Goal: Task Accomplishment & Management: Use online tool/utility

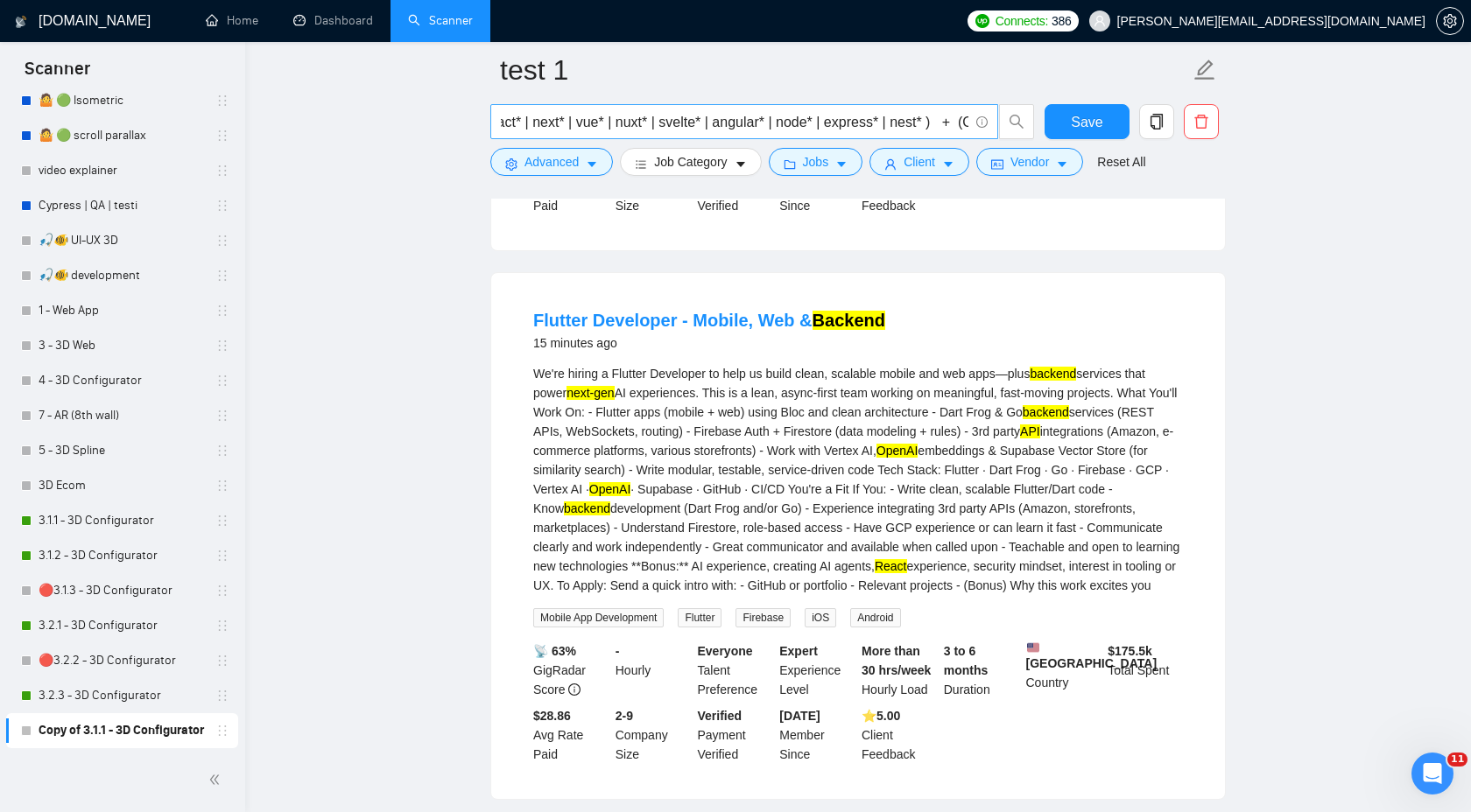
scroll to position [0, 6]
click at [766, 124] on input "(react* | next* | vue* | nuxt* | svelte* | angular* | node* | express* | nest* …" at bounding box center [734, 122] width 468 height 22
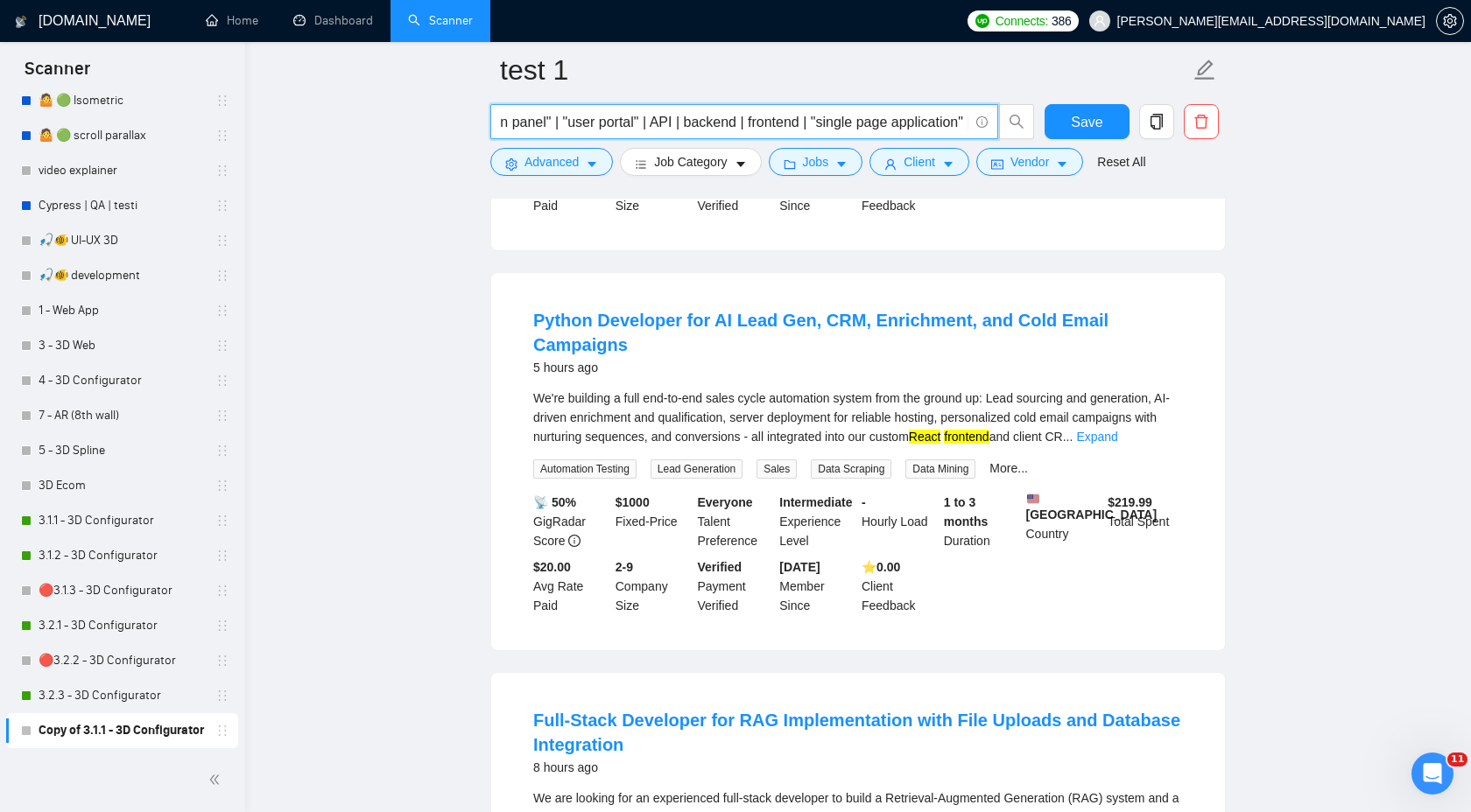
scroll to position [0, 2461]
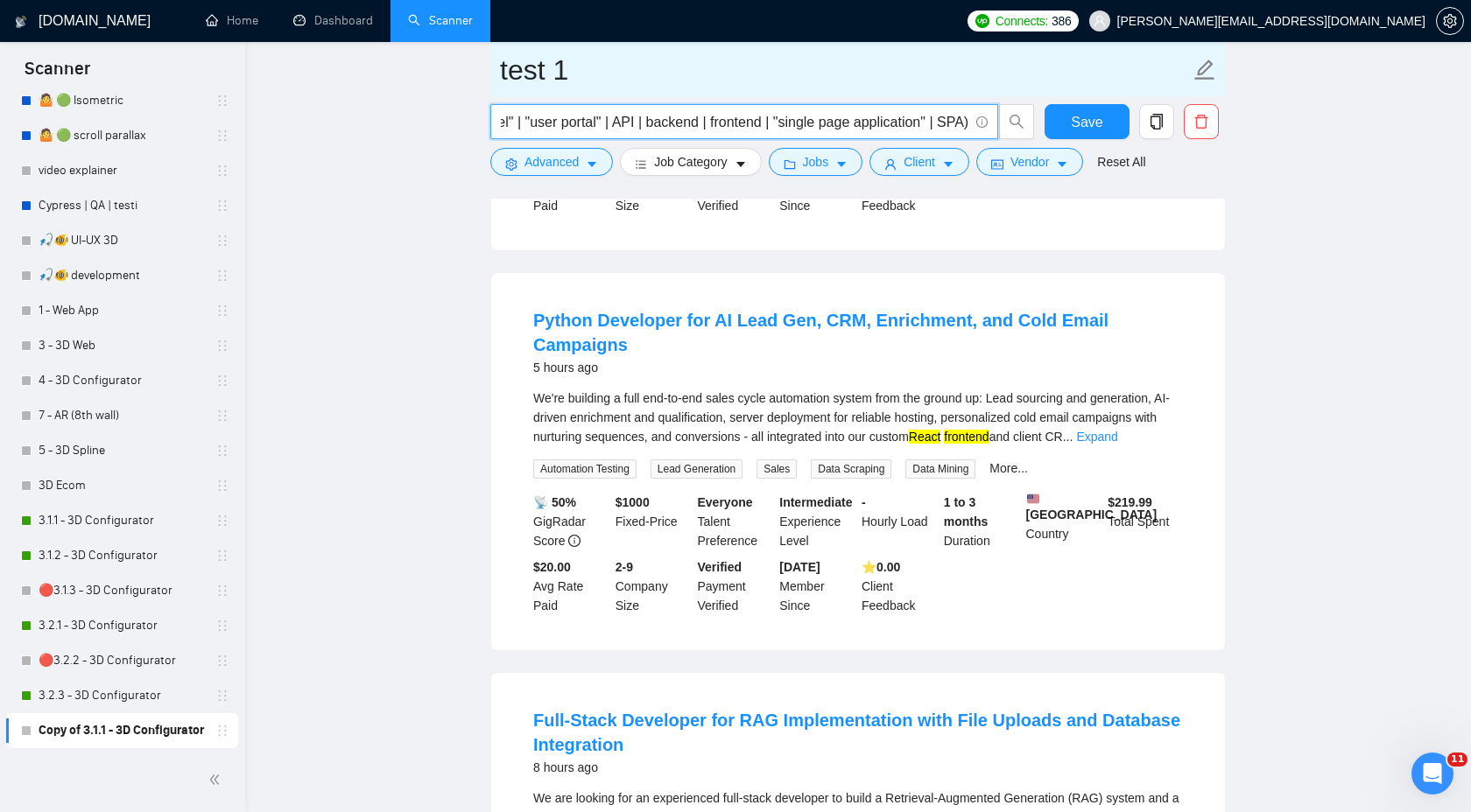
type input "(react* | next* | vue* | nuxt* | svelte* | node* | express* | nest* ) + (OpenAI…"
drag, startPoint x: 592, startPoint y: 69, endPoint x: 438, endPoint y: 69, distance: 154.0
paste input "Web App"
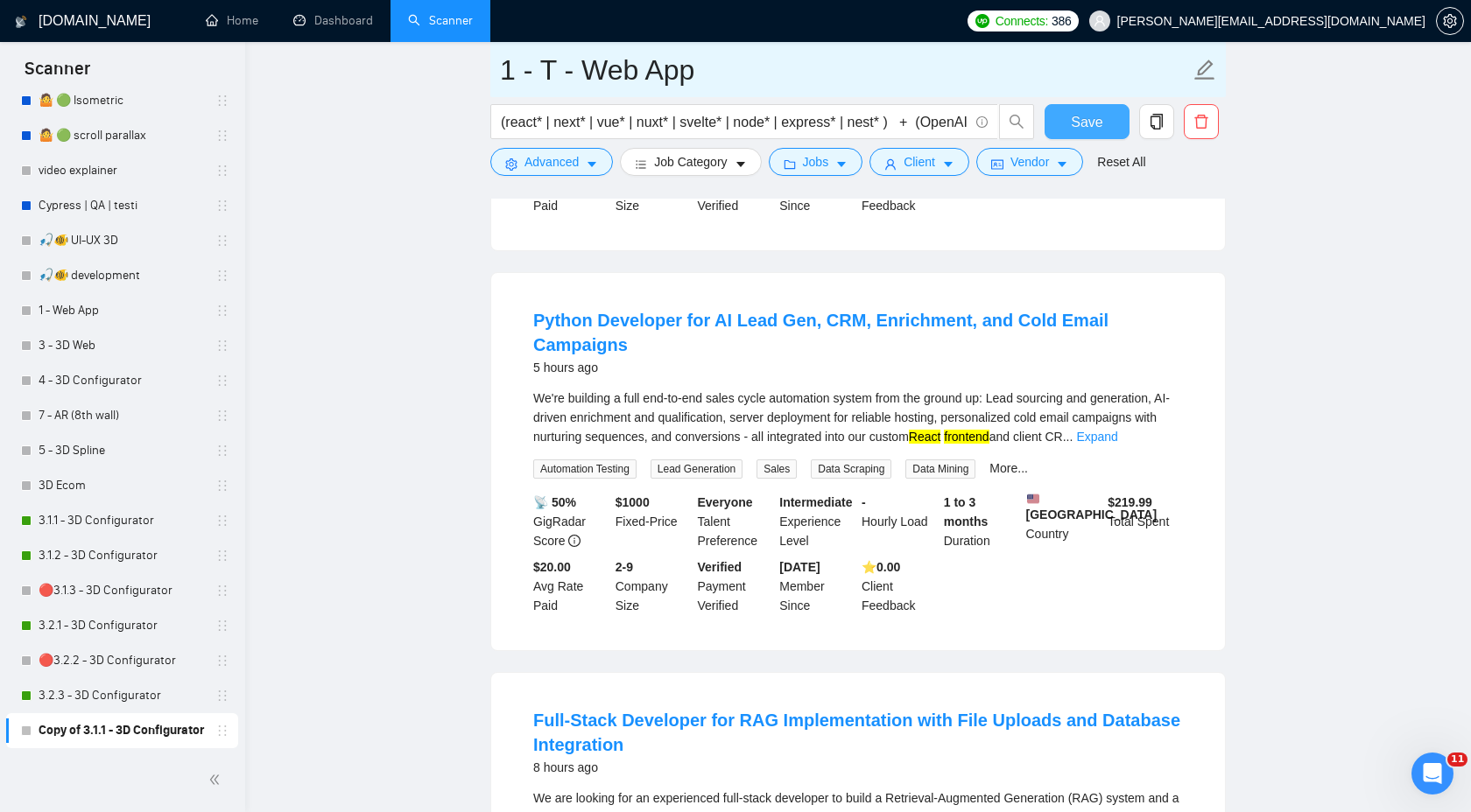
type input "1 - T - Web App"
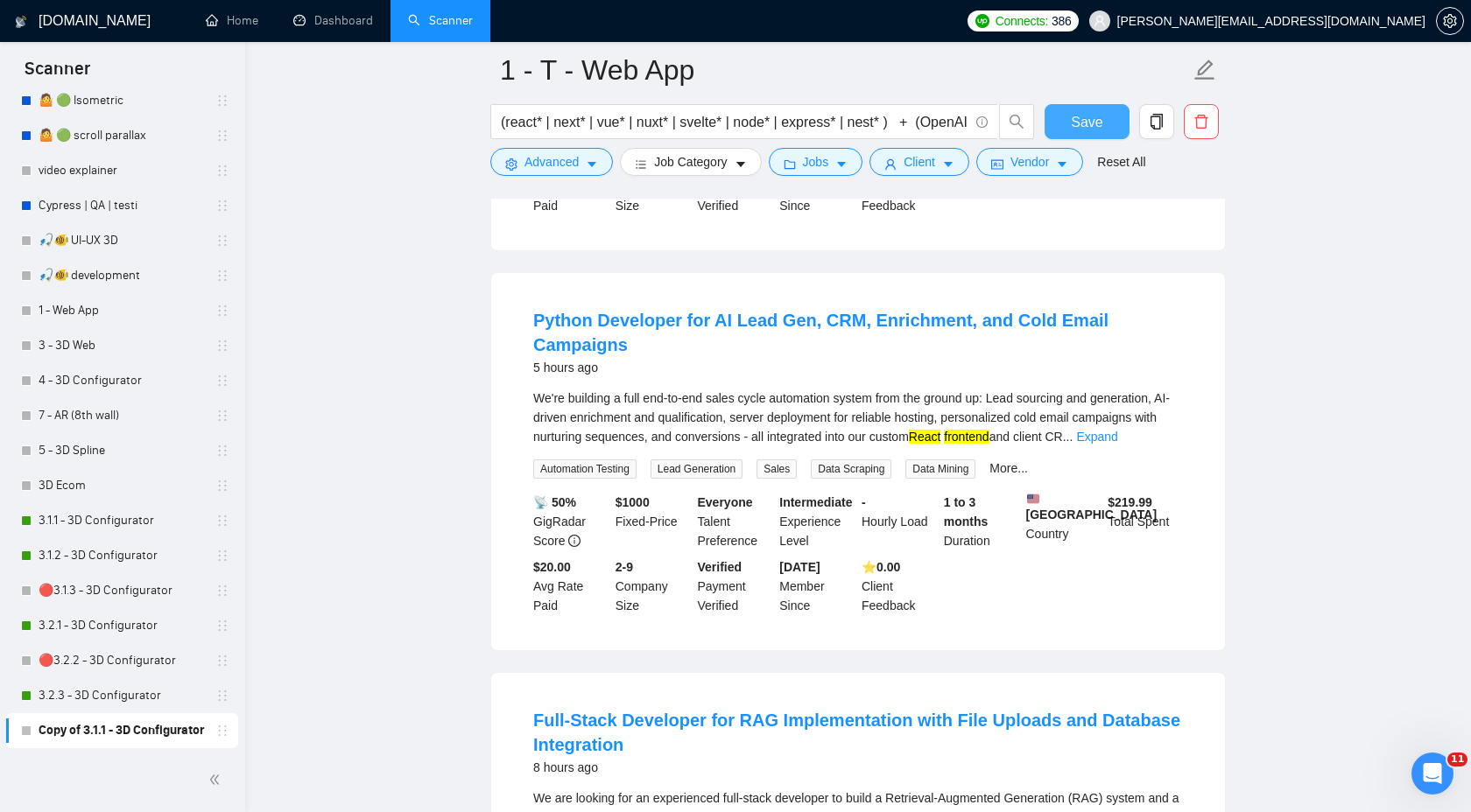
click at [1066, 119] on button "Save" at bounding box center [1087, 121] width 85 height 35
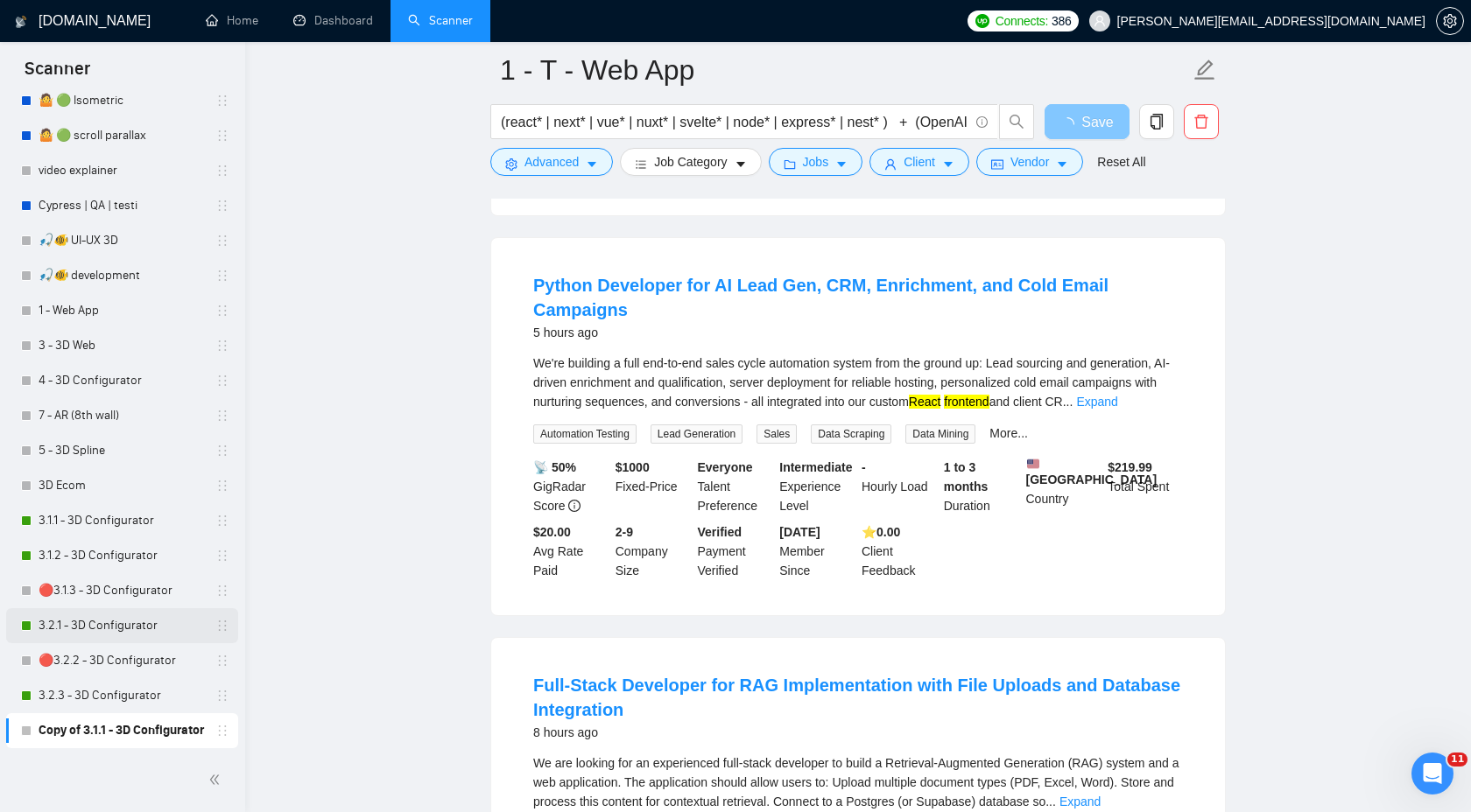
scroll to position [532, 0]
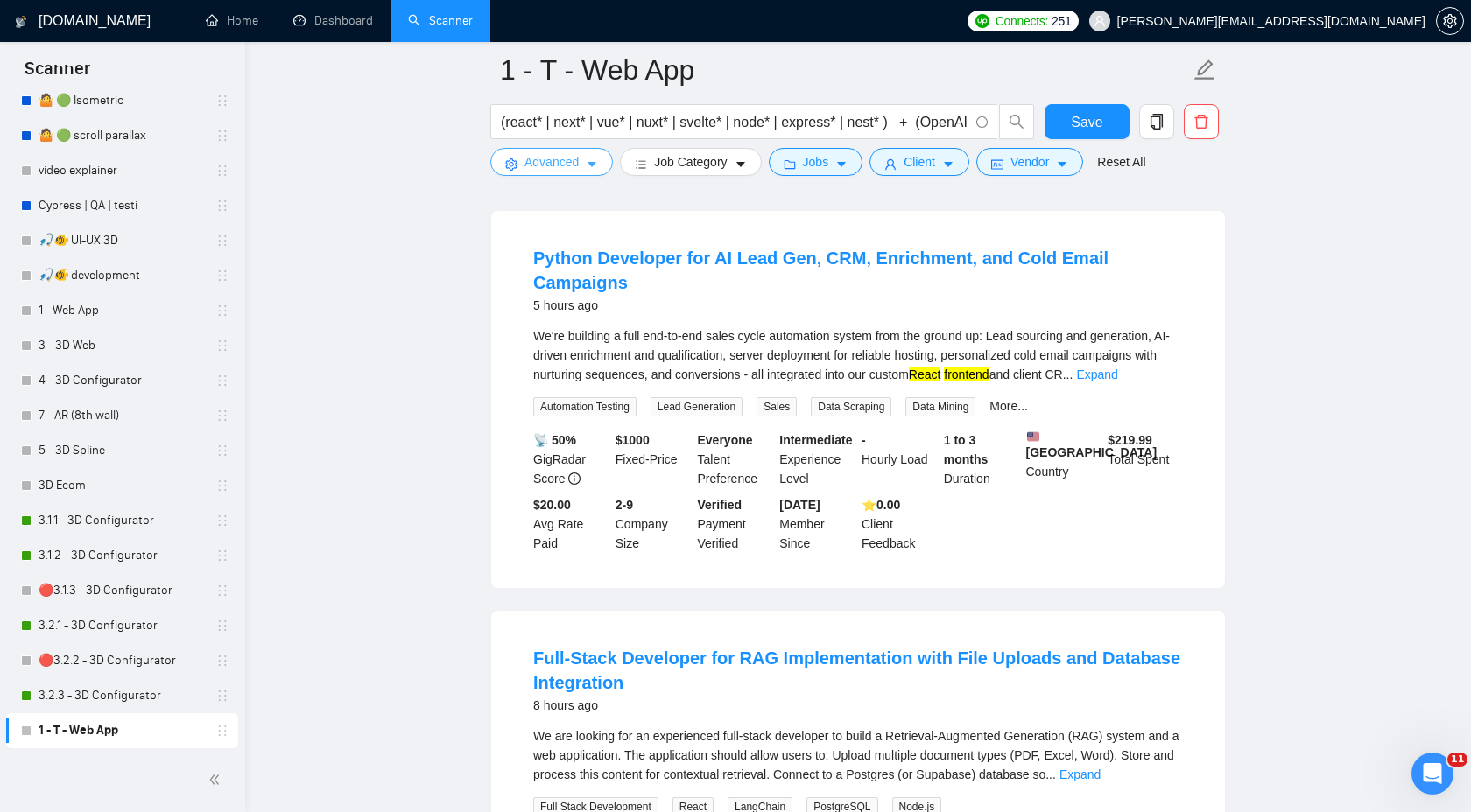
click at [587, 162] on button "Advanced" at bounding box center [552, 162] width 123 height 28
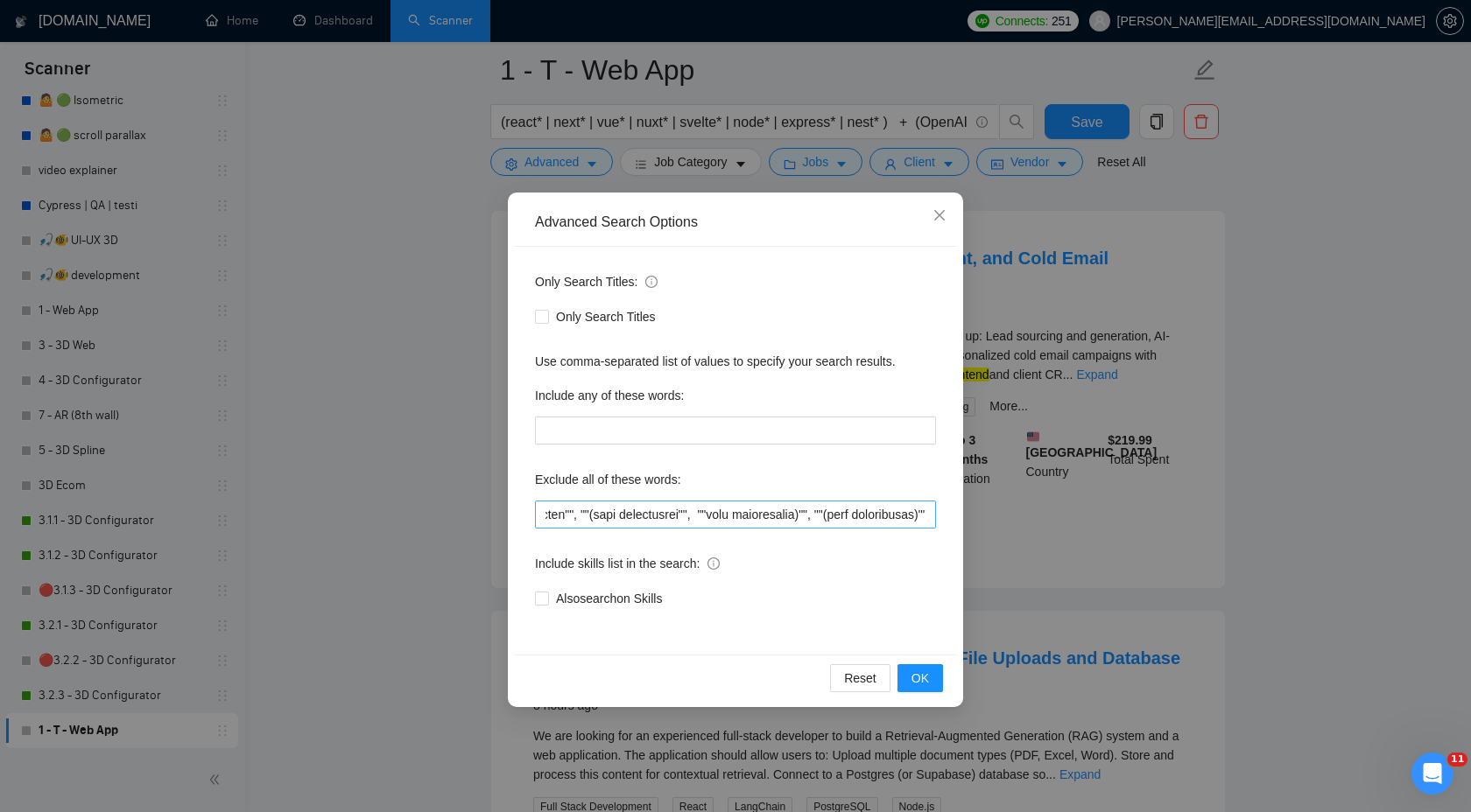
scroll to position [0, 5253]
click at [928, 516] on input "text" at bounding box center [735, 515] width 402 height 28
type input """"low budget"", ""(low budget"", ""low budget)"", ""(low budget)"", ""low buge…"
click at [916, 673] on span "OK" at bounding box center [920, 678] width 18 height 19
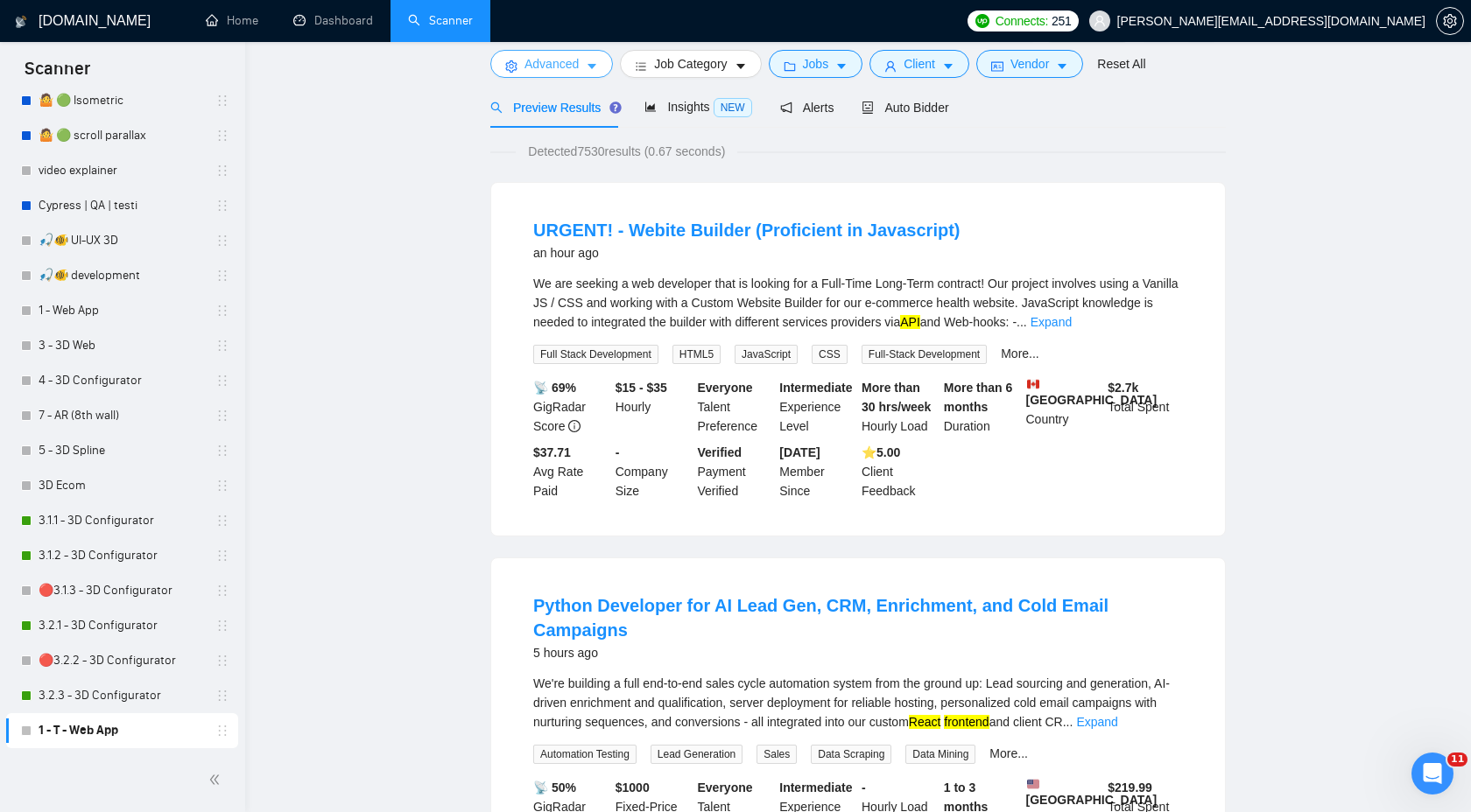
scroll to position [0, 0]
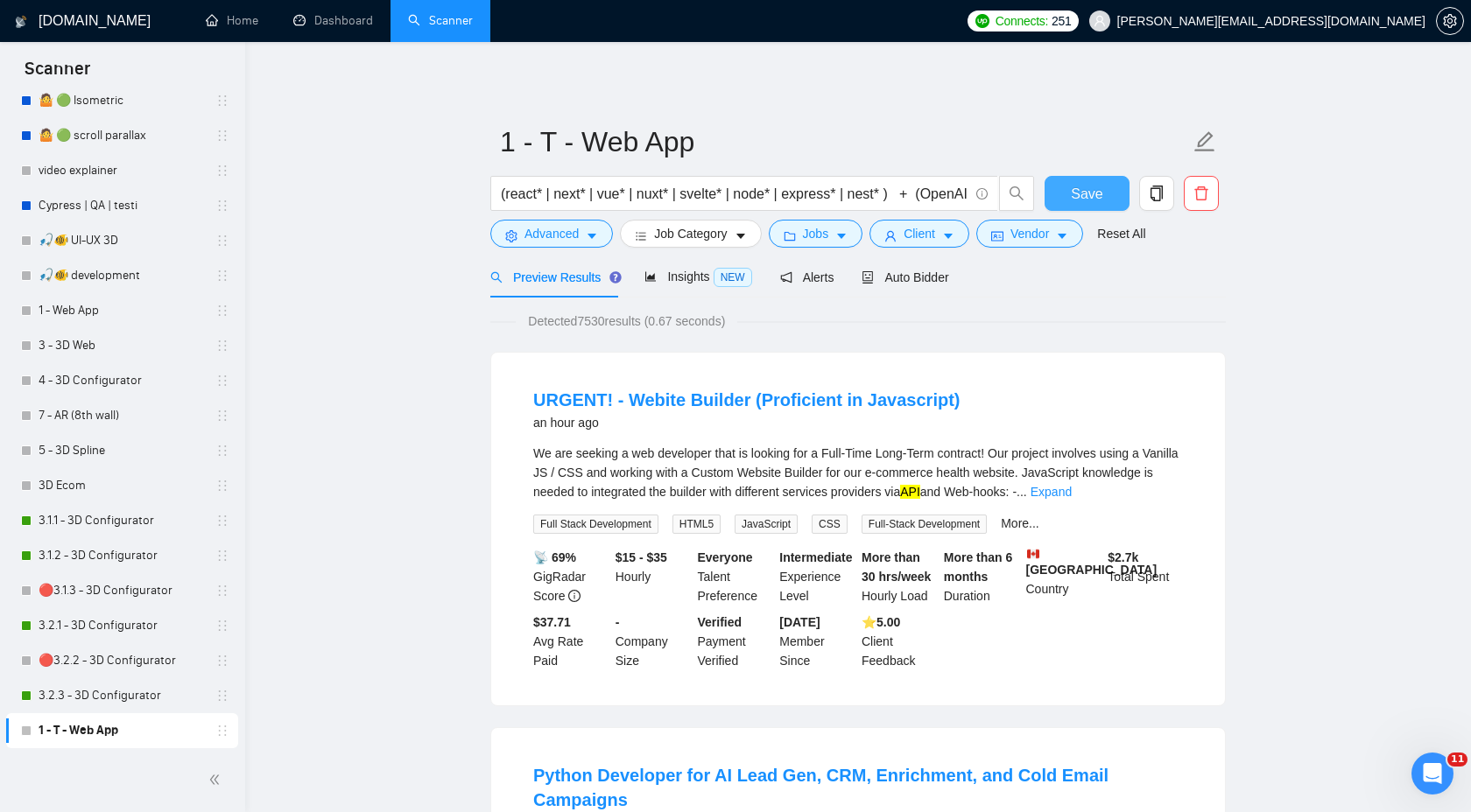
click at [1085, 195] on span "Save" at bounding box center [1086, 194] width 31 height 22
click at [1165, 190] on span "copy" at bounding box center [1156, 193] width 33 height 16
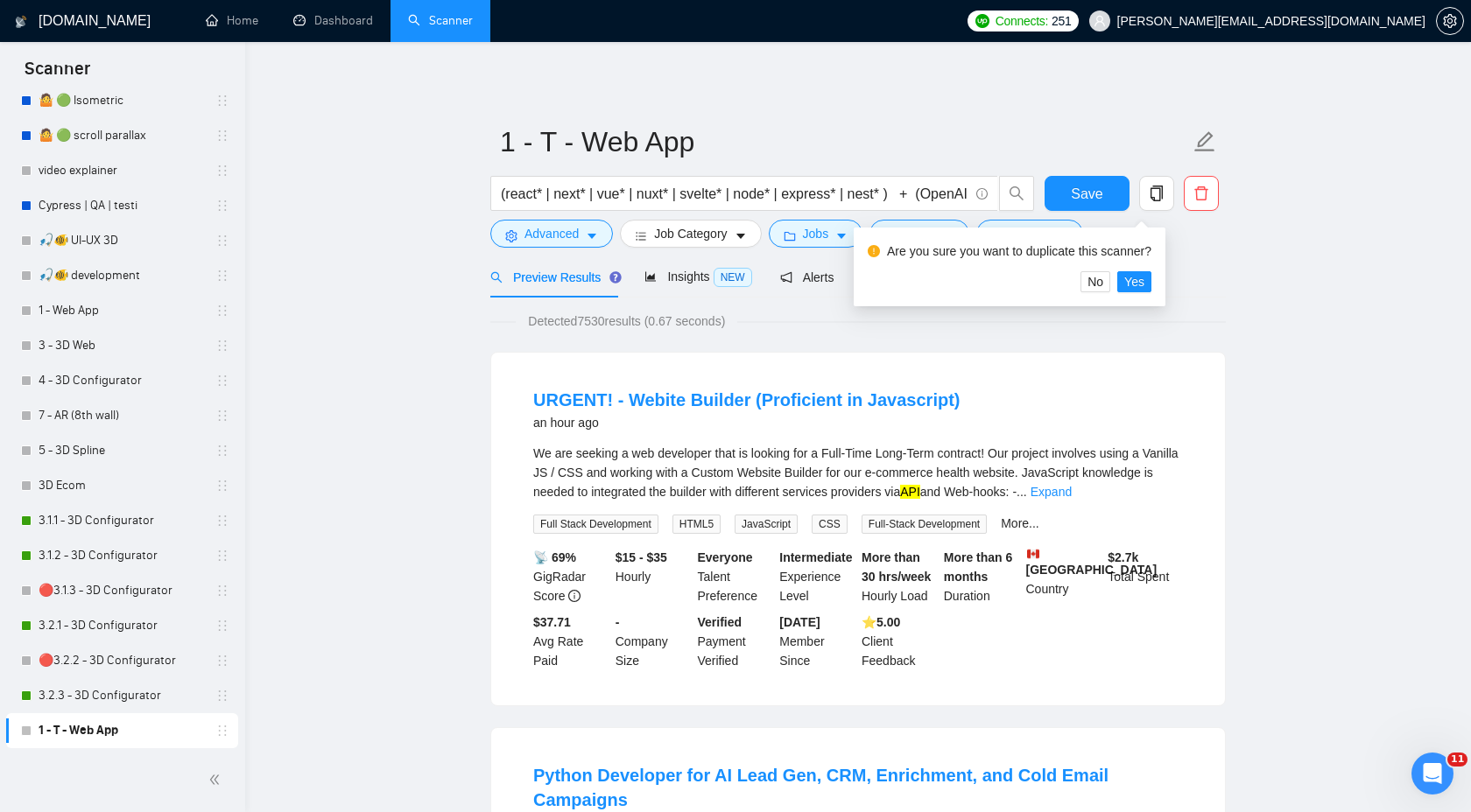
click at [1144, 294] on div "Are you sure you want to duplicate this scanner? No Yes" at bounding box center [1010, 266] width 312 height 78
click at [1144, 281] on span "Yes" at bounding box center [1134, 281] width 20 height 19
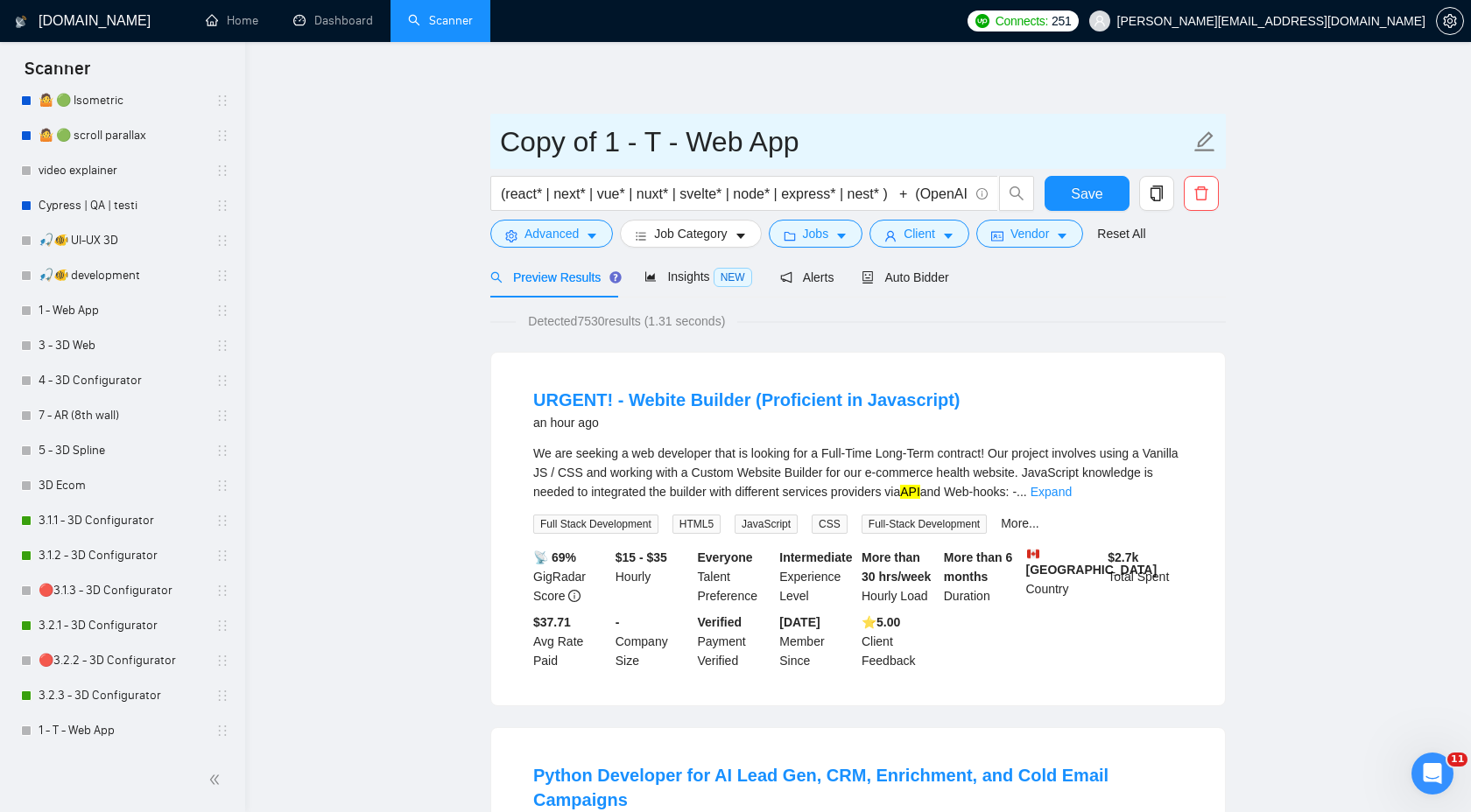
click at [651, 147] on input "Copy of 1 - T - Web App" at bounding box center [845, 142] width 690 height 43
drag, startPoint x: 609, startPoint y: 137, endPoint x: 413, endPoint y: 134, distance: 196.0
type input "1 - NT - Web App"
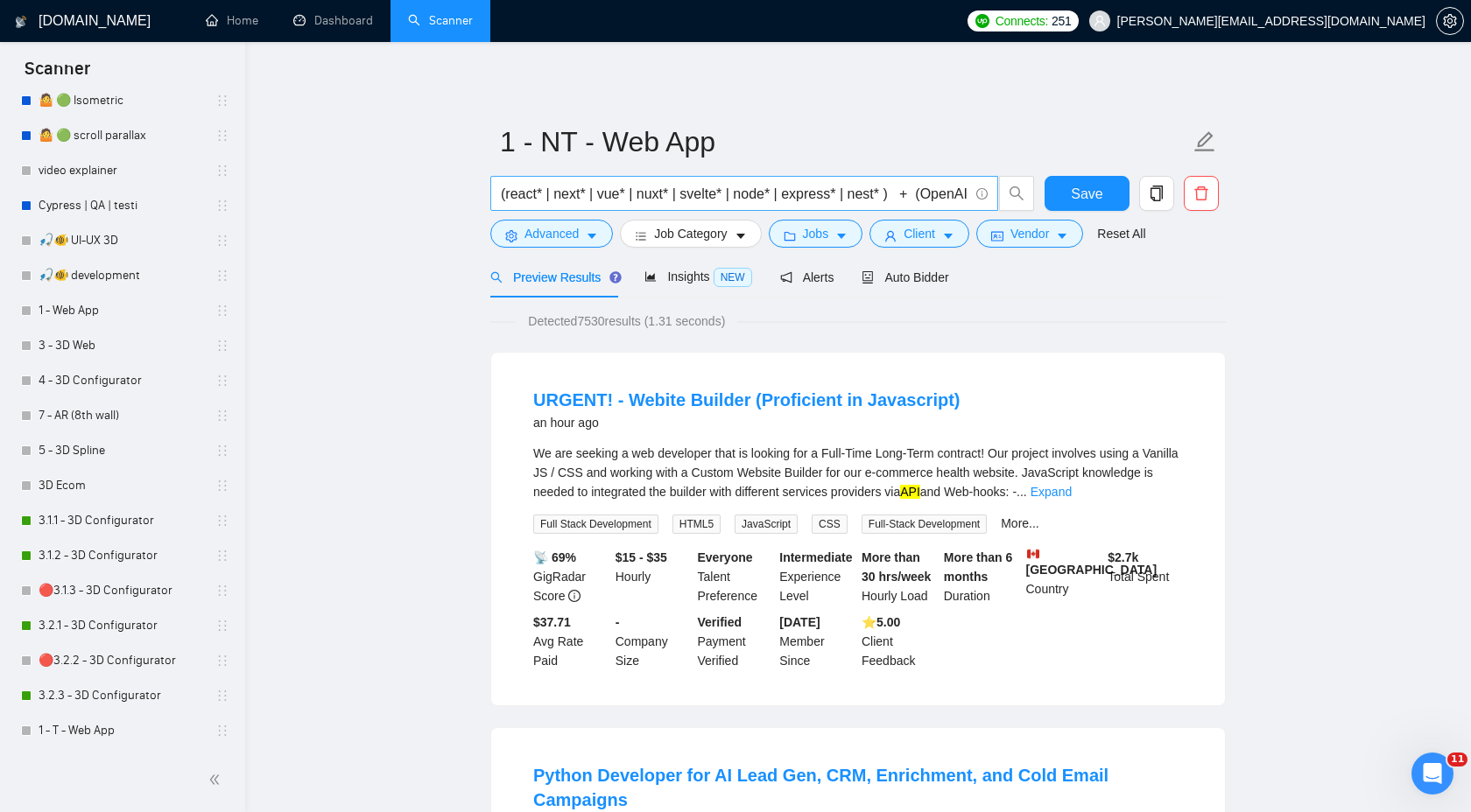
click at [613, 179] on span "(react* | next* | vue* | nuxt* | svelte* | node* | express* | nest* ) + (OpenAI…" at bounding box center [744, 193] width 508 height 35
click at [710, 195] on input "(react* | next* | vue* | nuxt* | svelte* | node* | express* | nest* ) + (OpenAI…" at bounding box center [734, 194] width 468 height 22
paste input "("website" | "web app" | "landing page" | SaaS | "online platform" | portal | d…"
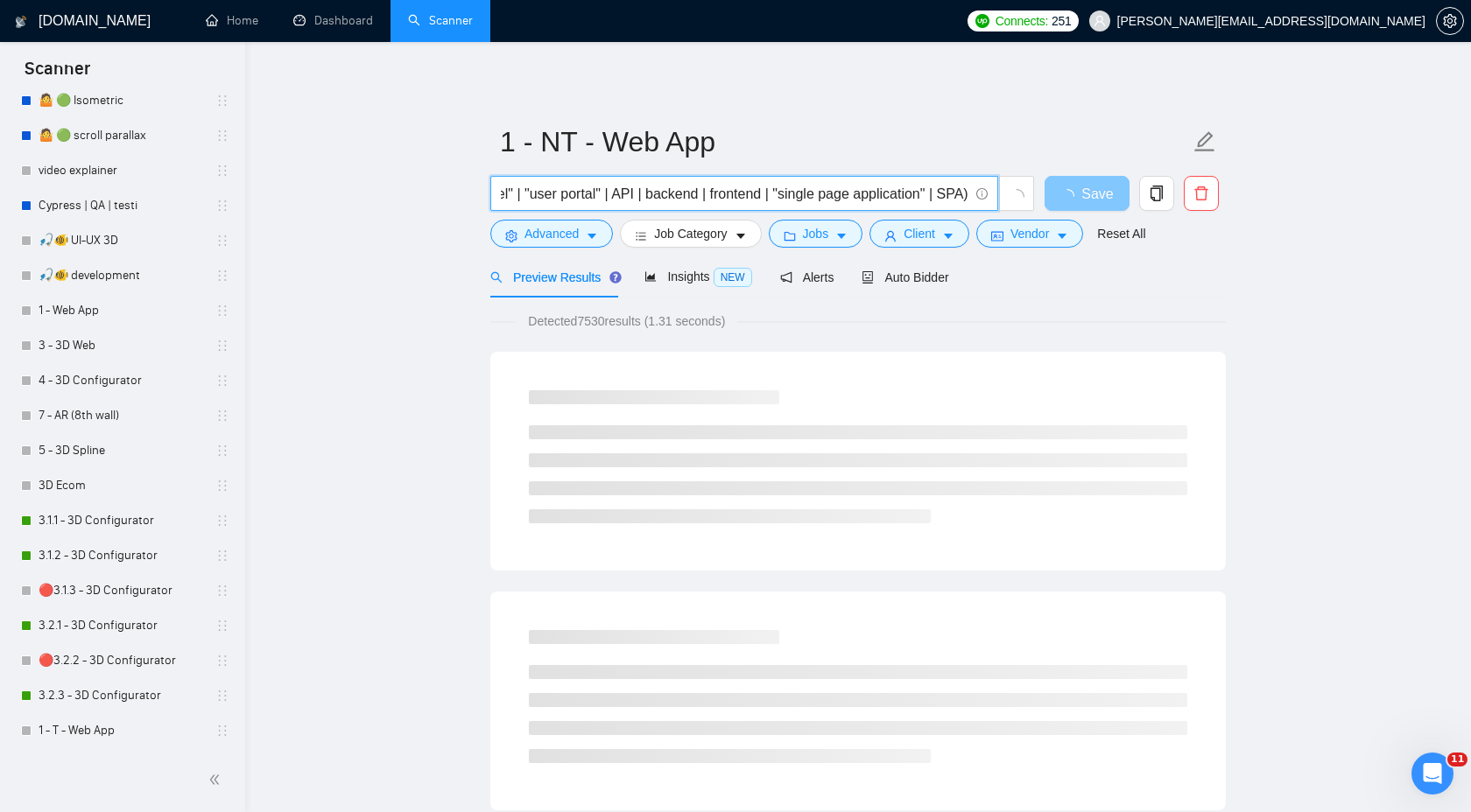
type input "("website" | "web app" | "landing page" | SaaS | "online platform" | portal | d…"
click at [1093, 209] on button "Save" at bounding box center [1087, 193] width 85 height 35
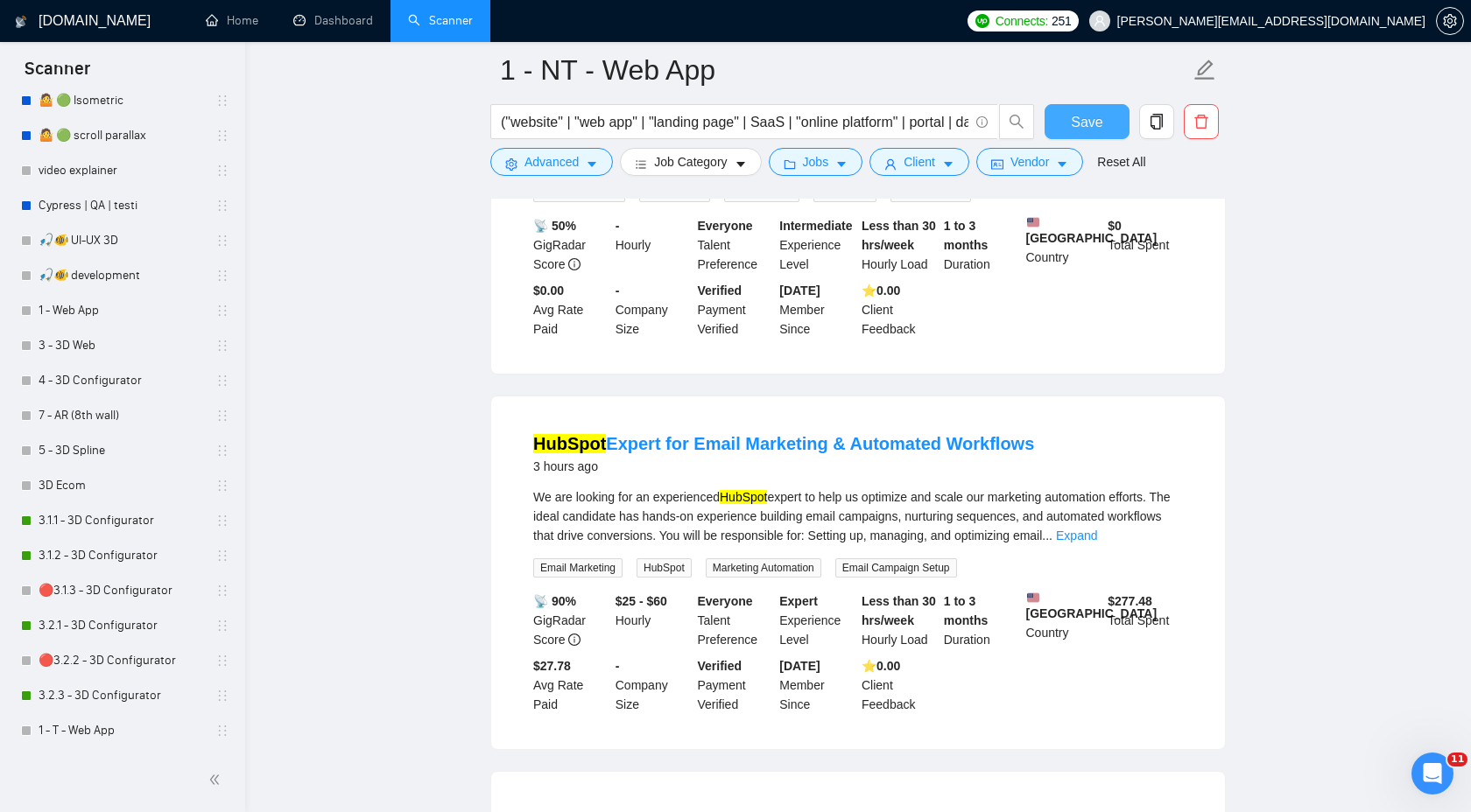
scroll to position [1536, 0]
click at [1097, 528] on link "Expand" at bounding box center [1077, 534] width 42 height 14
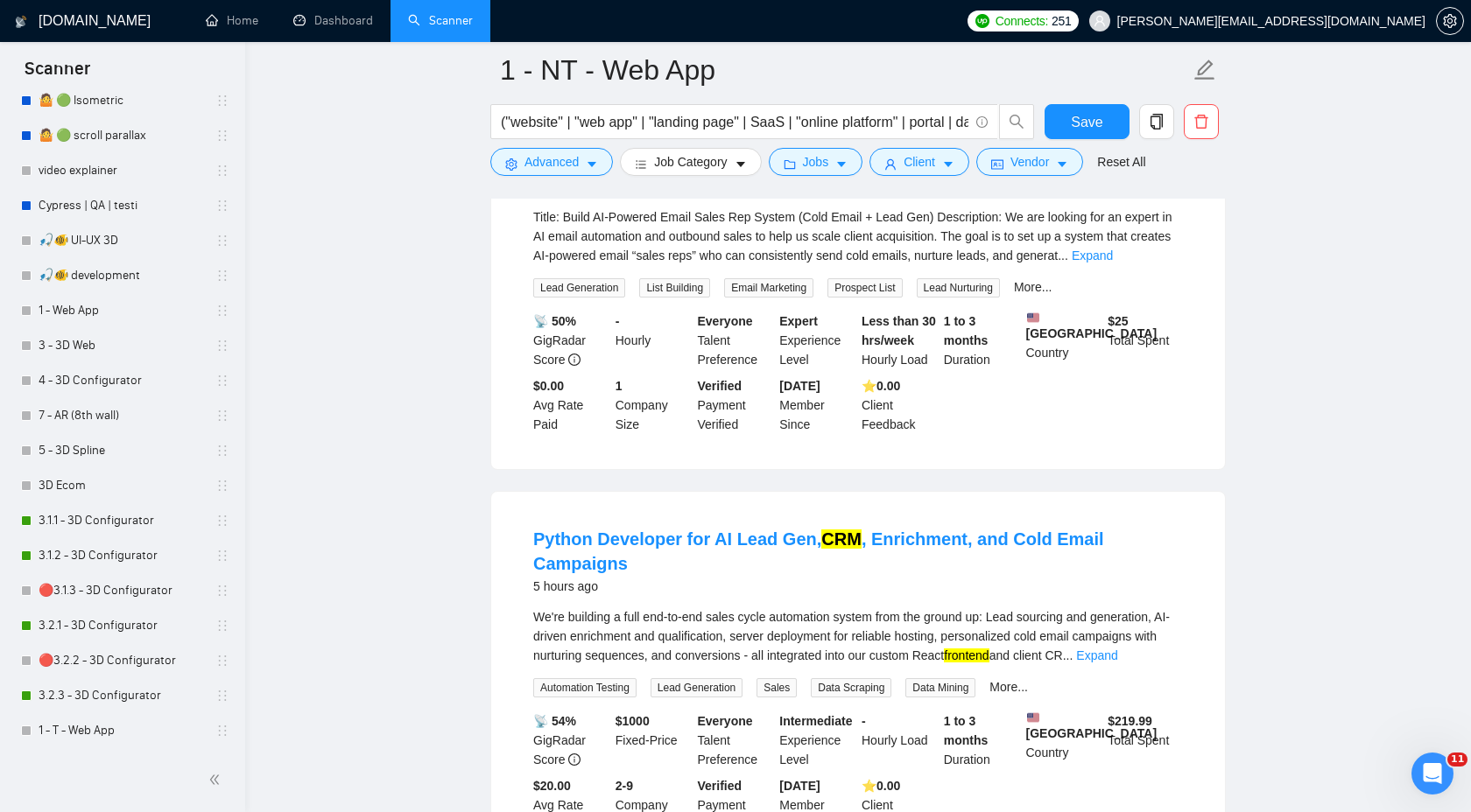
scroll to position [2398, 0]
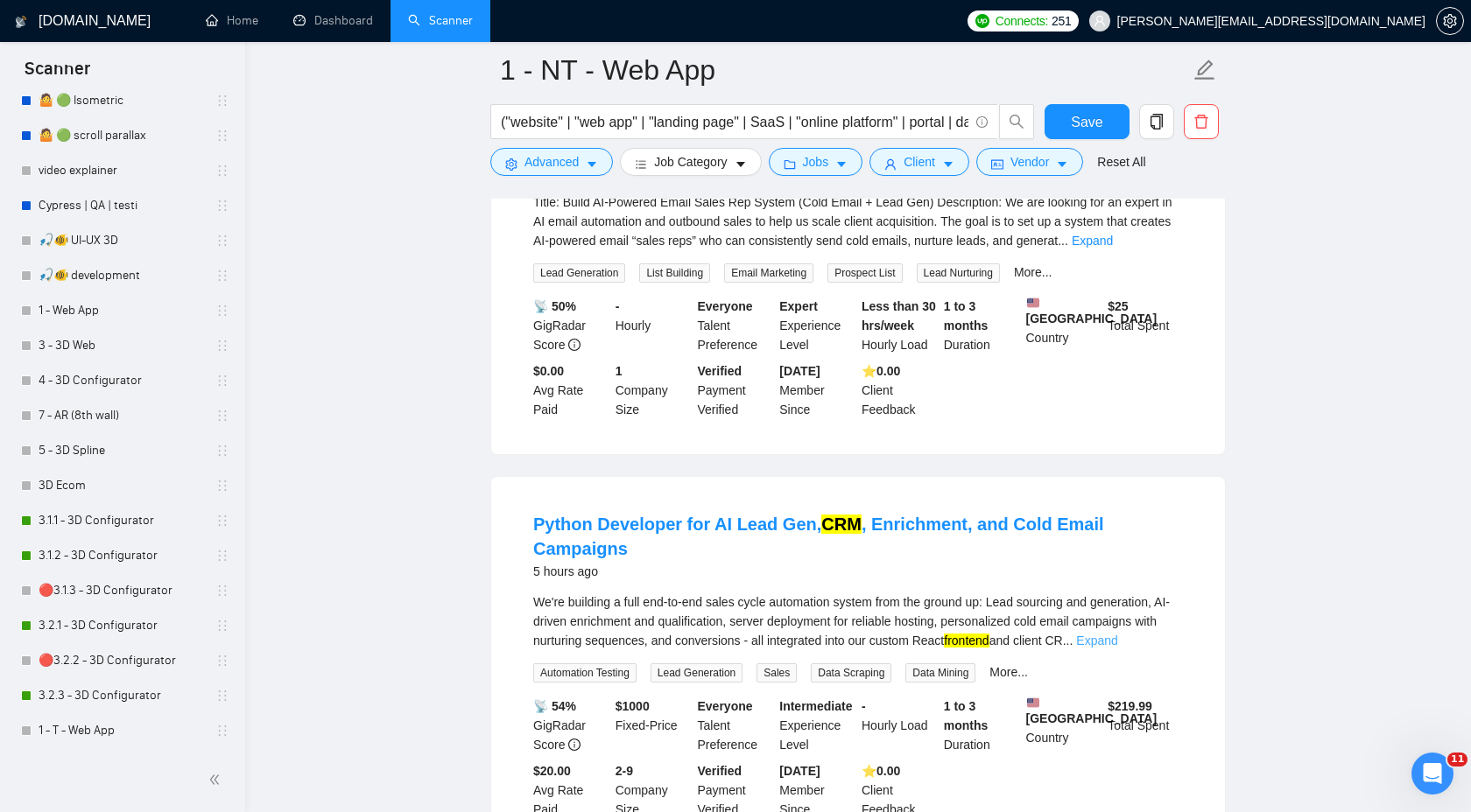
click at [1118, 634] on link "Expand" at bounding box center [1097, 640] width 42 height 14
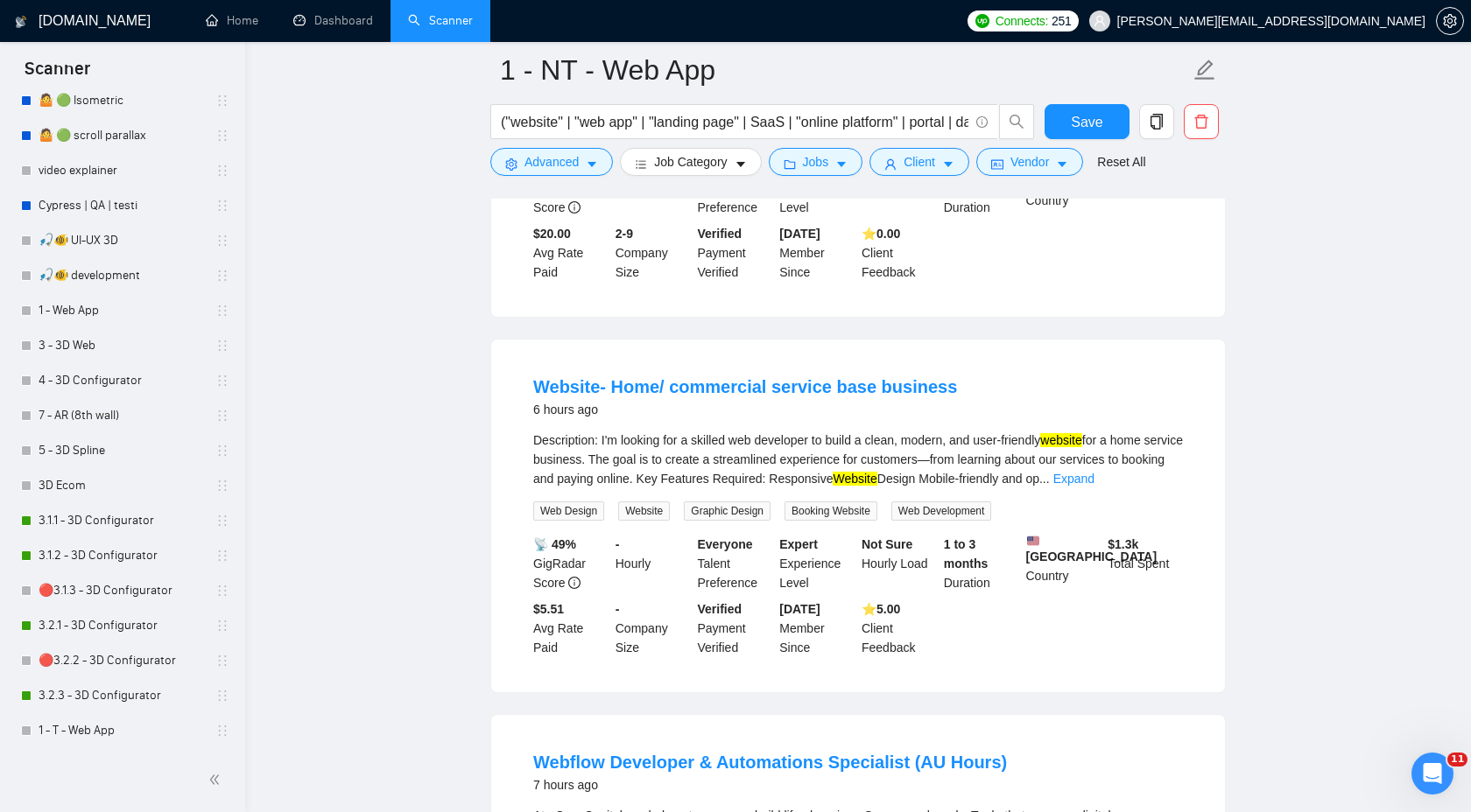
scroll to position [3321, 0]
click at [1095, 471] on link "Expand" at bounding box center [1074, 478] width 42 height 14
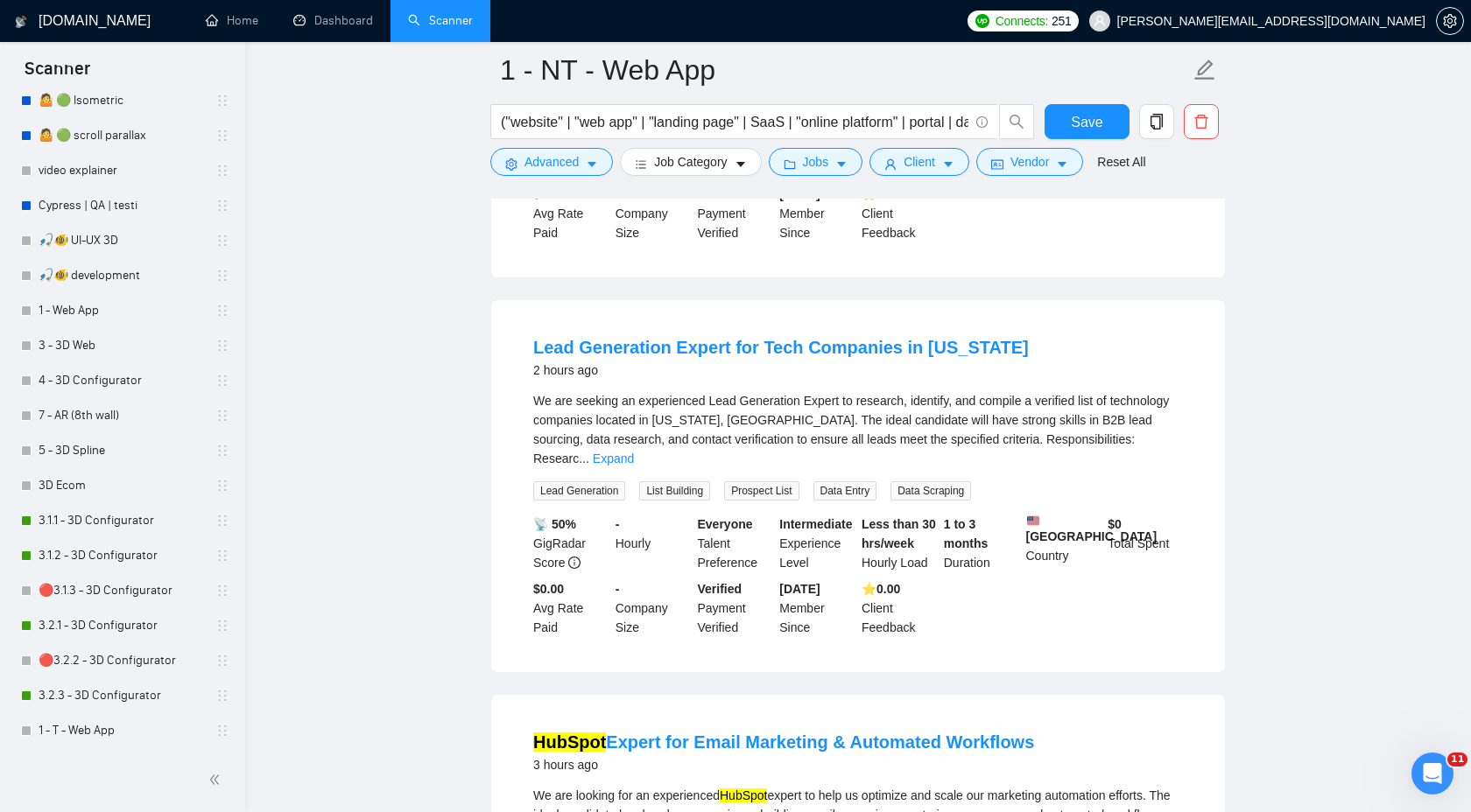
scroll to position [0, 0]
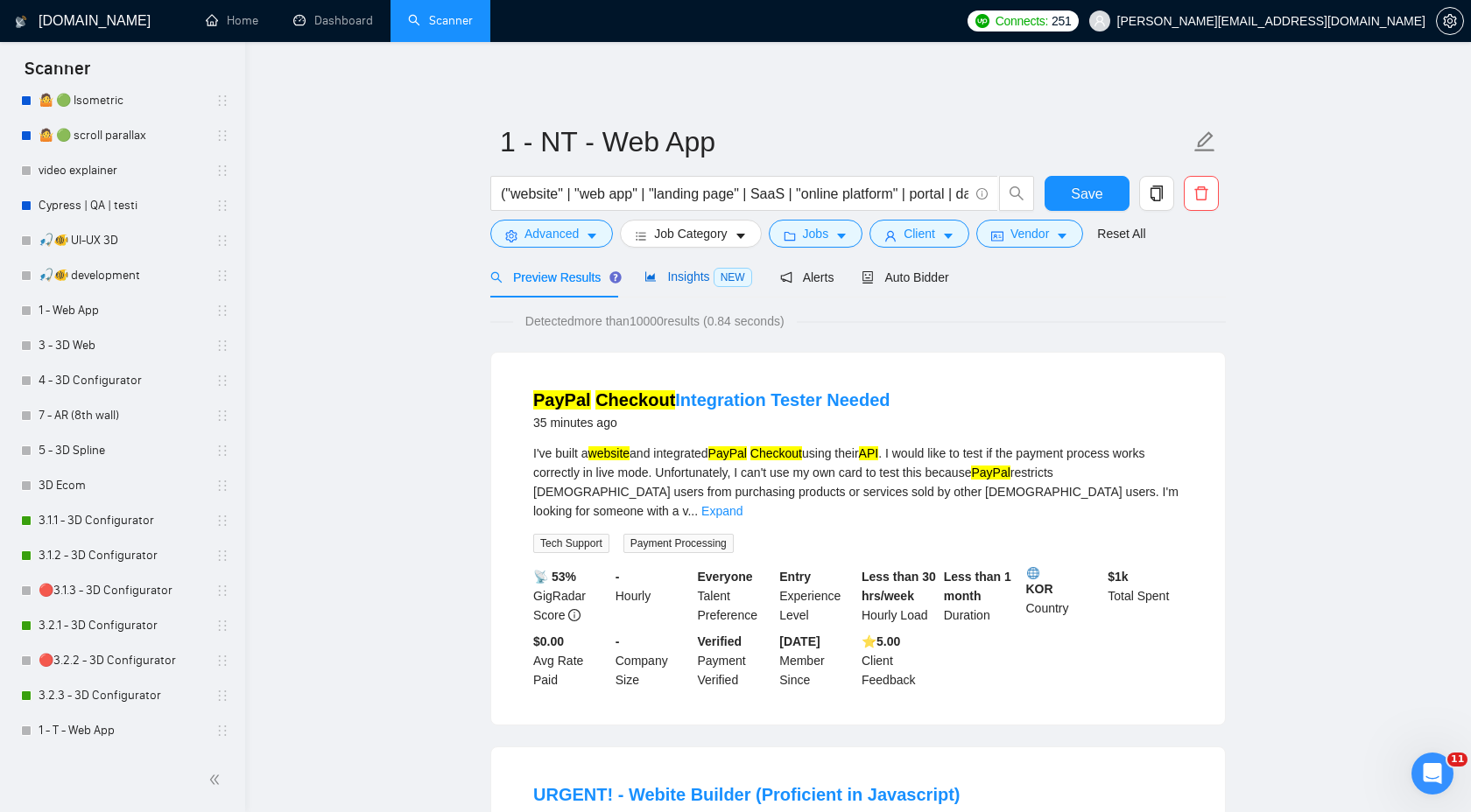
click at [663, 281] on span "Insights NEW" at bounding box center [697, 276] width 107 height 14
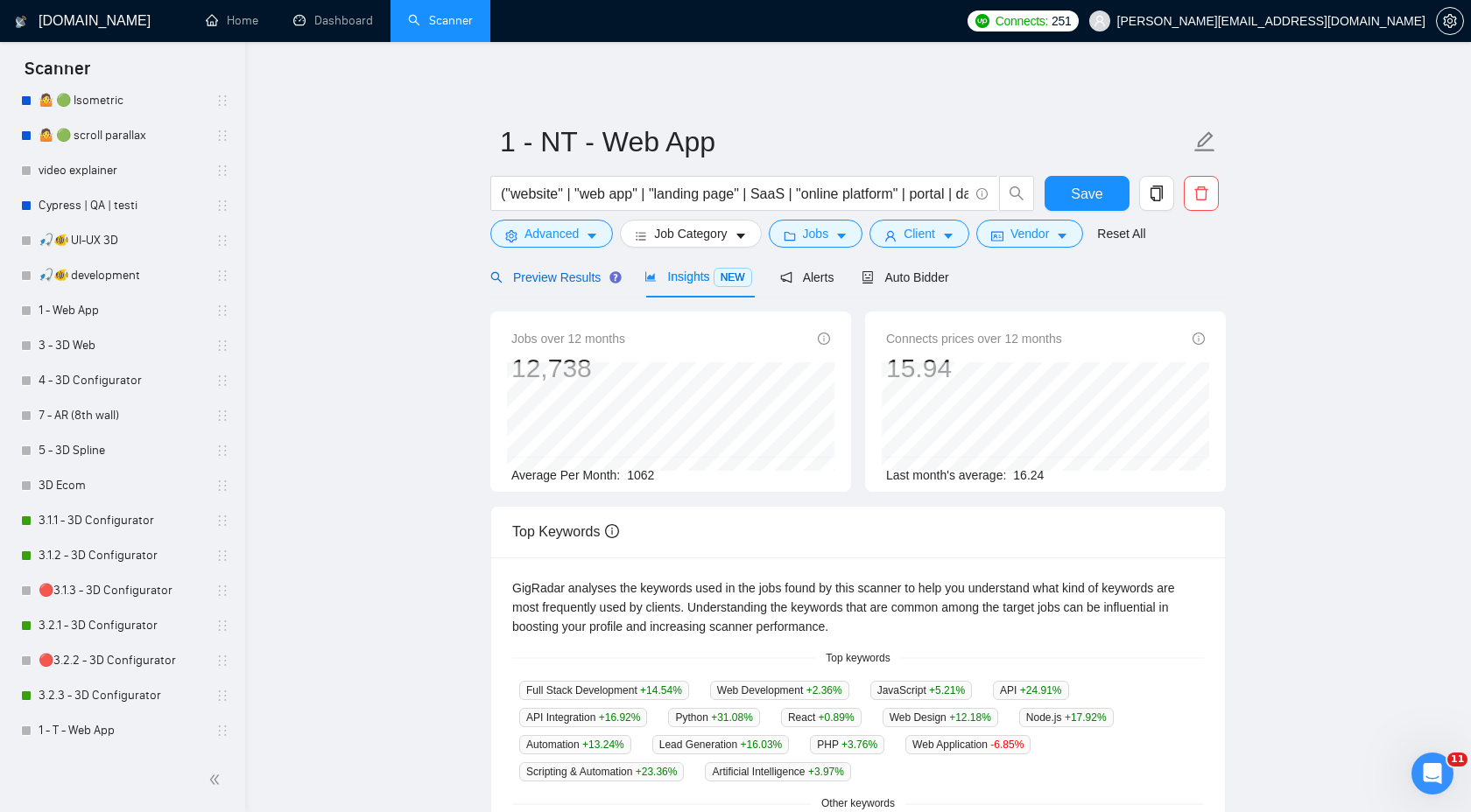
click at [534, 286] on div "Preview Results" at bounding box center [553, 278] width 126 height 19
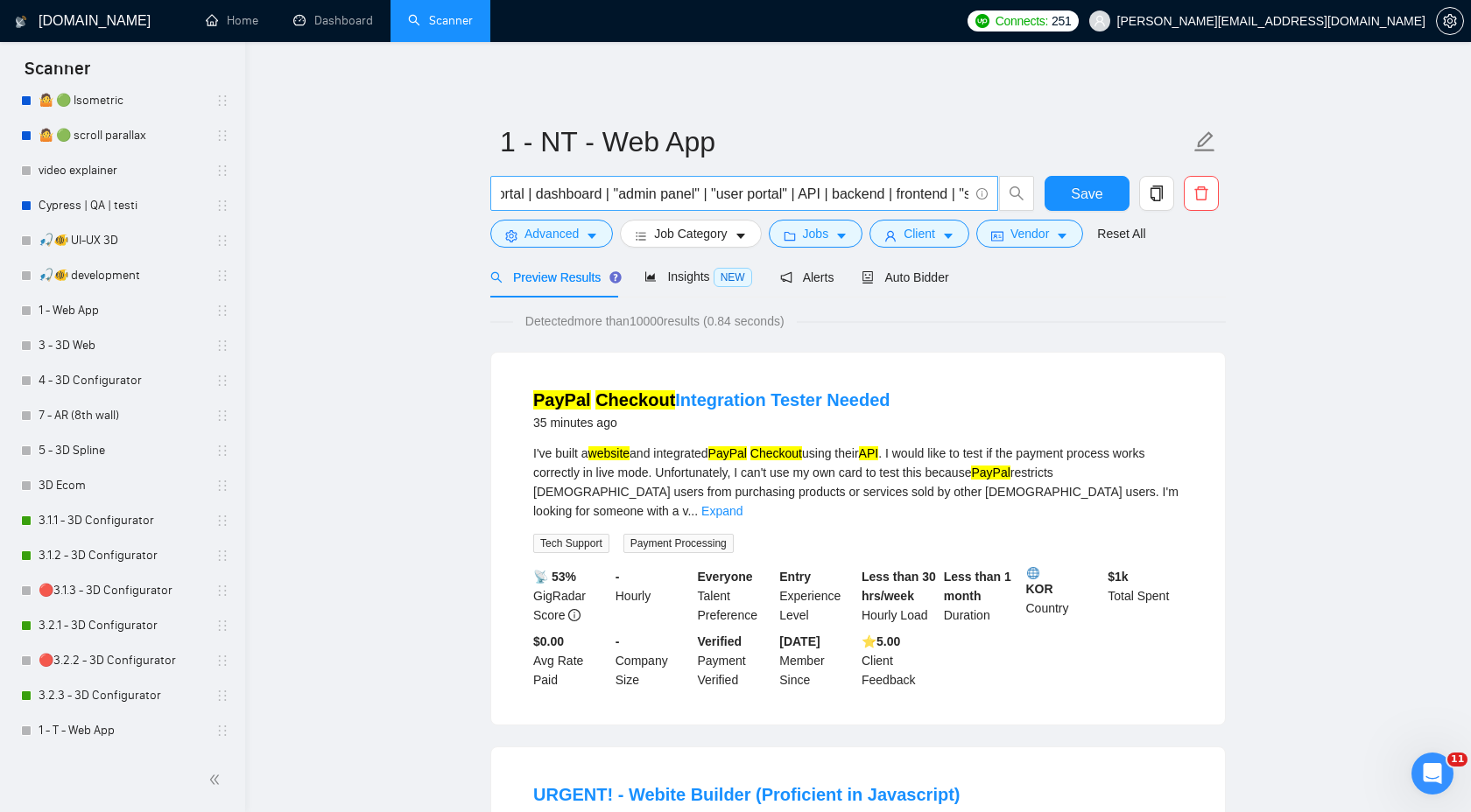
scroll to position [0, 3209]
click at [1082, 185] on span "Save" at bounding box center [1086, 194] width 31 height 22
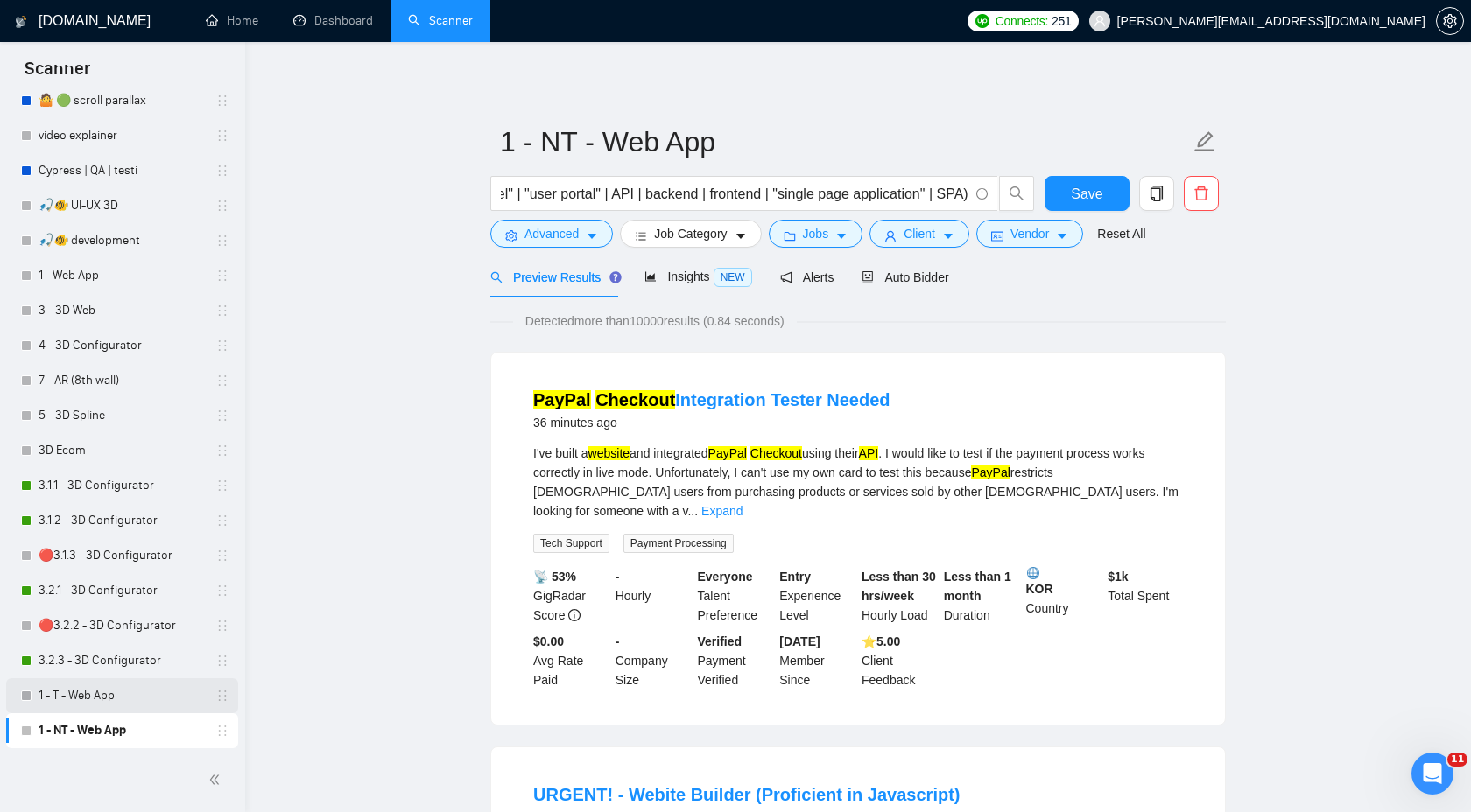
click at [93, 700] on link "1 - T - Web App" at bounding box center [122, 695] width 166 height 35
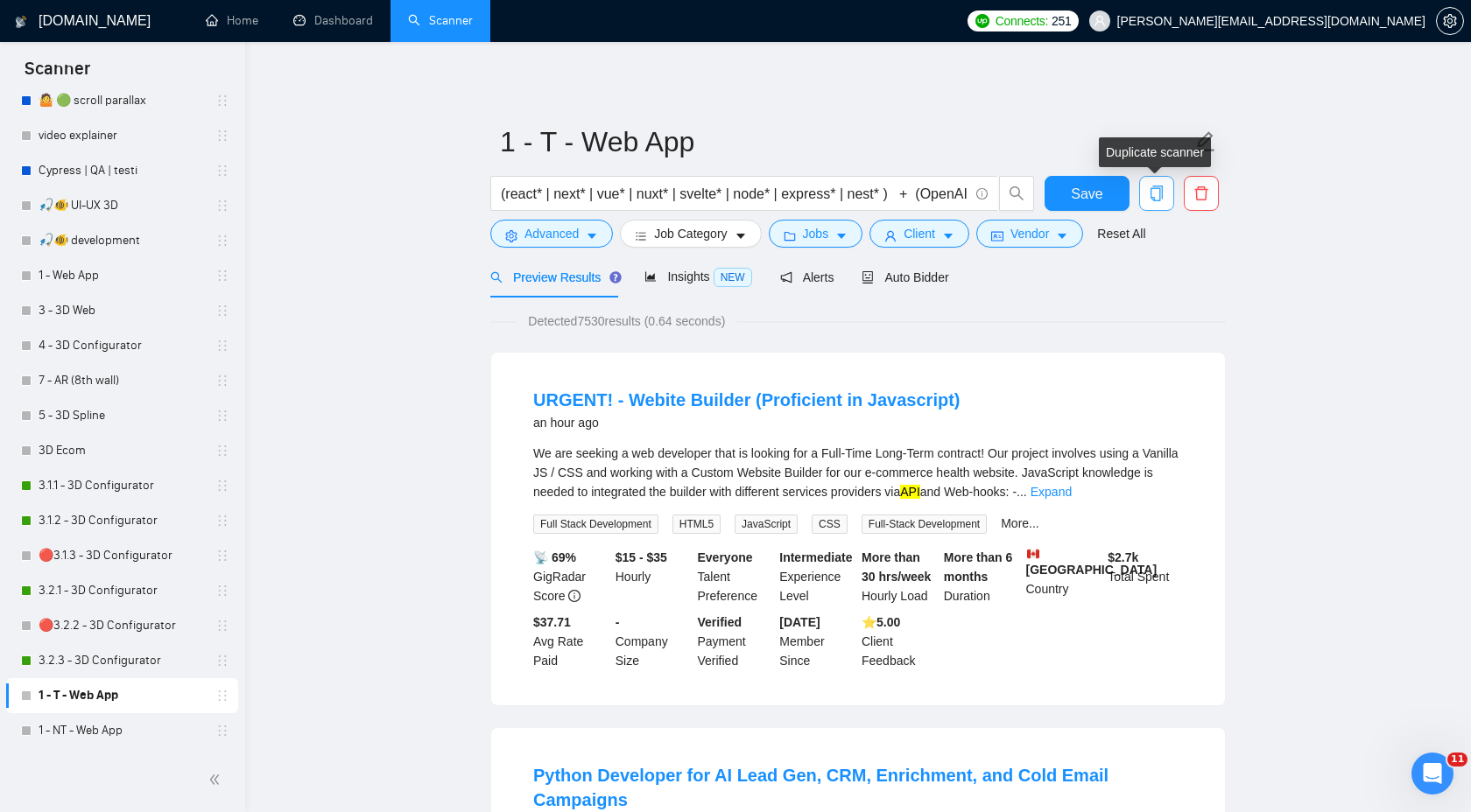
click at [1166, 202] on button "button" at bounding box center [1156, 193] width 35 height 35
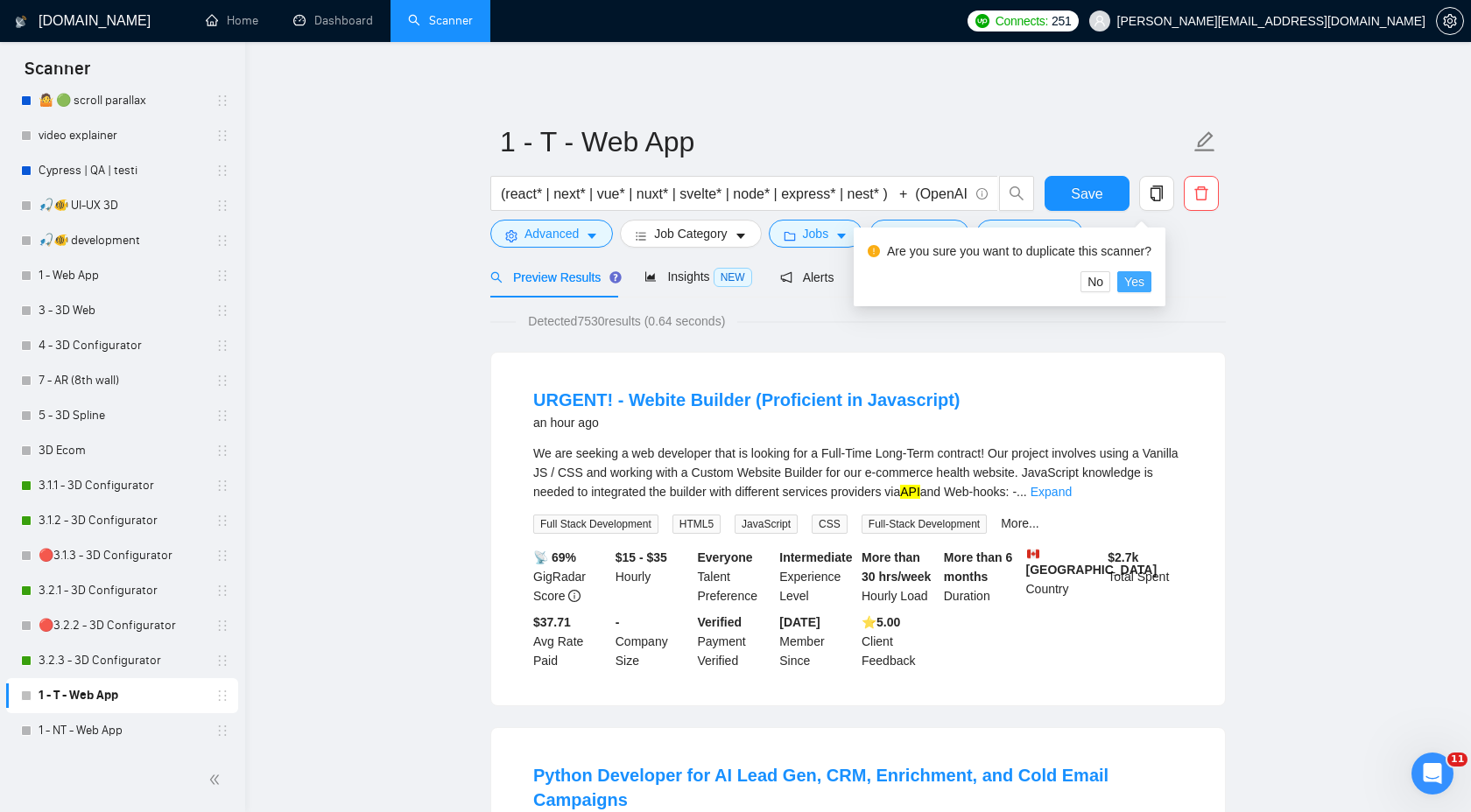
click at [1144, 281] on span "Yes" at bounding box center [1134, 281] width 20 height 19
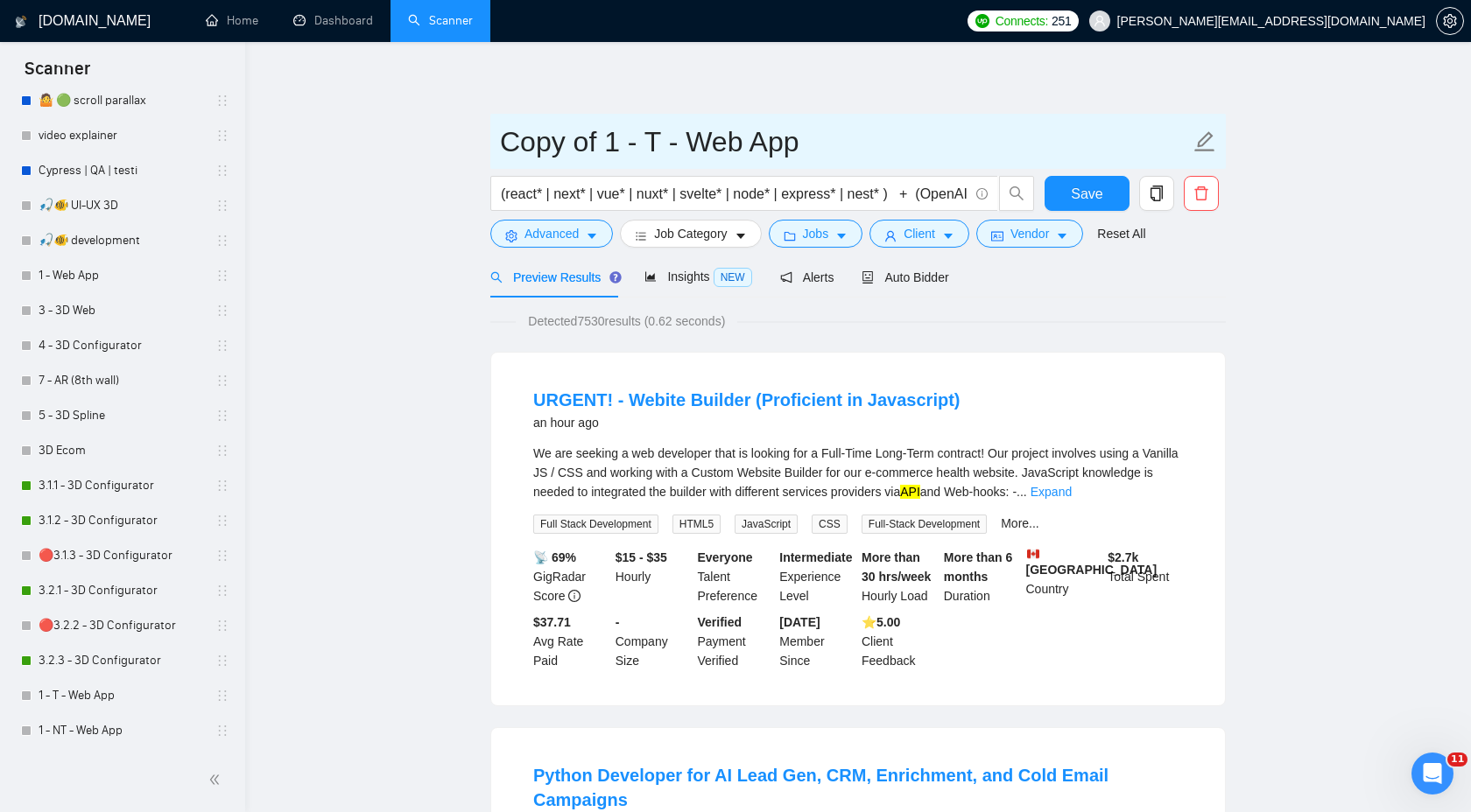
drag, startPoint x: 616, startPoint y: 144, endPoint x: 439, endPoint y: 139, distance: 177.1
drag, startPoint x: 587, startPoint y: 141, endPoint x: 712, endPoint y: 140, distance: 125.0
click at [712, 141] on input "2 - T - Web App" at bounding box center [845, 142] width 690 height 43
paste input "3D Web"
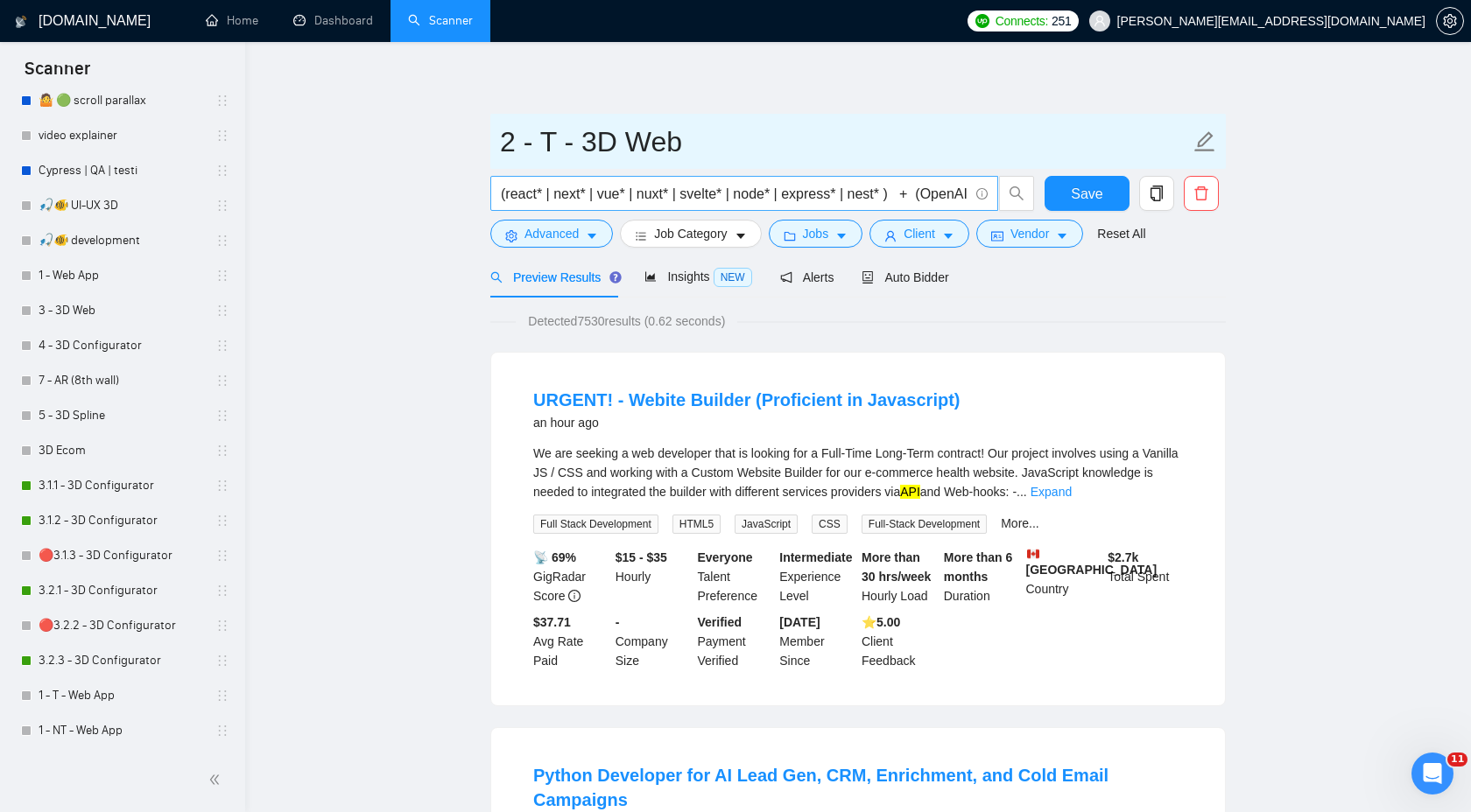
type input "2 - T - 3D Web"
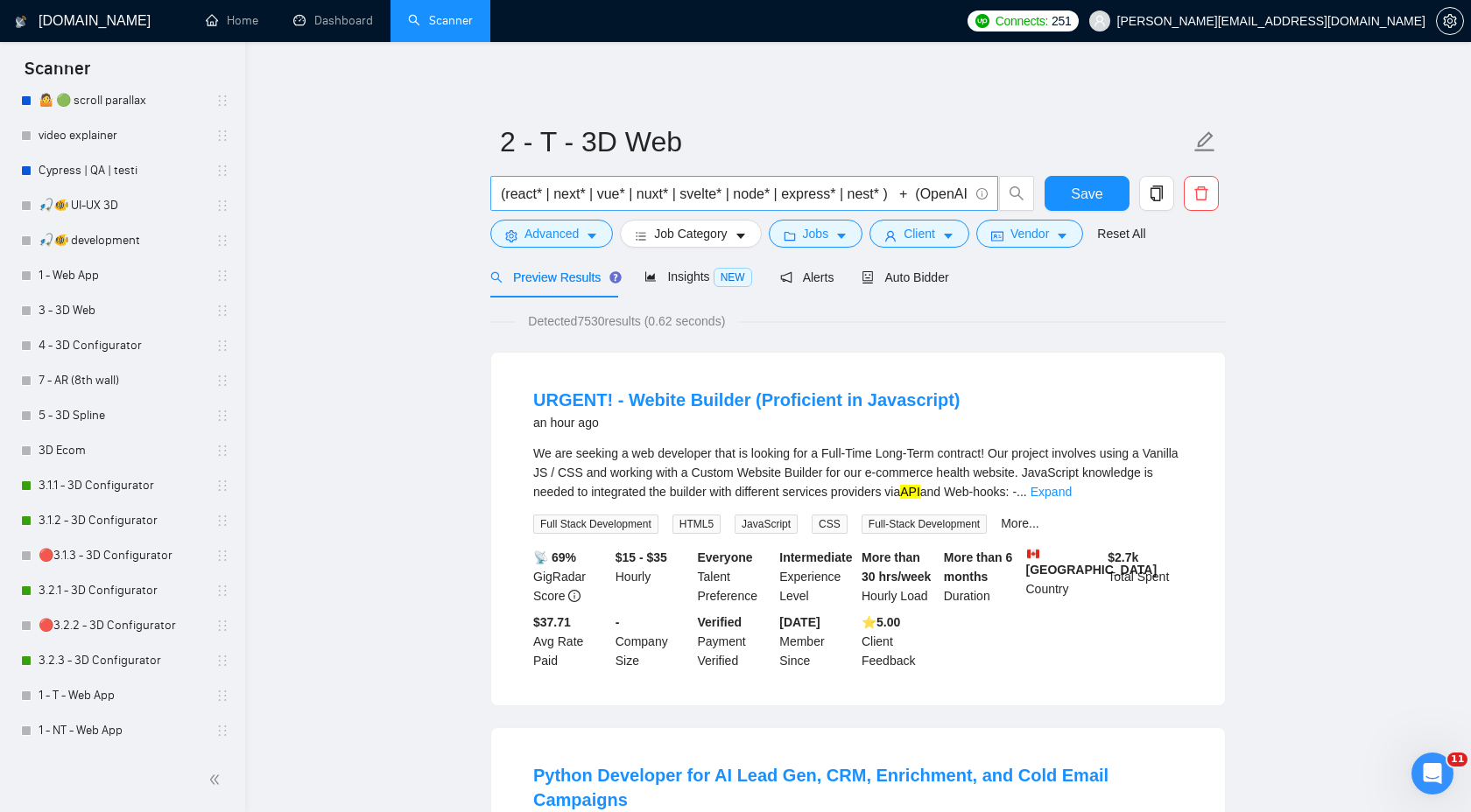
click at [882, 199] on input "(react* | next* | vue* | nuxt* | svelte* | node* | express* | nest* ) + (OpenAI…" at bounding box center [734, 194] width 468 height 22
paste input "three* | "react three fiber" | r3f | babylon* | webgl | spline* | "model-viewer…"
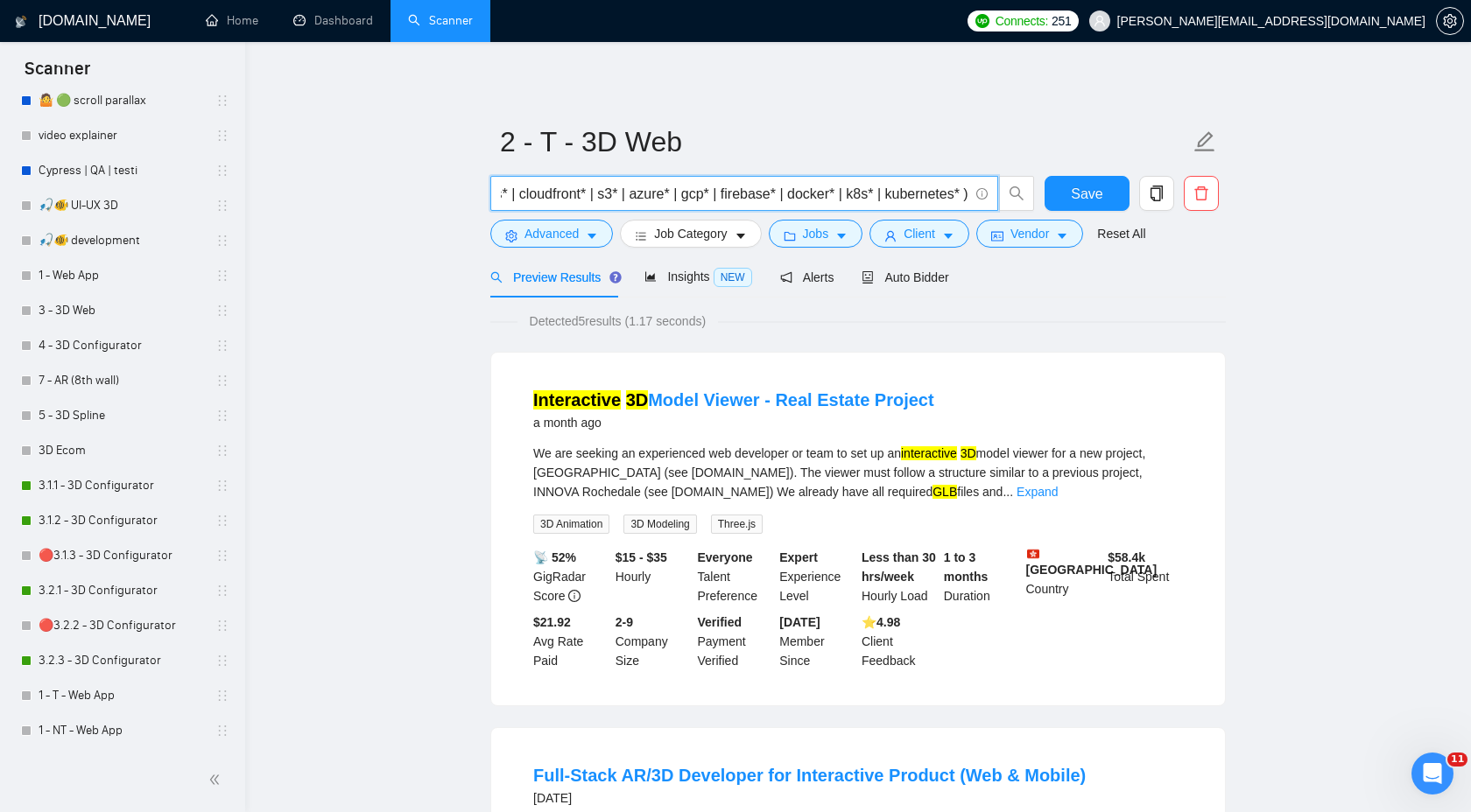
type input "(three* | "react three fiber" | r3f | babylon* | webgl | spline* | "model-viewe…"
click at [949, 192] on input "(three* | "react three fiber" | r3f | babylon* | webgl | spline* | "model-viewe…" at bounding box center [734, 194] width 468 height 22
paste input "(three* | "react three fiber" | r3f | babylon* | webgl | spline* | "model-viewe…"
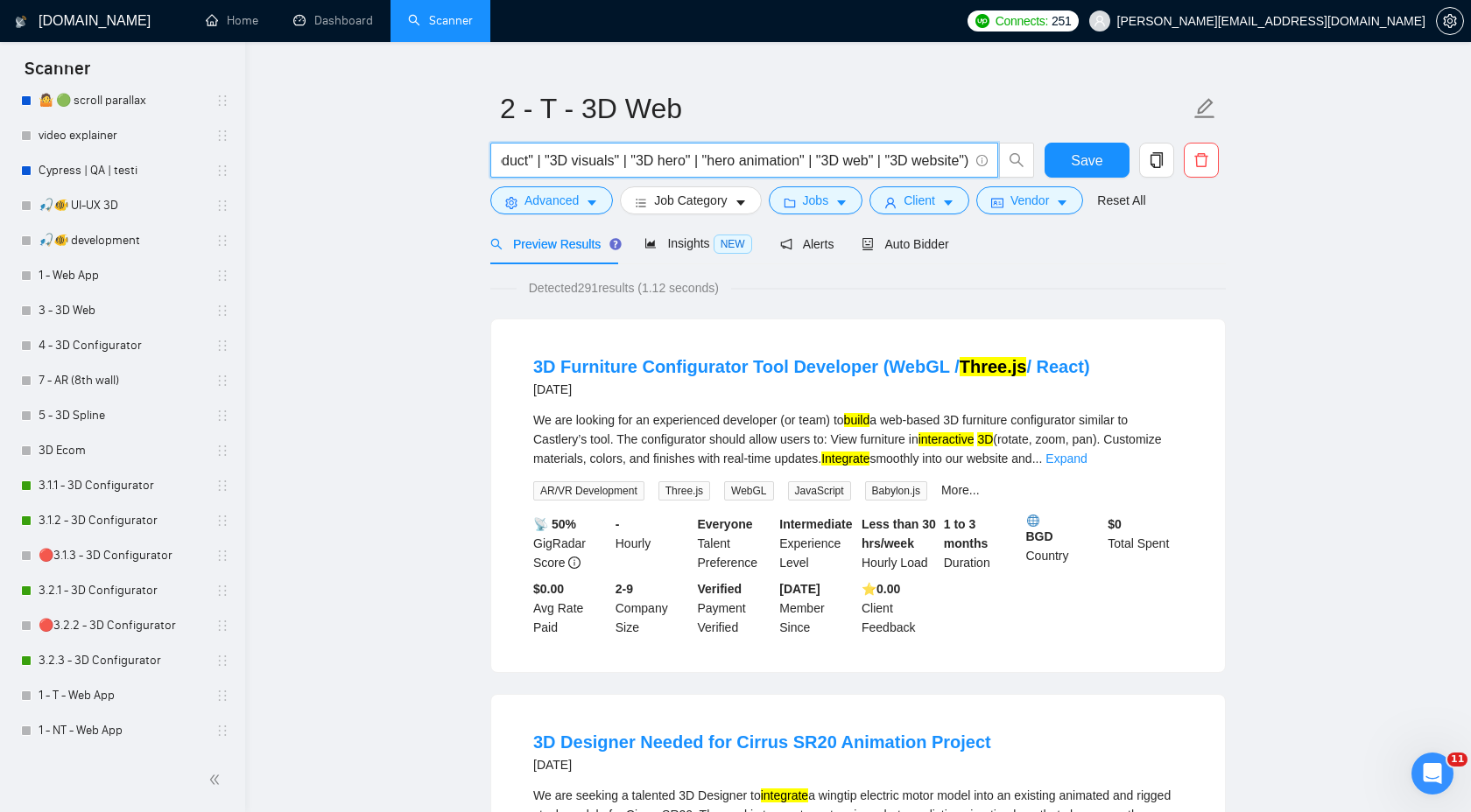
scroll to position [34, 0]
type input "(three* | "react three fiber" | r3f | babylon* | webgl | spline* | "model-viewe…"
click at [1086, 455] on link "Expand" at bounding box center [1067, 457] width 42 height 14
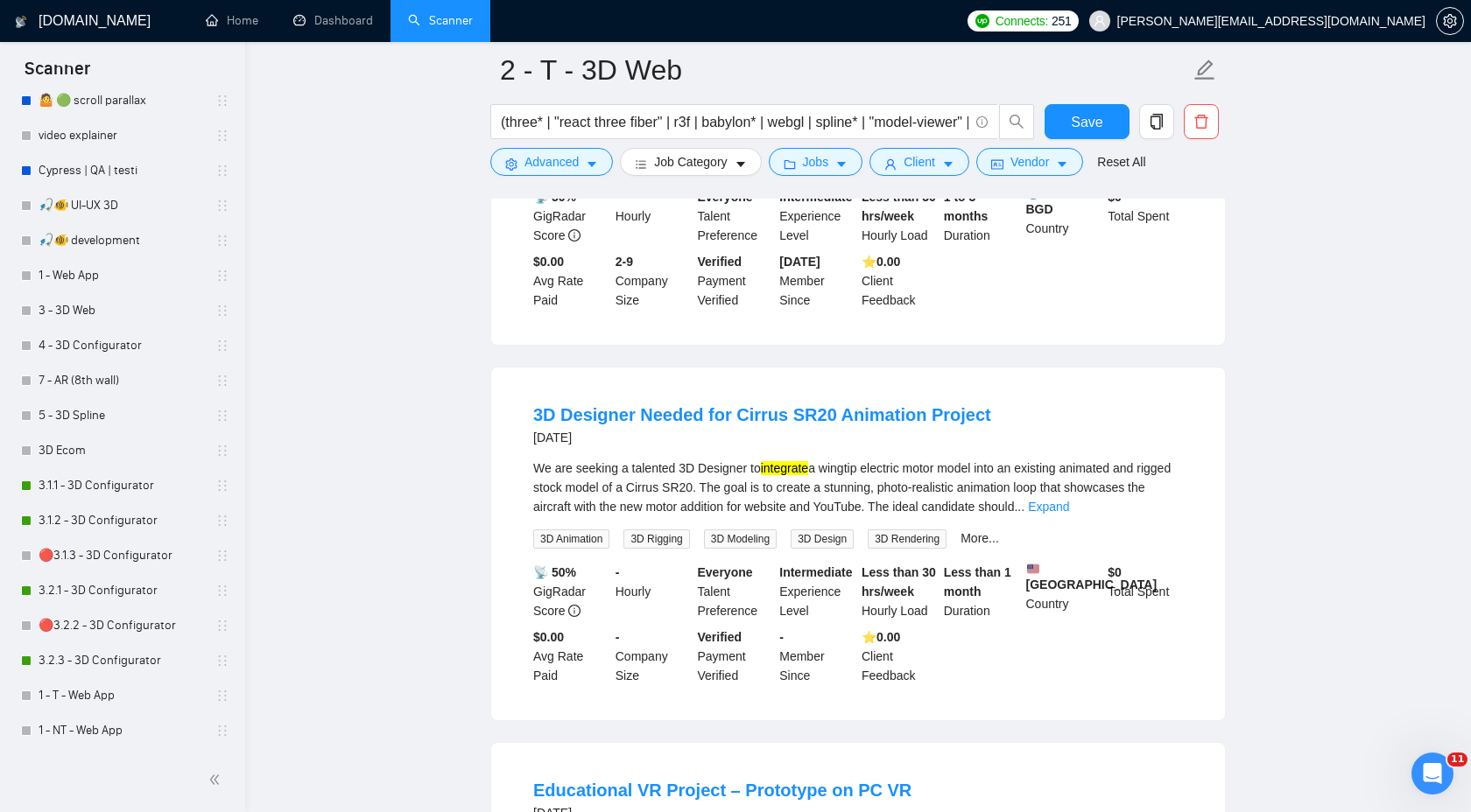
scroll to position [765, 0]
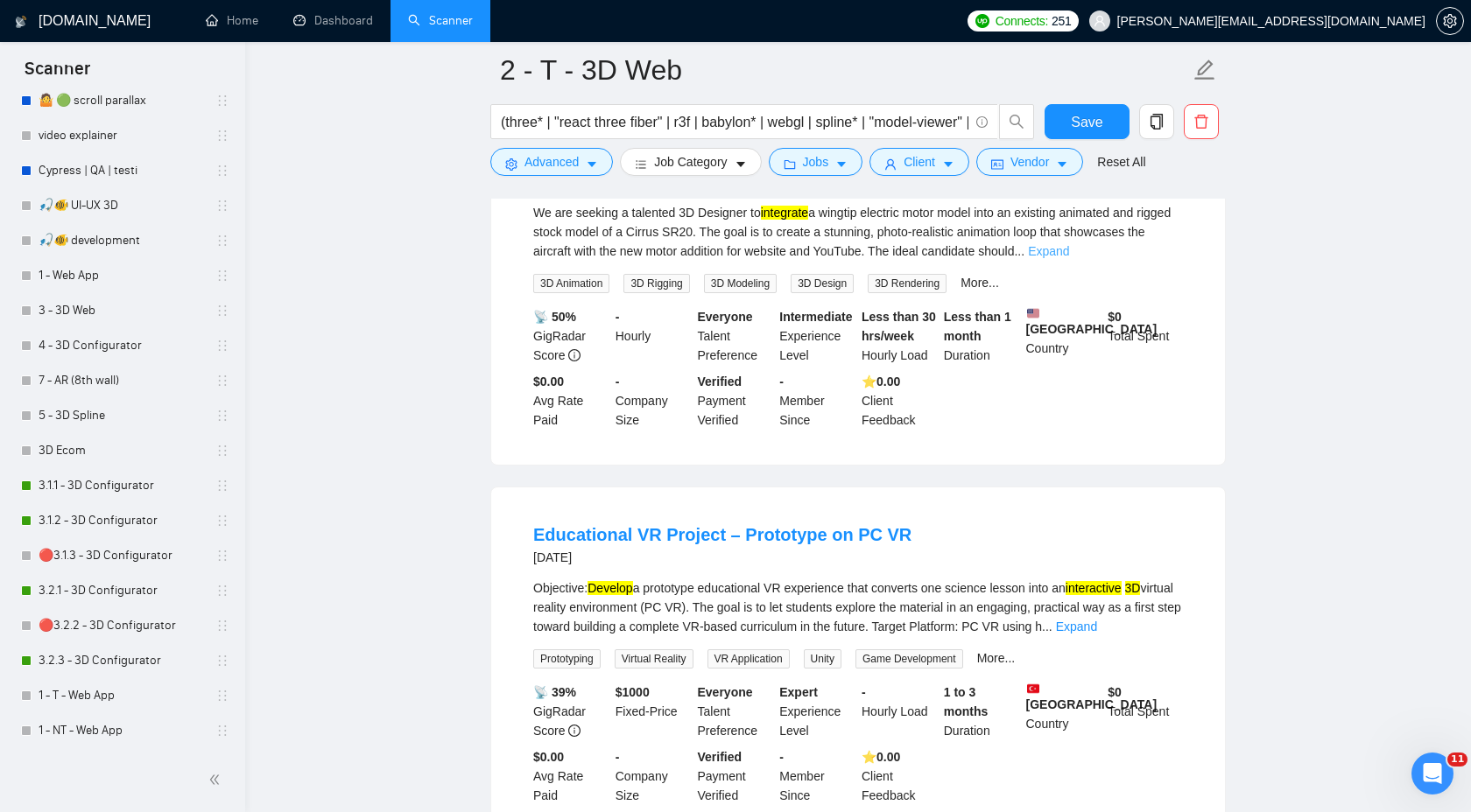
click at [1069, 258] on link "Expand" at bounding box center [1049, 251] width 42 height 14
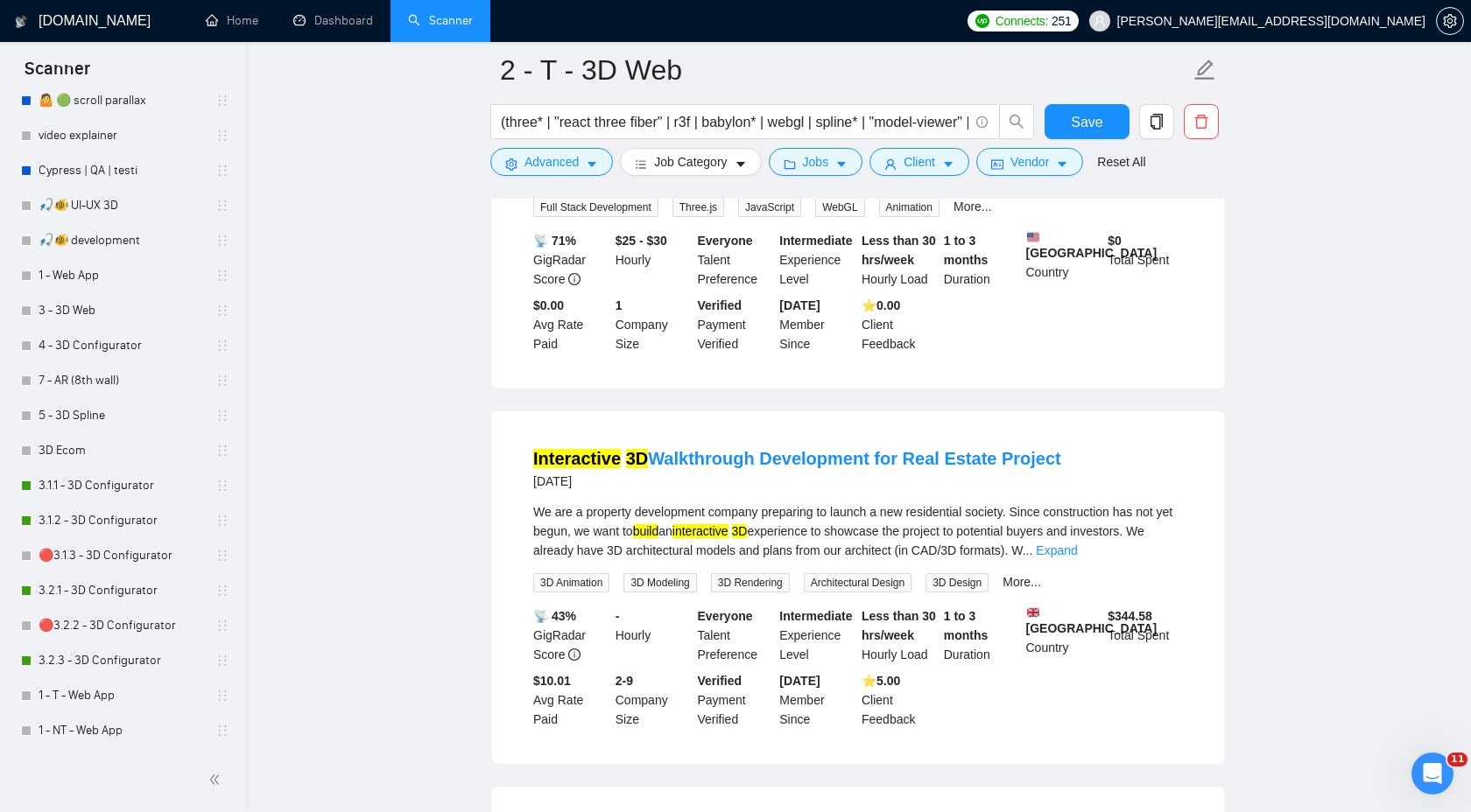
scroll to position [1845, 0]
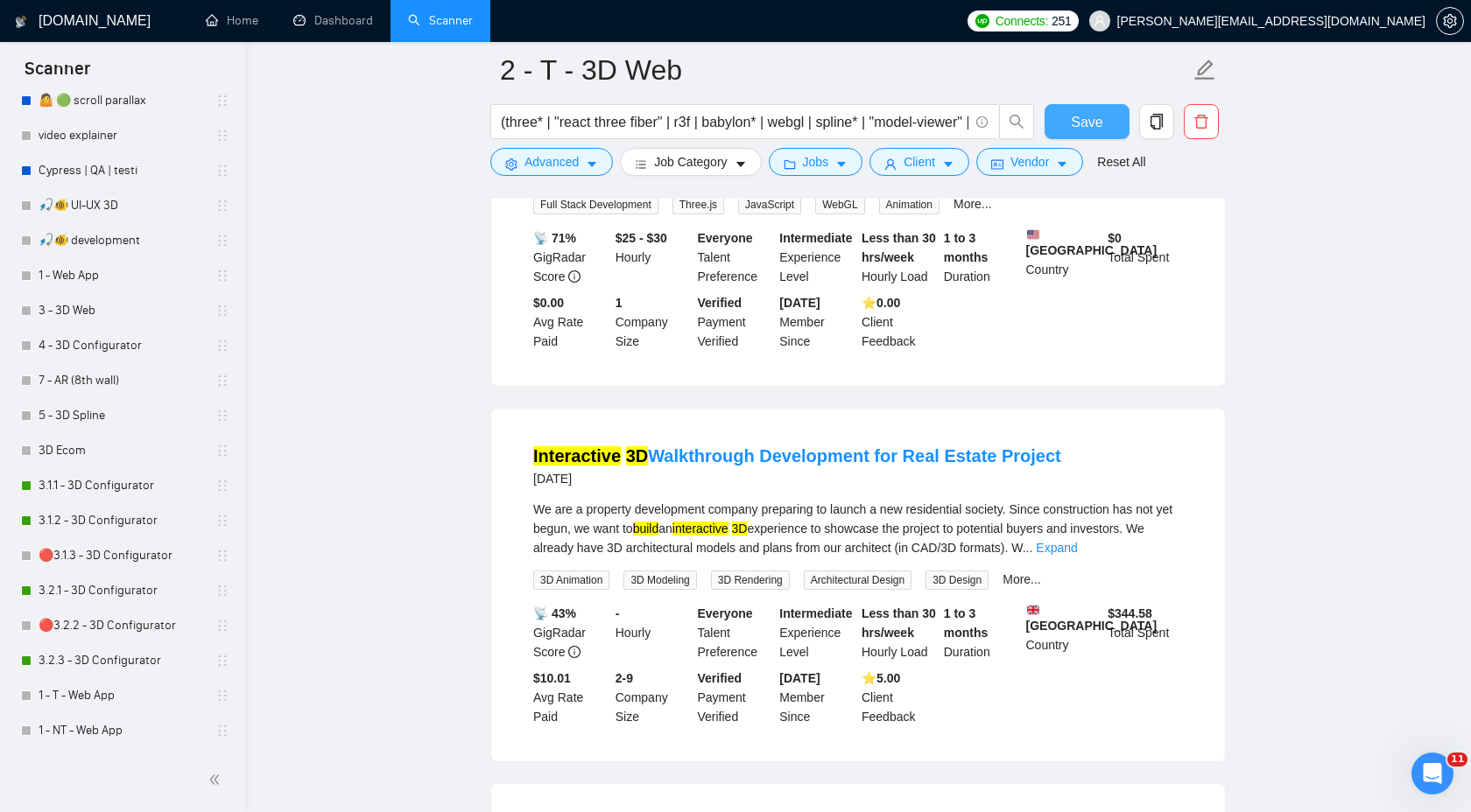
click at [1084, 125] on span "Save" at bounding box center [1086, 122] width 31 height 22
click at [1043, 286] on div "United States Country" at bounding box center [1064, 257] width 82 height 58
click at [570, 163] on span "Advanced" at bounding box center [551, 161] width 54 height 19
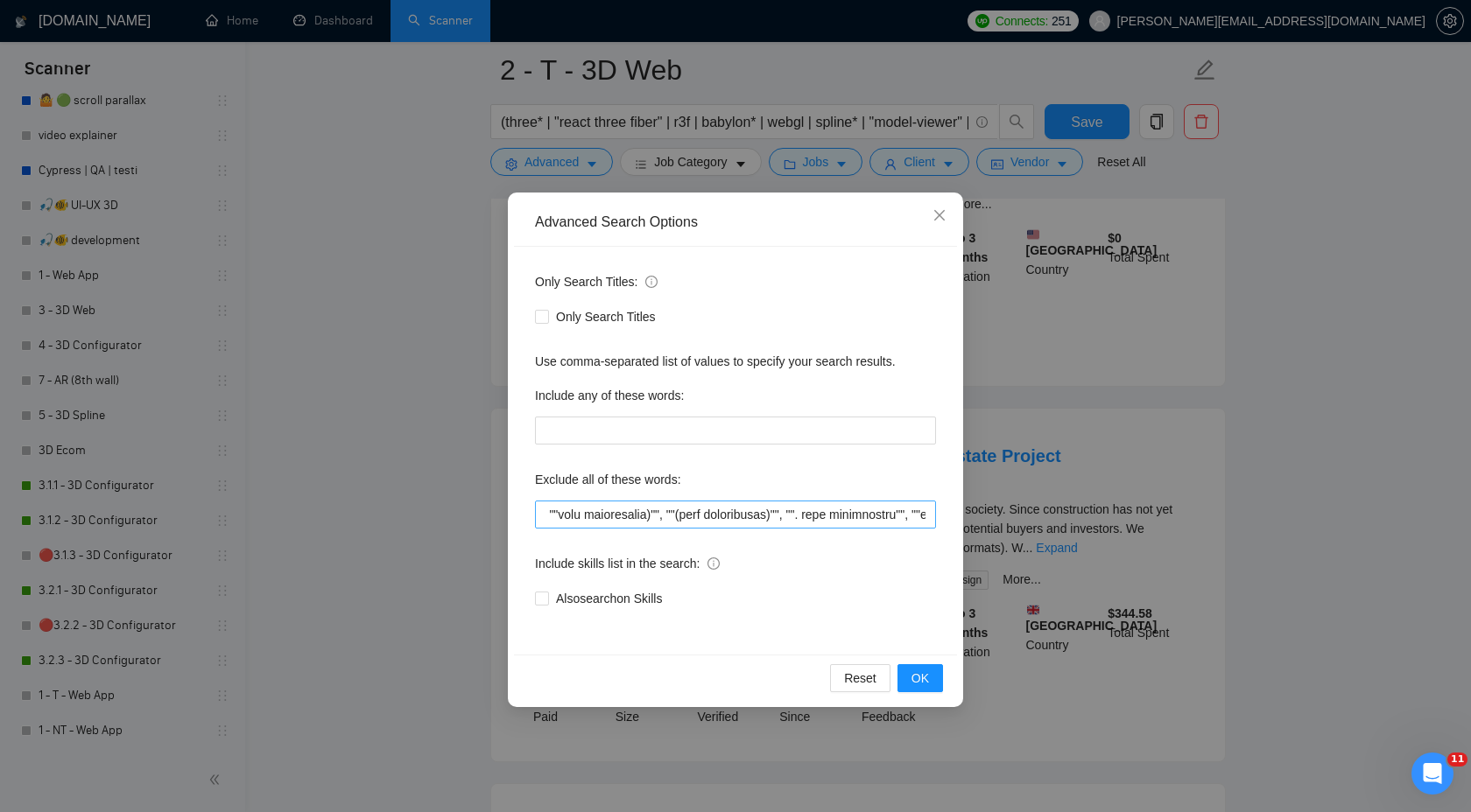
scroll to position [0, 5330]
click at [928, 514] on input "text" at bounding box center [735, 515] width 402 height 28
paste input "WordPress, Wix, template, theme, "react native", Unity, "Unreal Engine", "3D pr…"
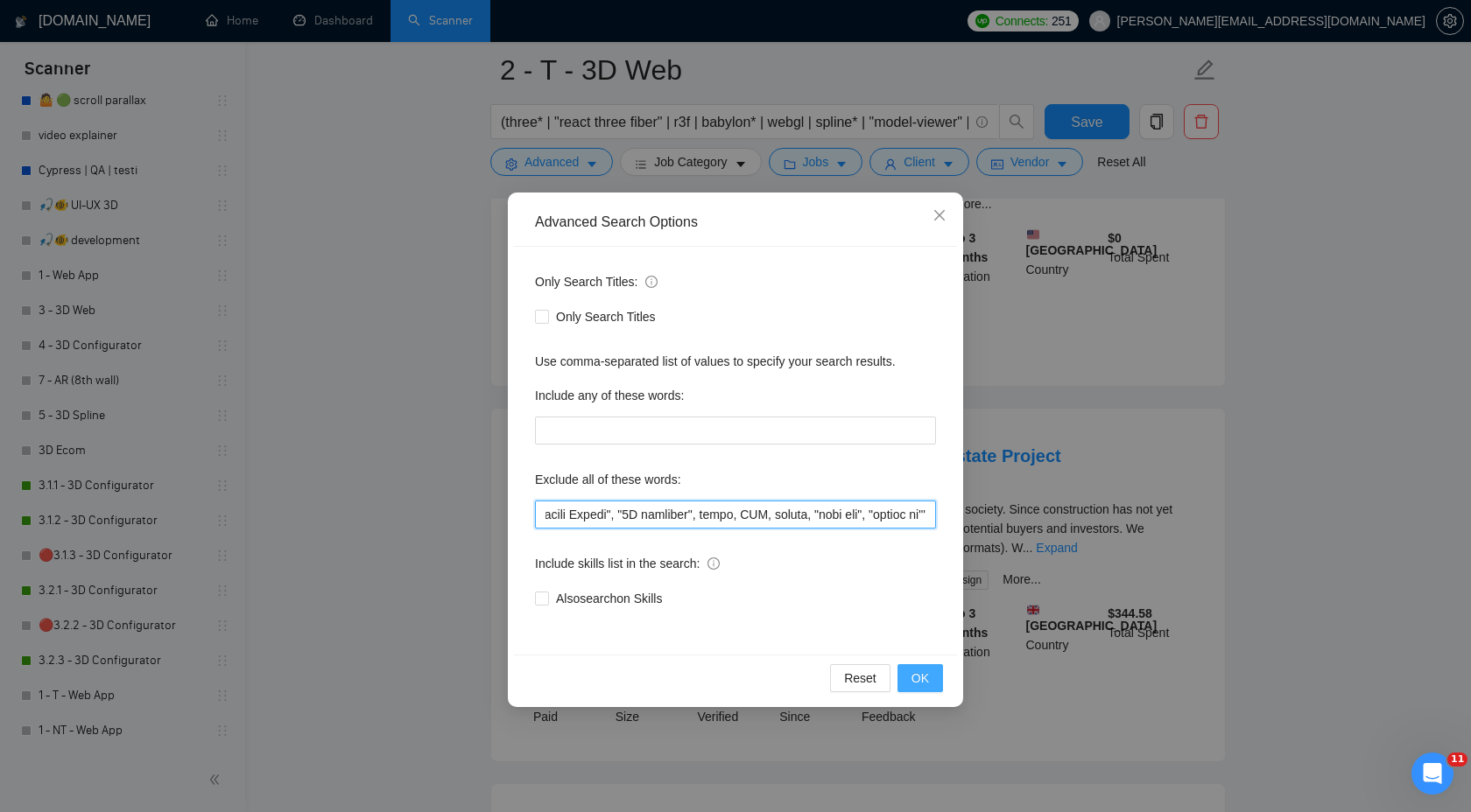
type input """"low budget"", ""(low budget"", ""low budget)"", ""(low budget)"", ""low buge…"
click at [922, 683] on span "OK" at bounding box center [920, 678] width 18 height 19
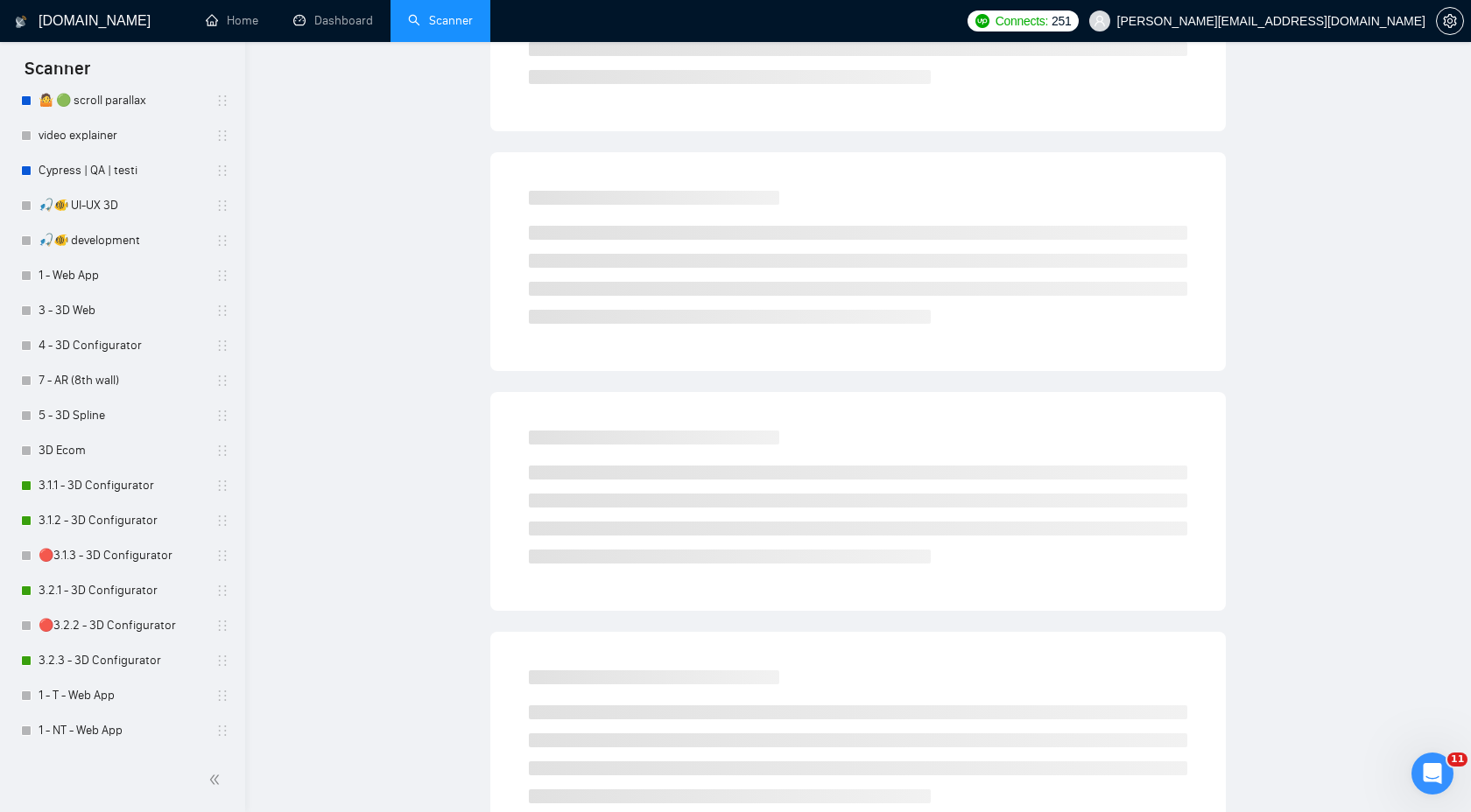
scroll to position [0, 0]
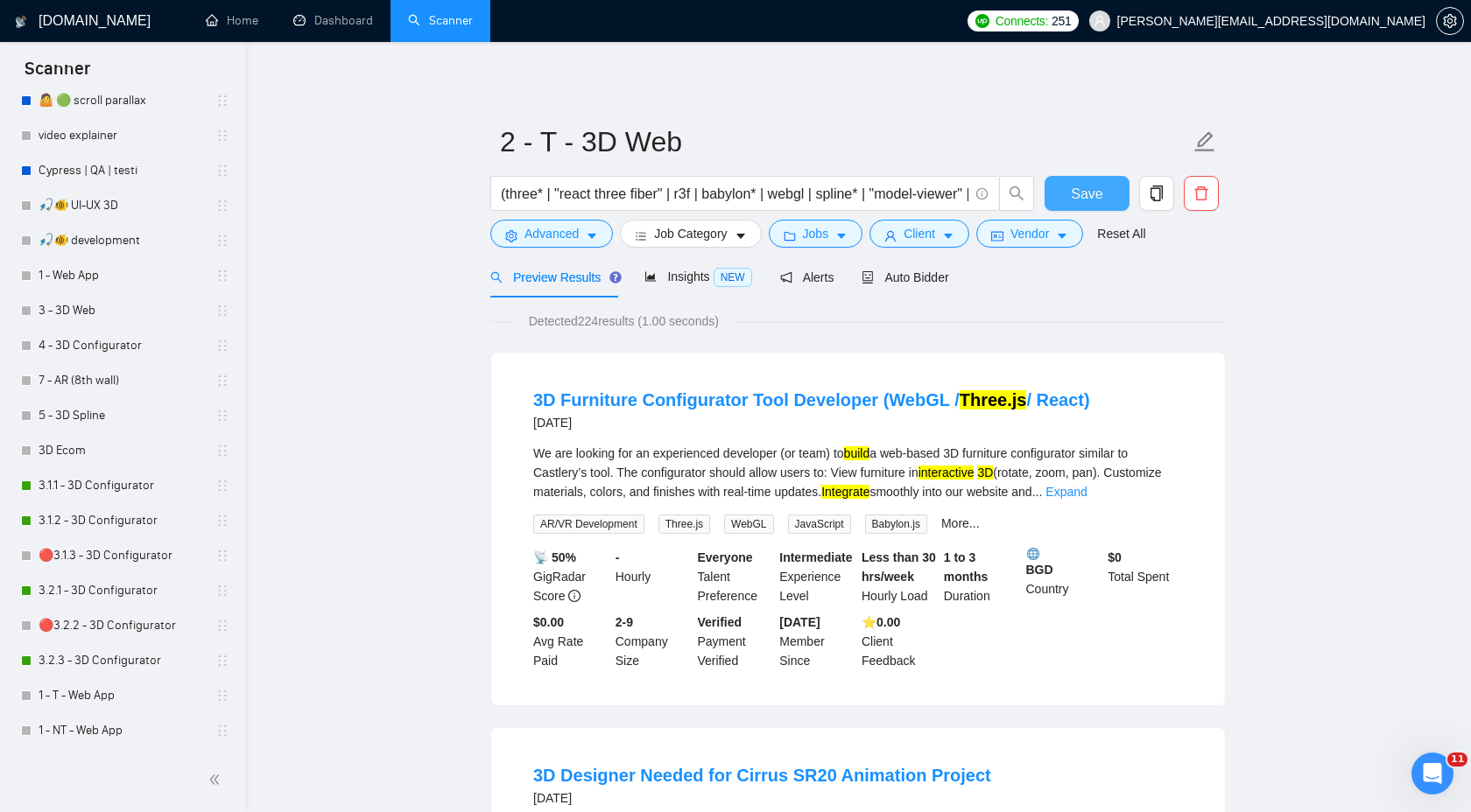
click at [1086, 193] on span "Save" at bounding box center [1086, 194] width 31 height 22
click at [1143, 204] on button "button" at bounding box center [1156, 193] width 35 height 35
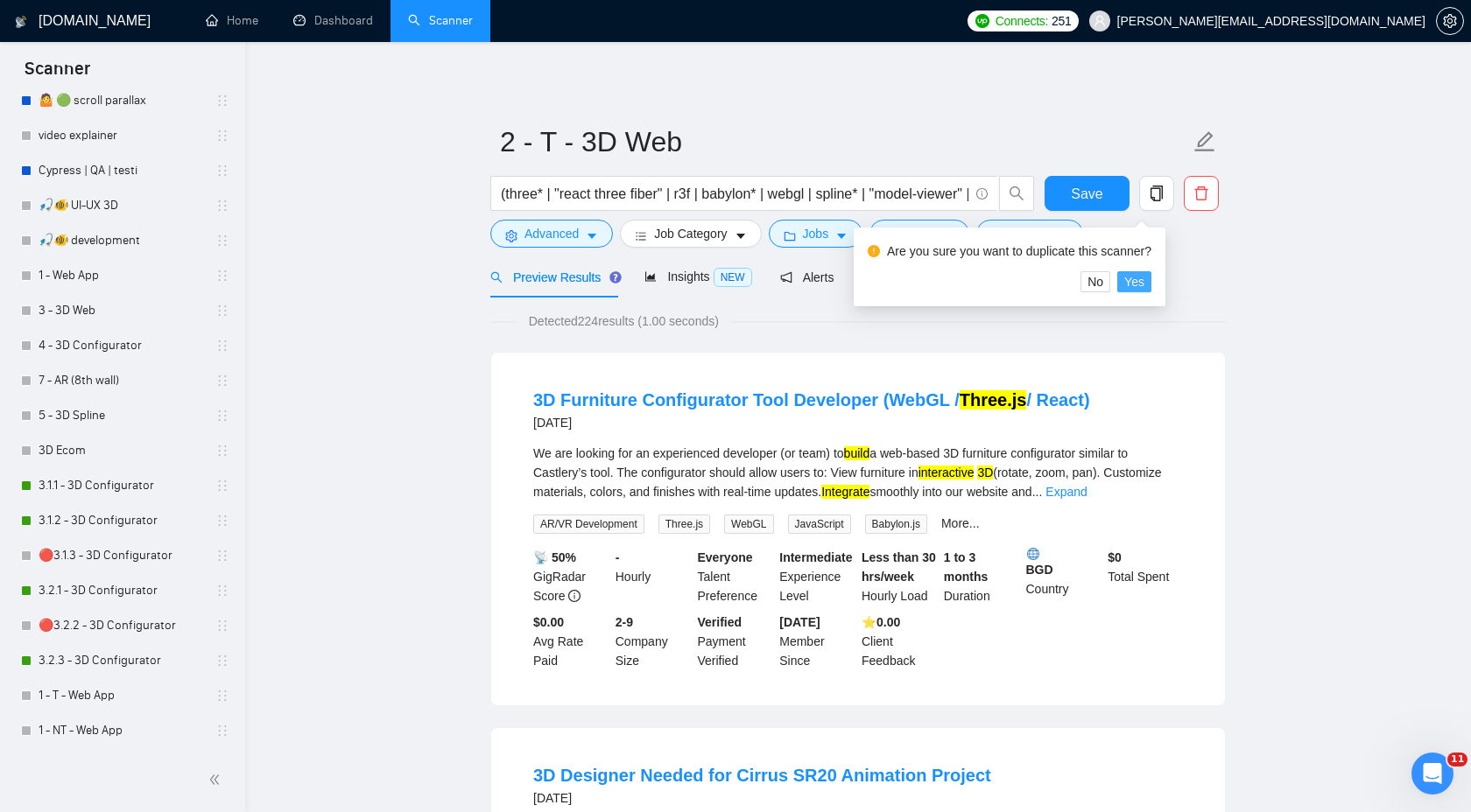
click at [1134, 278] on span "Yes" at bounding box center [1134, 281] width 20 height 19
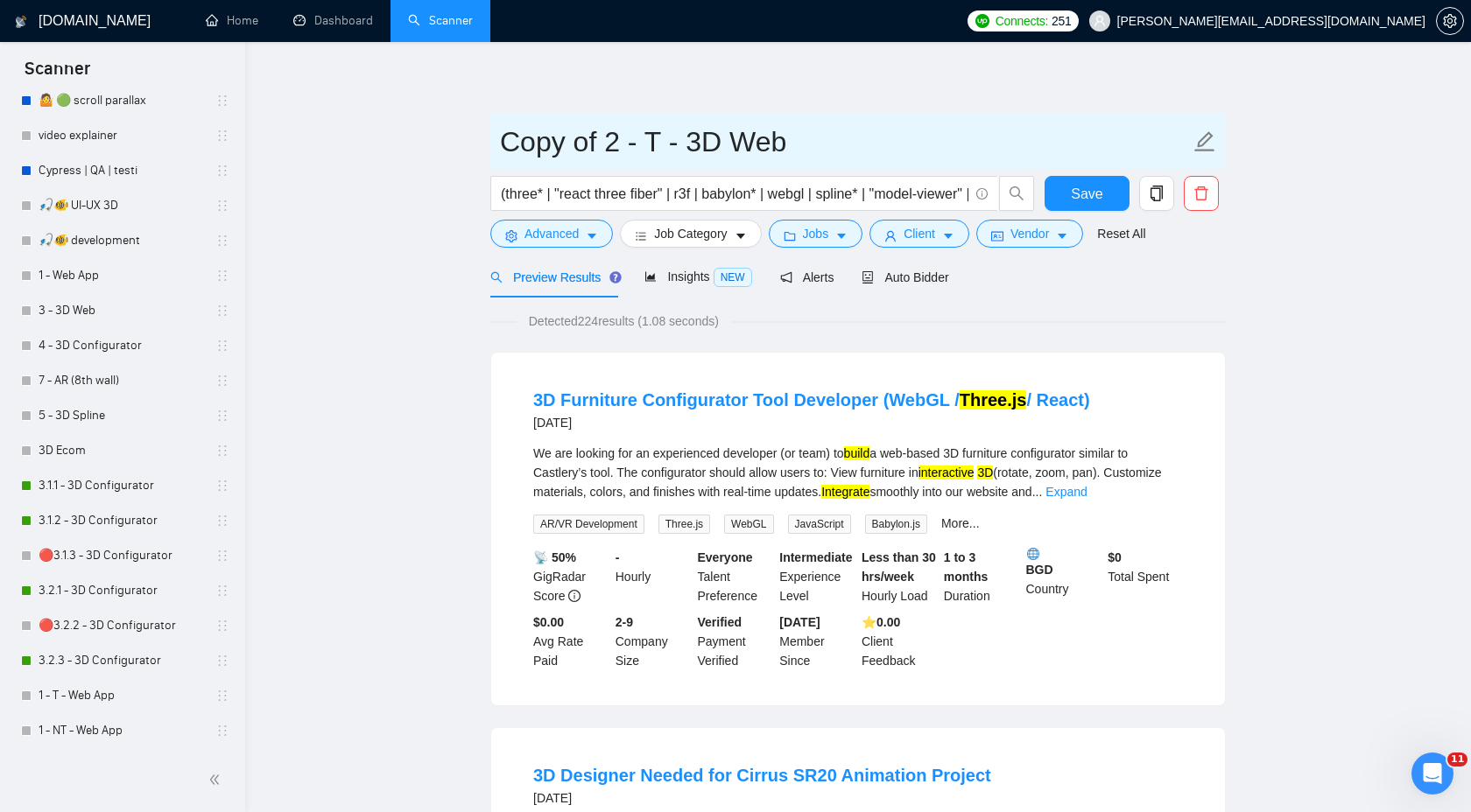
click at [651, 153] on input "Copy of 2 - T - 3D Web" at bounding box center [845, 142] width 690 height 43
drag, startPoint x: 605, startPoint y: 145, endPoint x: 396, endPoint y: 143, distance: 209.0
click at [543, 144] on input "2 - T - 3D Web" at bounding box center [845, 142] width 690 height 43
type input "2 - NT - 3D Web"
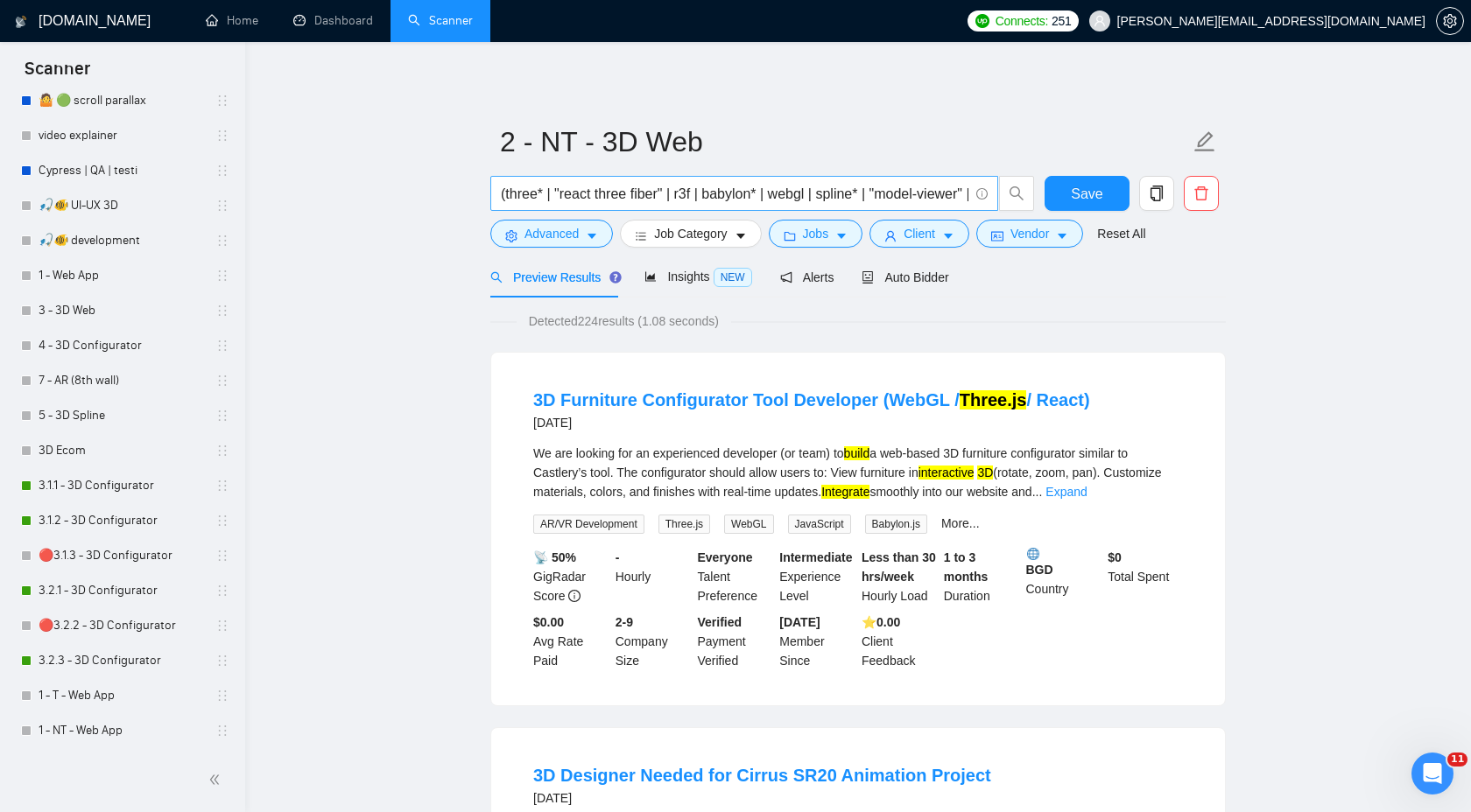
click at [675, 195] on input "(three* | "react three fiber" | r3f | babylon* | webgl | spline* | "model-viewe…" at bounding box center [734, 194] width 468 height 22
paste input ""3D viewer" | "interactive 3D" | "product visualizer" | "product viewer" | "3D …"
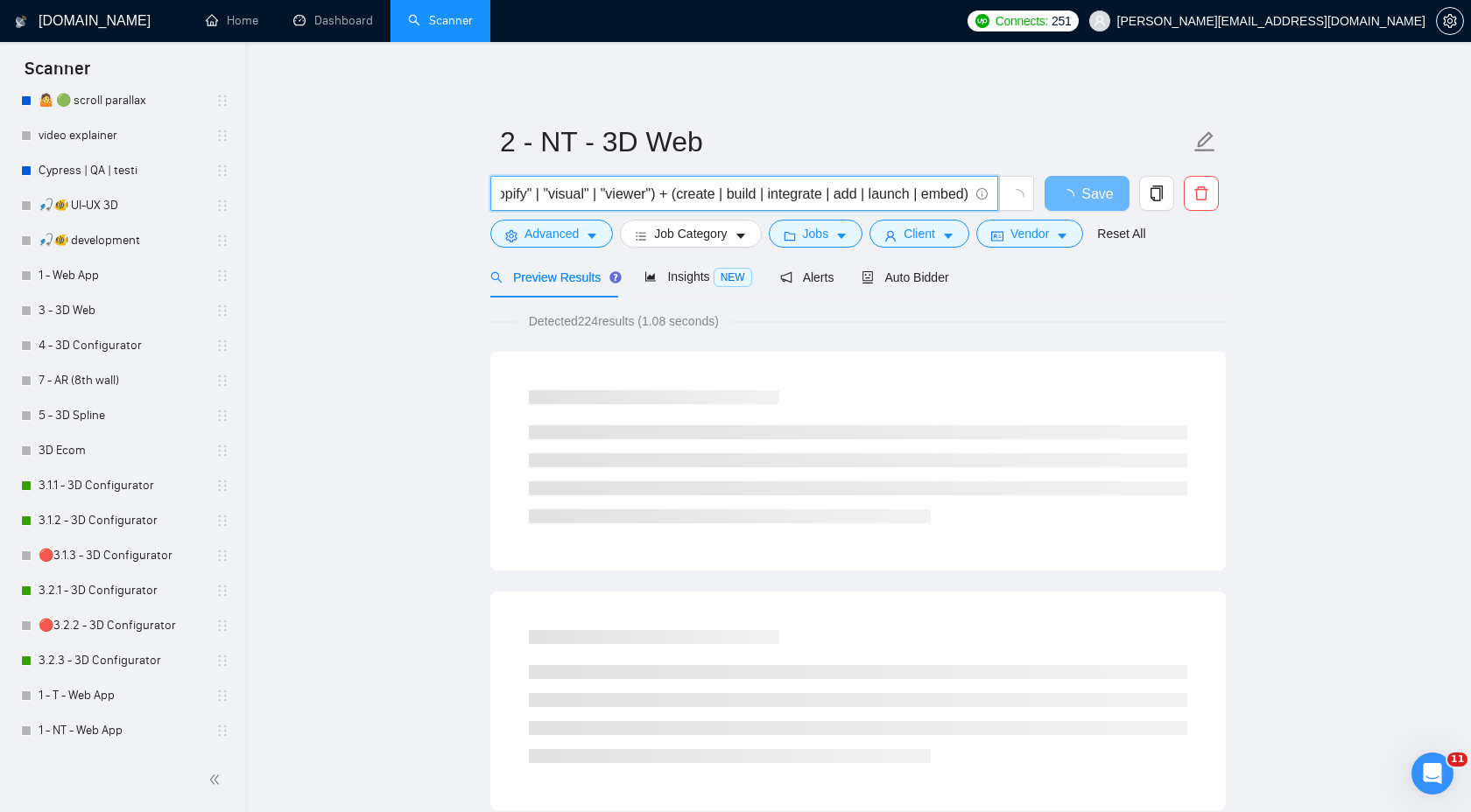
scroll to position [0, 2249]
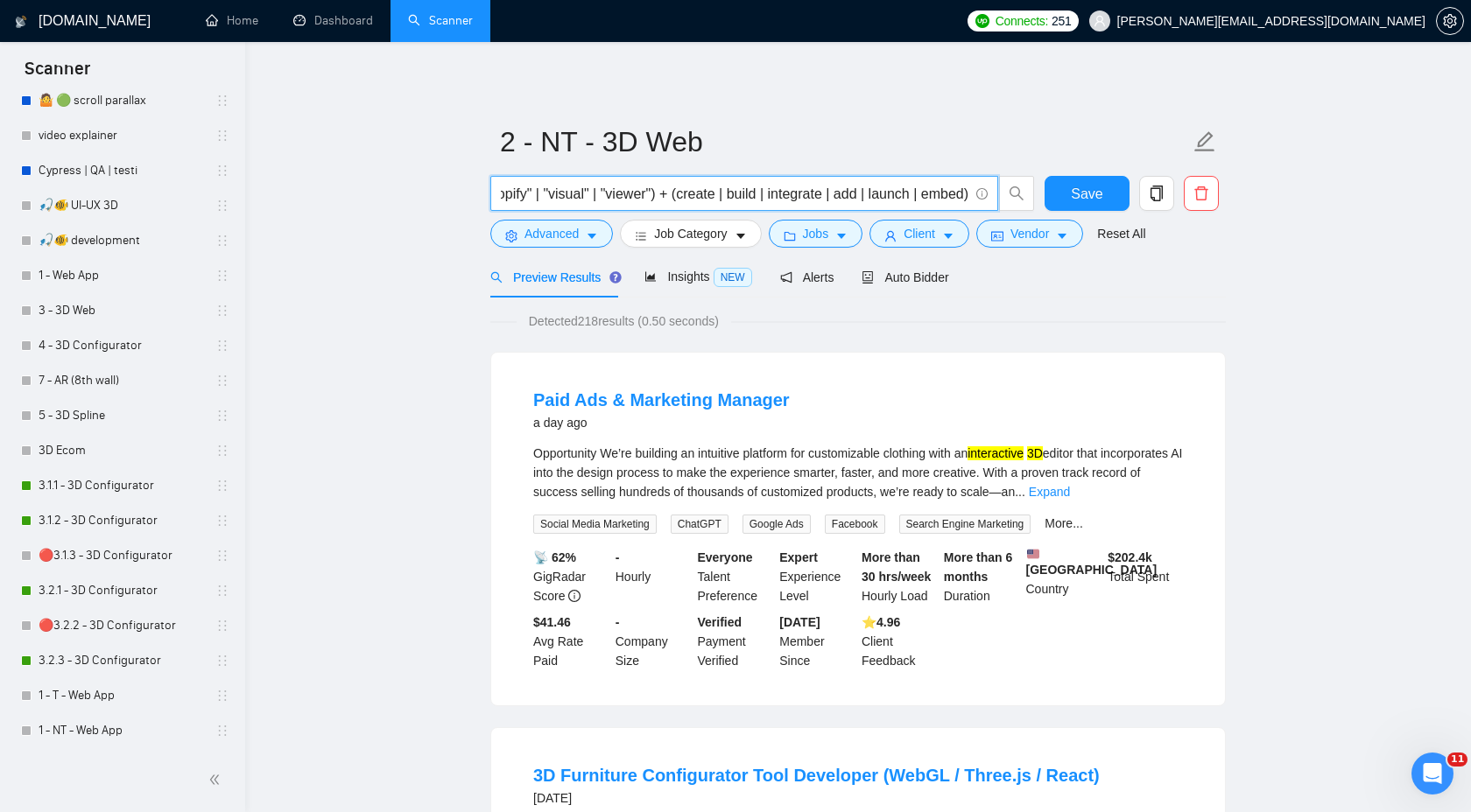
drag, startPoint x: 673, startPoint y: 196, endPoint x: 648, endPoint y: 196, distance: 25.0
click at [648, 196] on input "("3D viewer" | "interactive 3D" | "product visualizer" | "product viewer" | "3D…" at bounding box center [734, 194] width 468 height 22
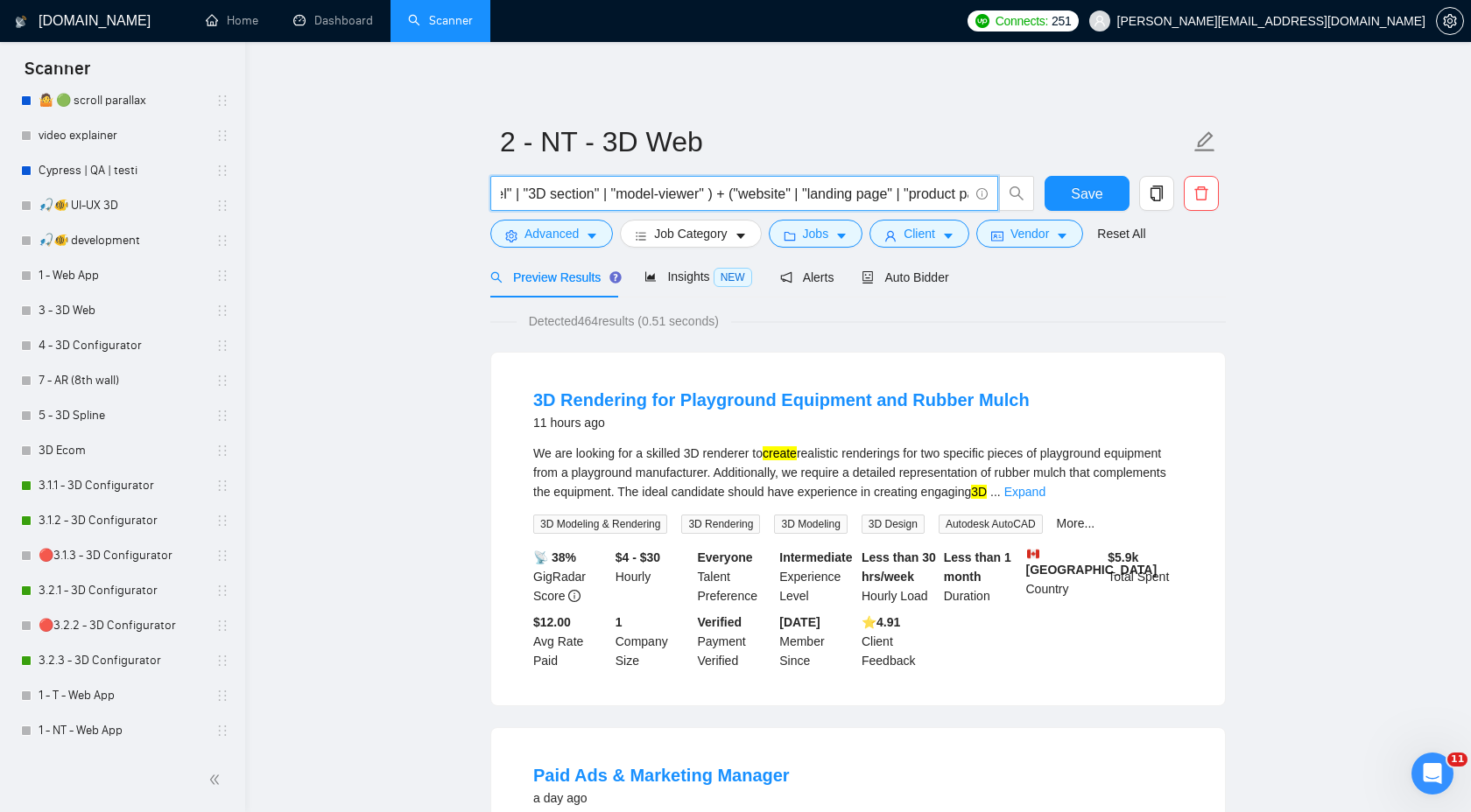
scroll to position [0, 1342]
click at [879, 197] on input "("3D viewer" | "interactive 3D" | "product visualizer" | "product viewer" | "3D…" at bounding box center [734, 194] width 468 height 22
click at [821, 192] on input "("3D viewer" | "interactive 3D" | "product visualizer" | "product viewer" | "3D…" at bounding box center [734, 194] width 468 height 22
click at [870, 194] on input "("3D viewer" | "interactive 3D" | "product visualizer" | "product viewer" | "3D…" at bounding box center [734, 194] width 468 height 22
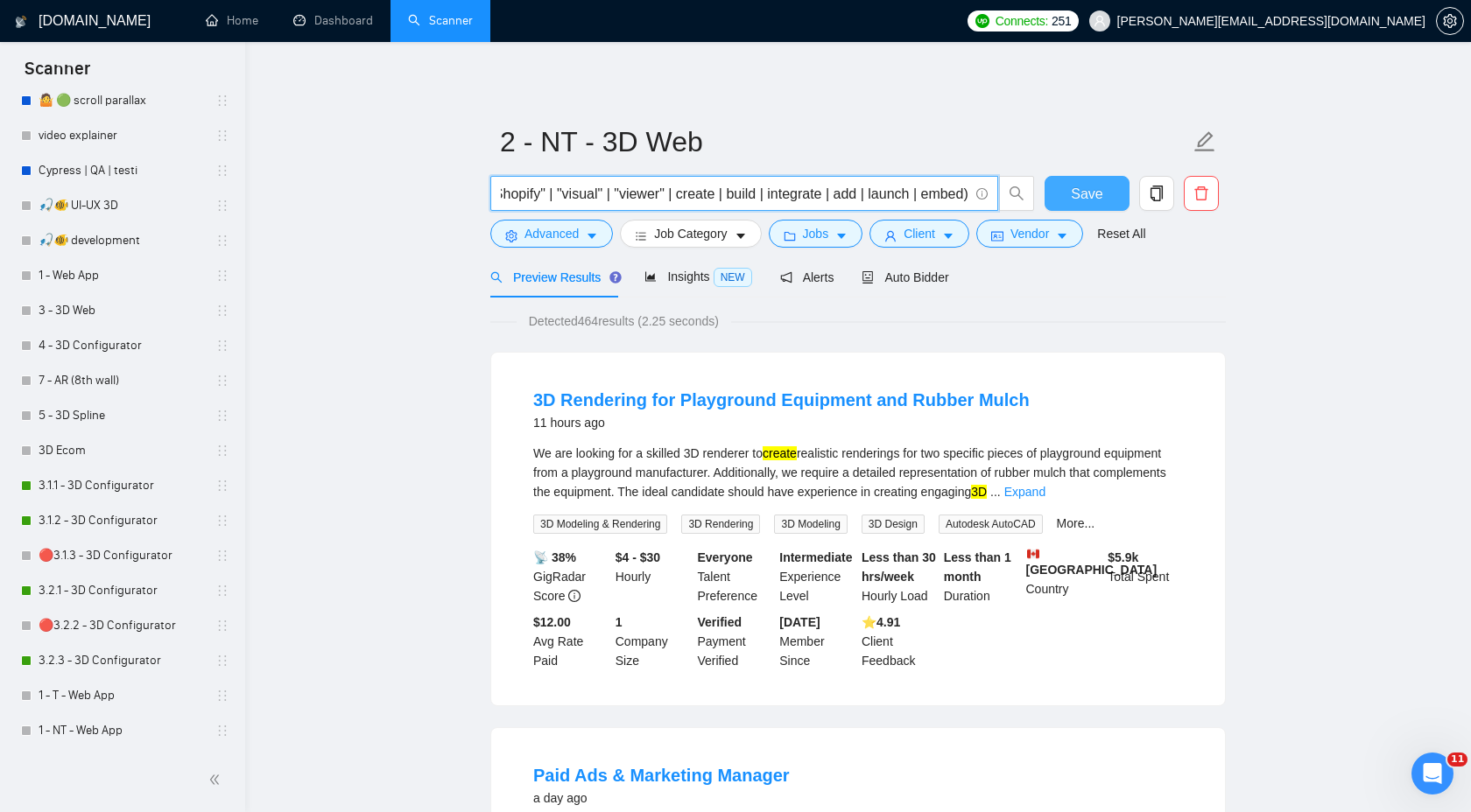
type input "("3D viewer" | "interactive 3D" | "product visualizer" | "product viewer" | "3D…"
click at [1052, 199] on button "Save" at bounding box center [1087, 193] width 85 height 35
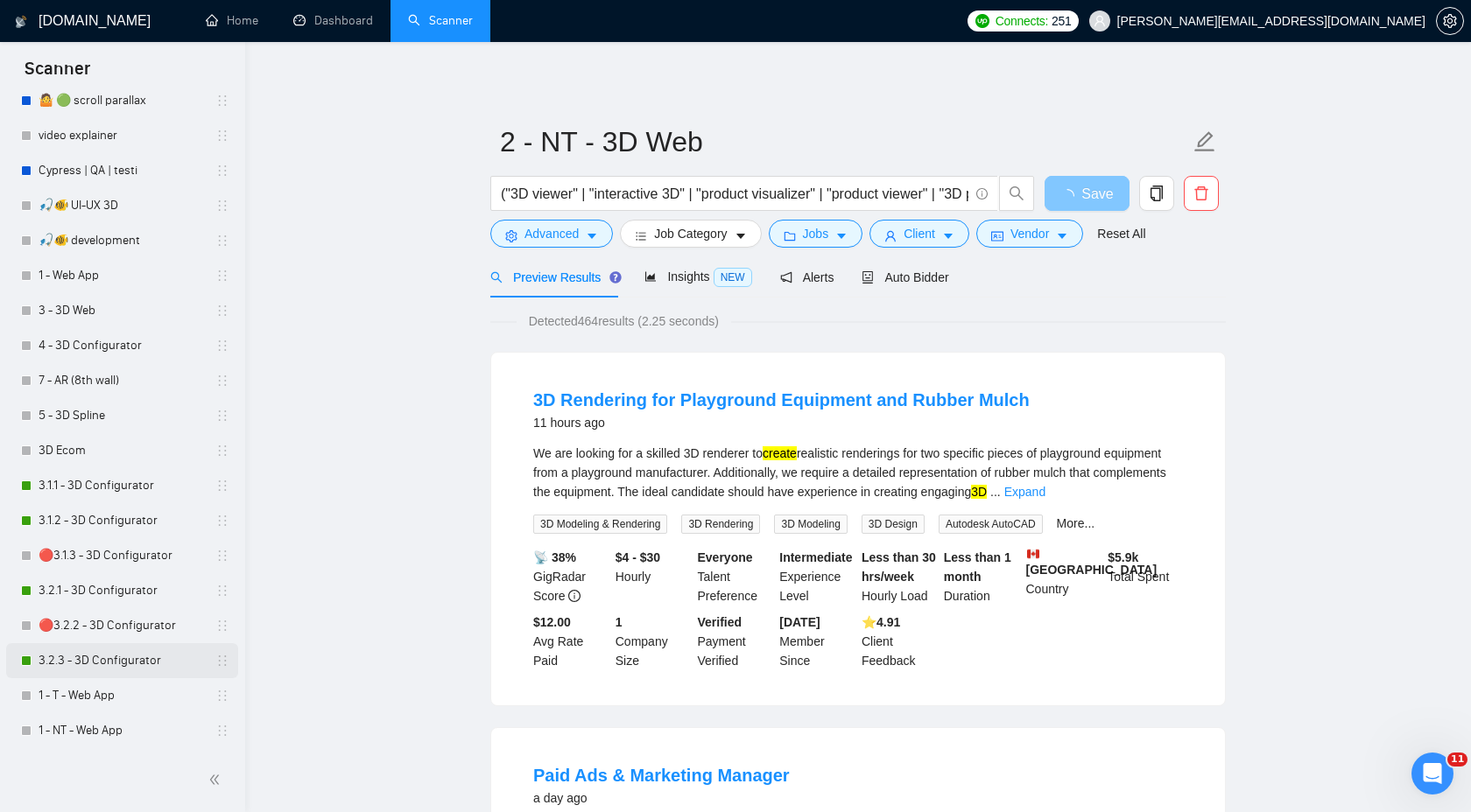
scroll to position [656, 0]
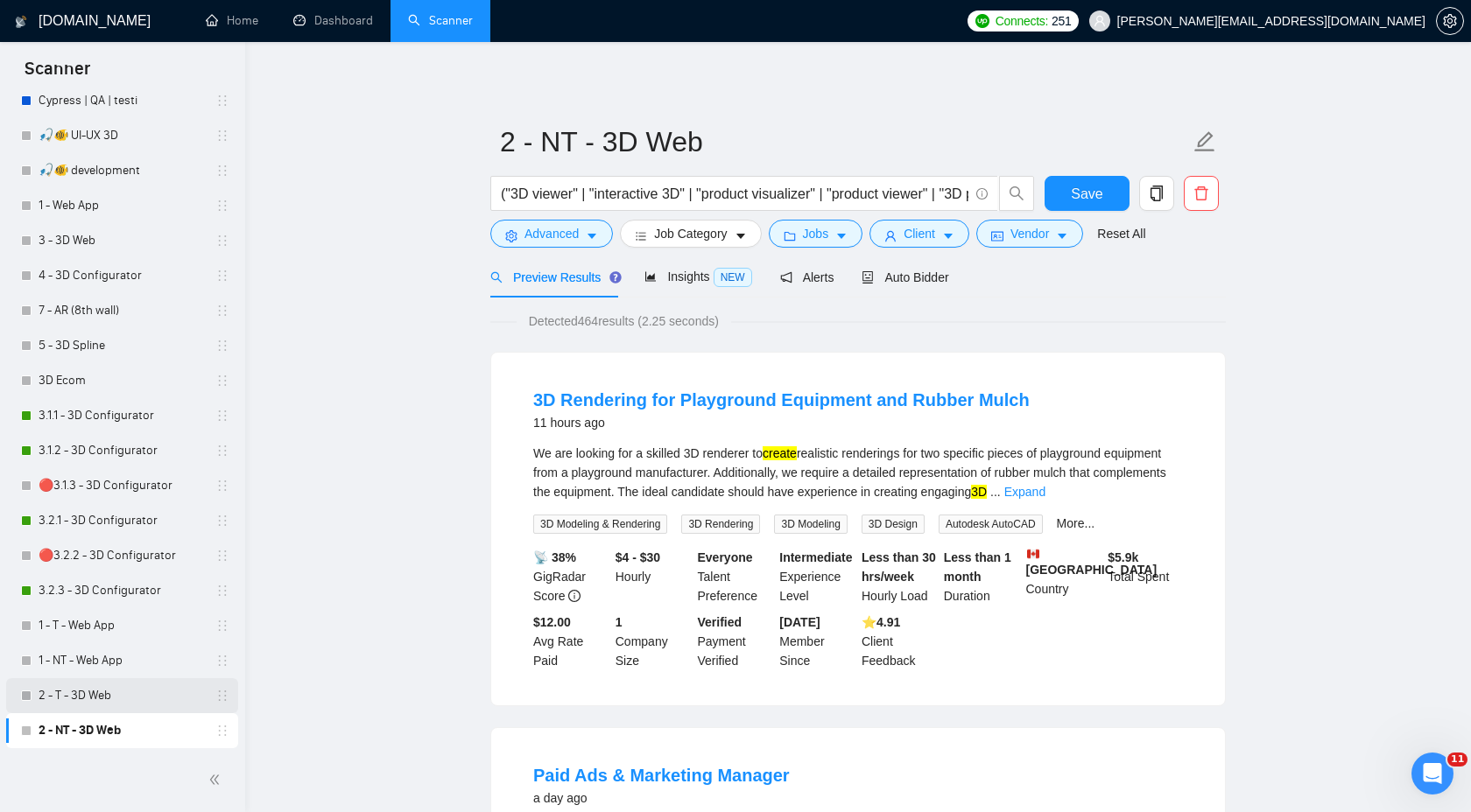
click at [125, 696] on link "2 - T - 3D Web" at bounding box center [122, 695] width 166 height 35
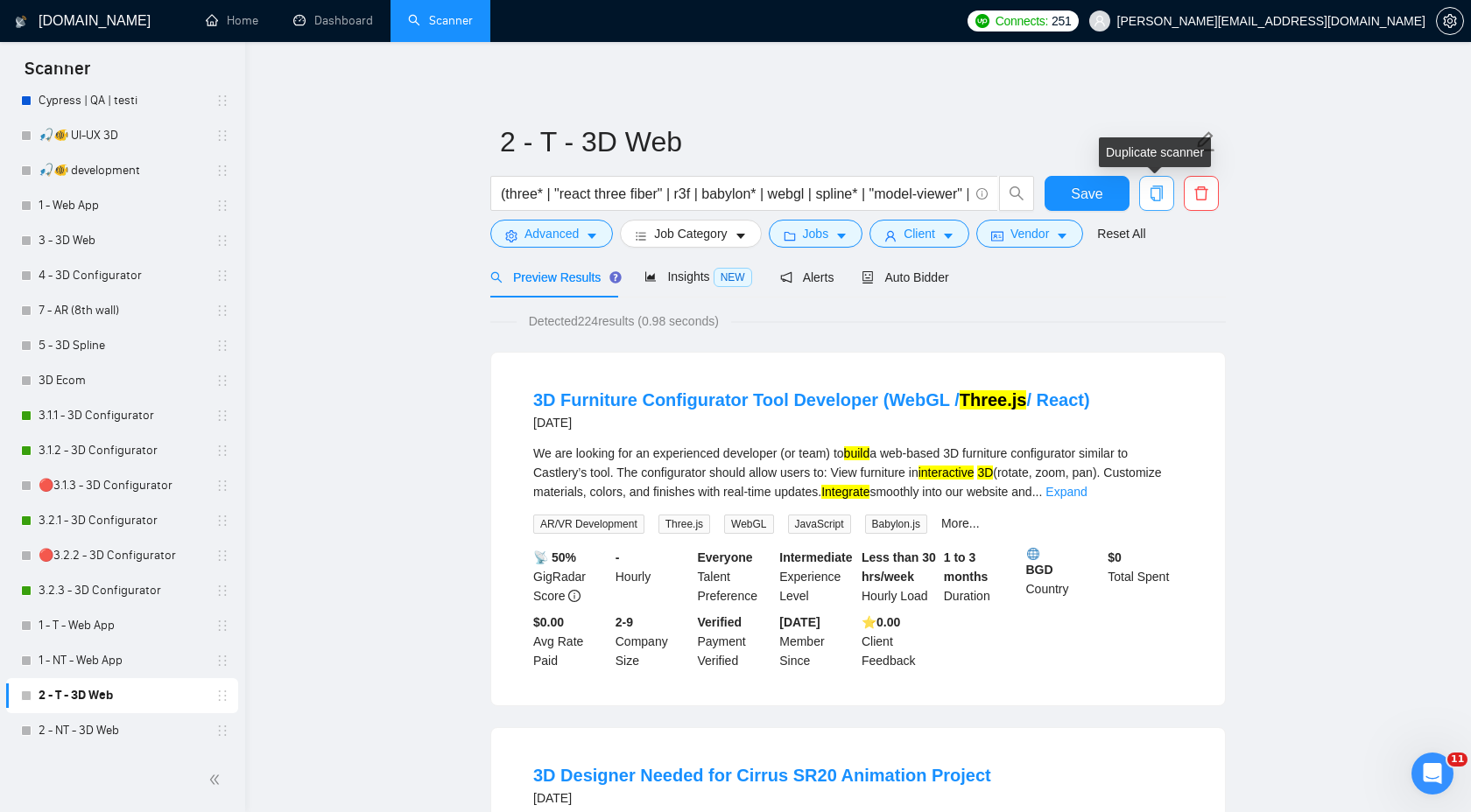
click at [1155, 195] on icon "copy" at bounding box center [1156, 193] width 16 height 16
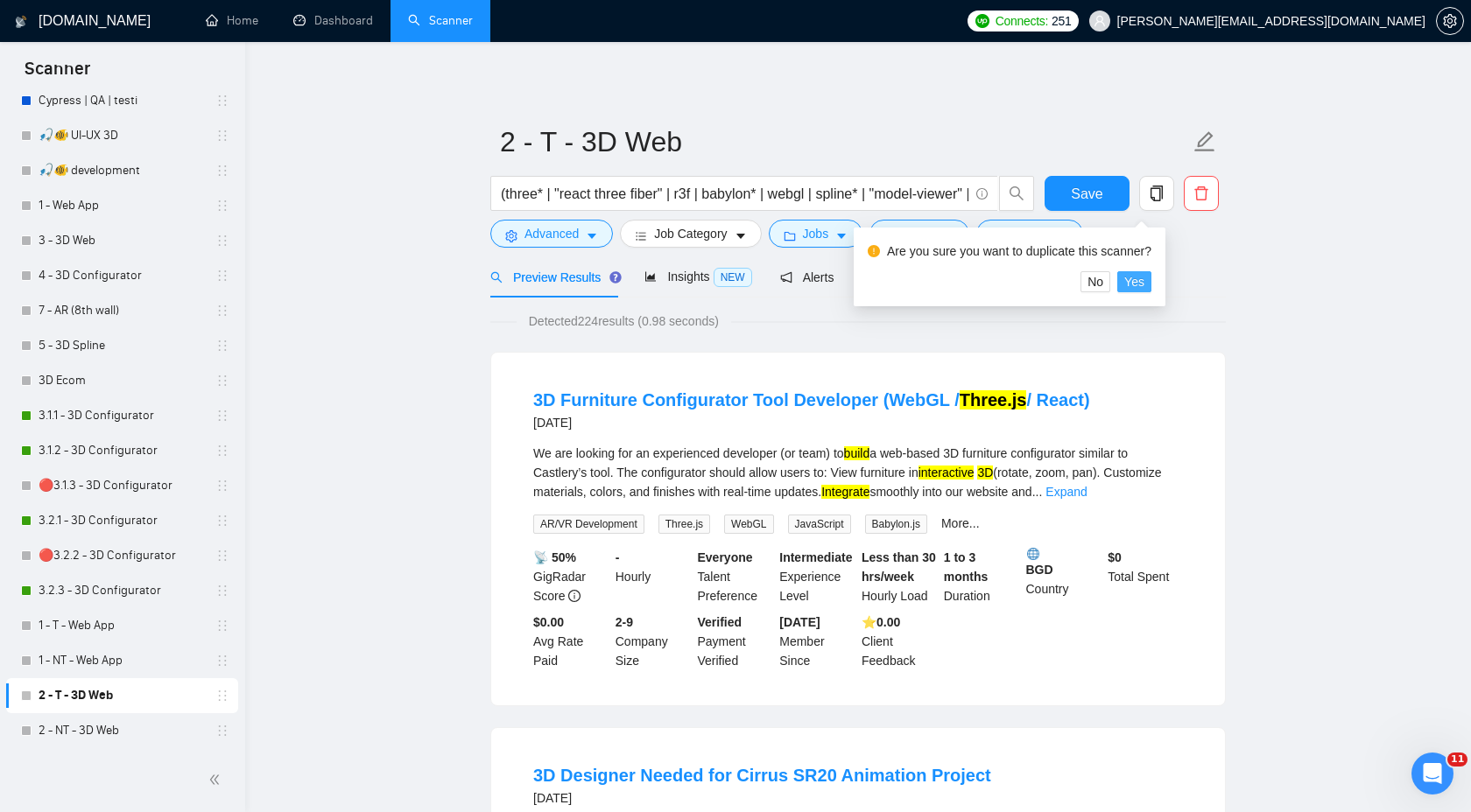
click at [1152, 279] on button "Yes" at bounding box center [1135, 281] width 34 height 21
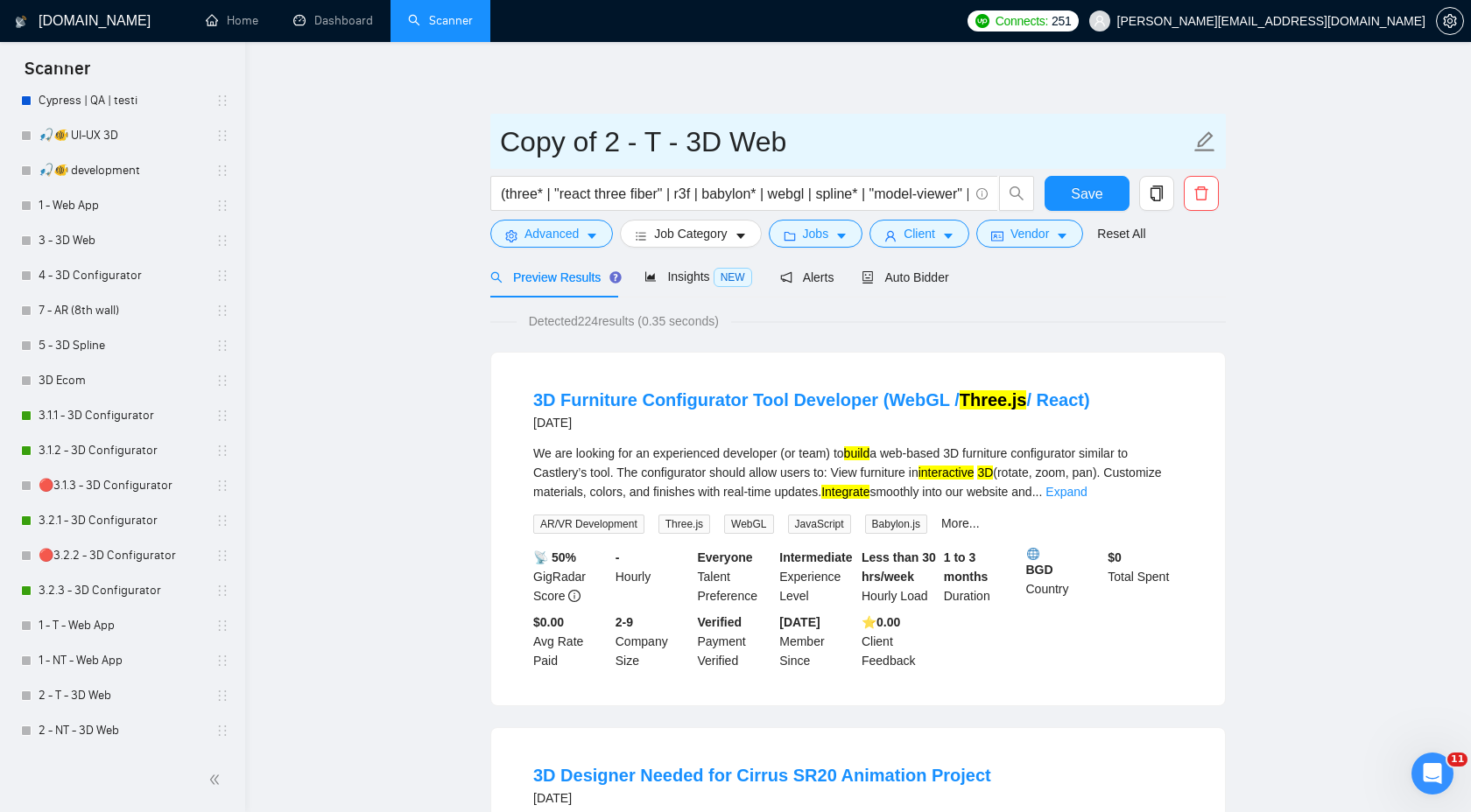
click at [618, 146] on input "Copy of 2 - T - 3D Web" at bounding box center [845, 142] width 690 height 43
drag, startPoint x: 692, startPoint y: 144, endPoint x: 832, endPoint y: 142, distance: 140.0
click at [833, 144] on input "Copy of 2 - T - 3D Web" at bounding box center [845, 142] width 690 height 43
paste input "Configurator"
drag, startPoint x: 522, startPoint y: 143, endPoint x: 407, endPoint y: 138, distance: 115.1
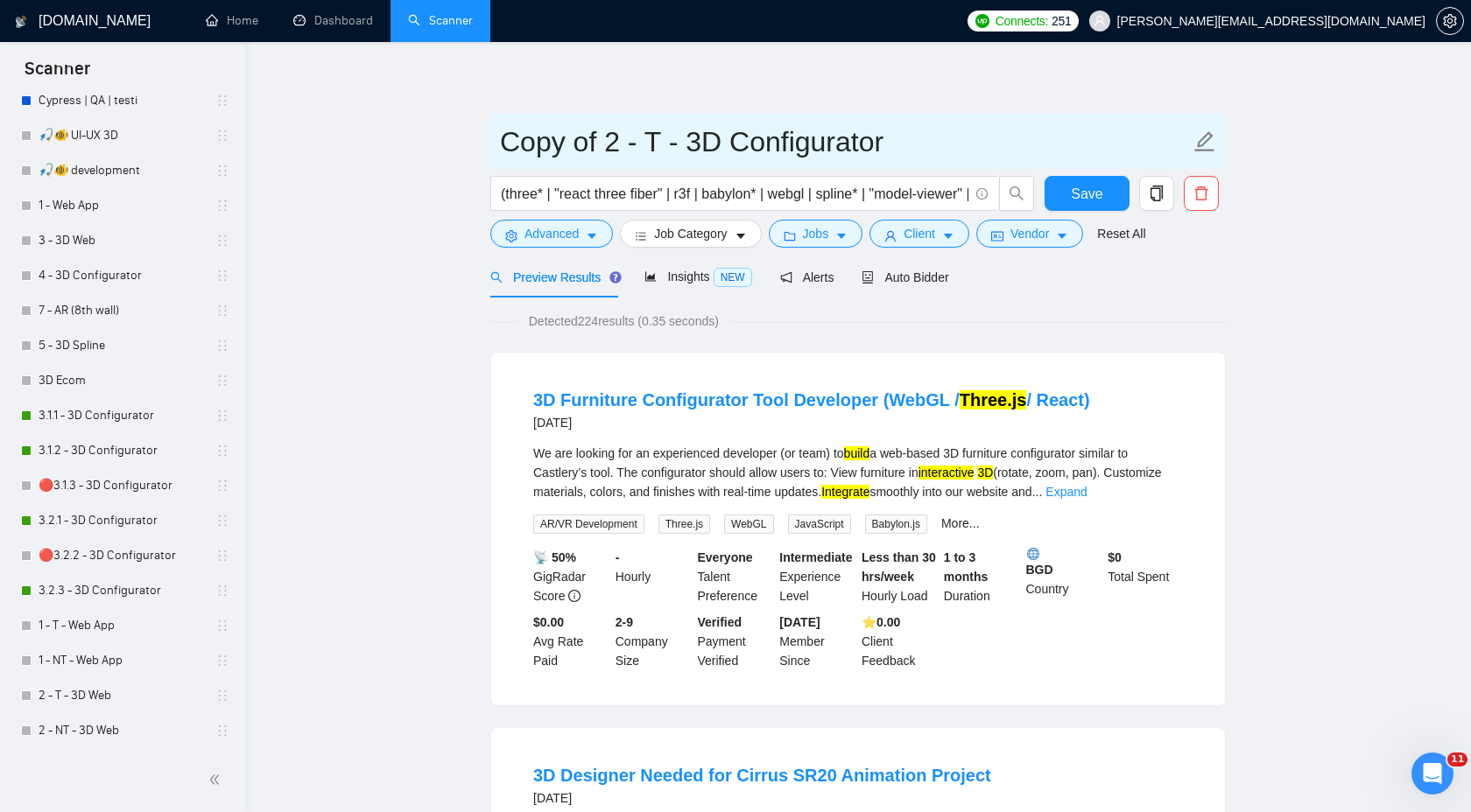
type input "3 - T - 3D Configurator"
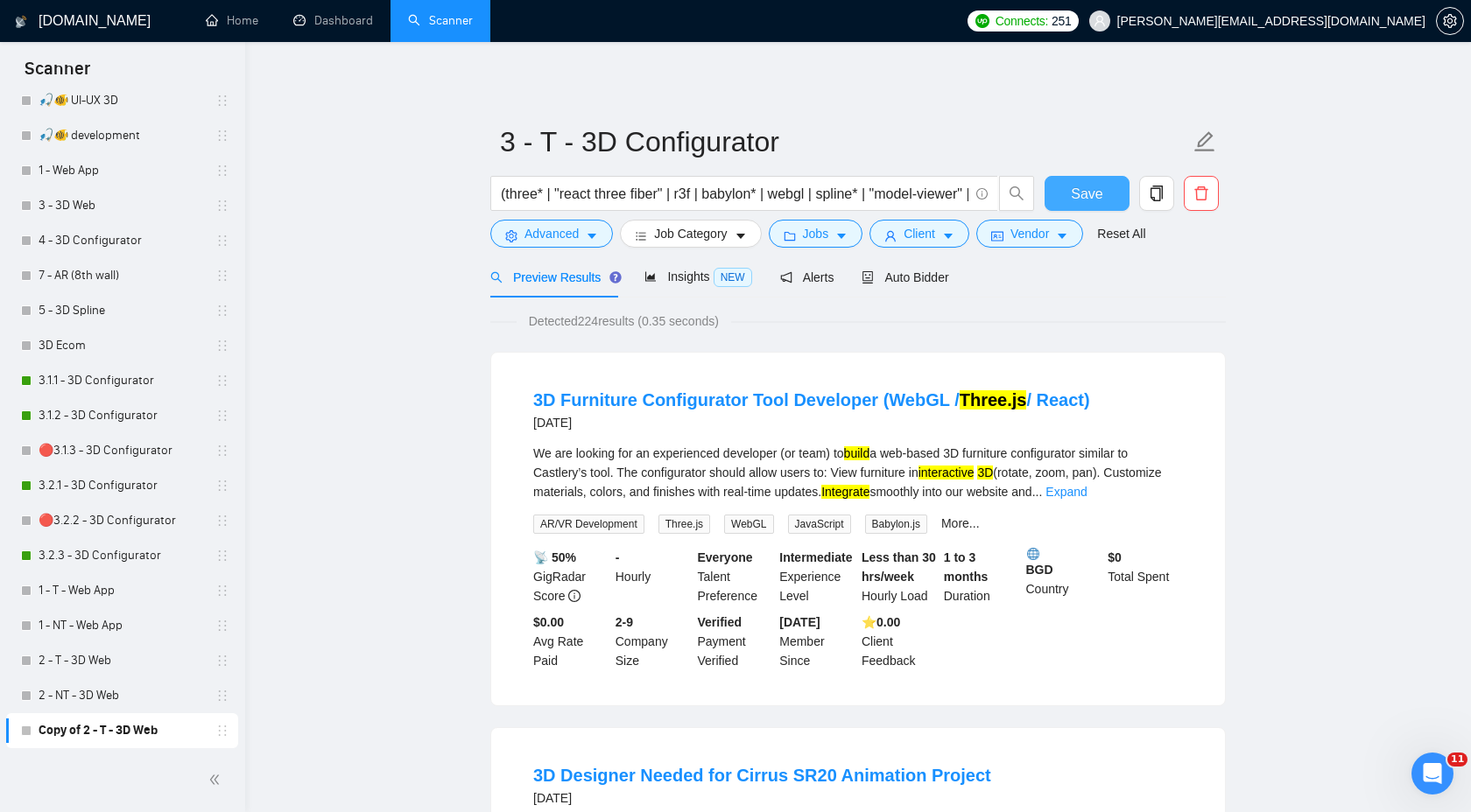
click at [1103, 195] on button "Save" at bounding box center [1087, 193] width 85 height 35
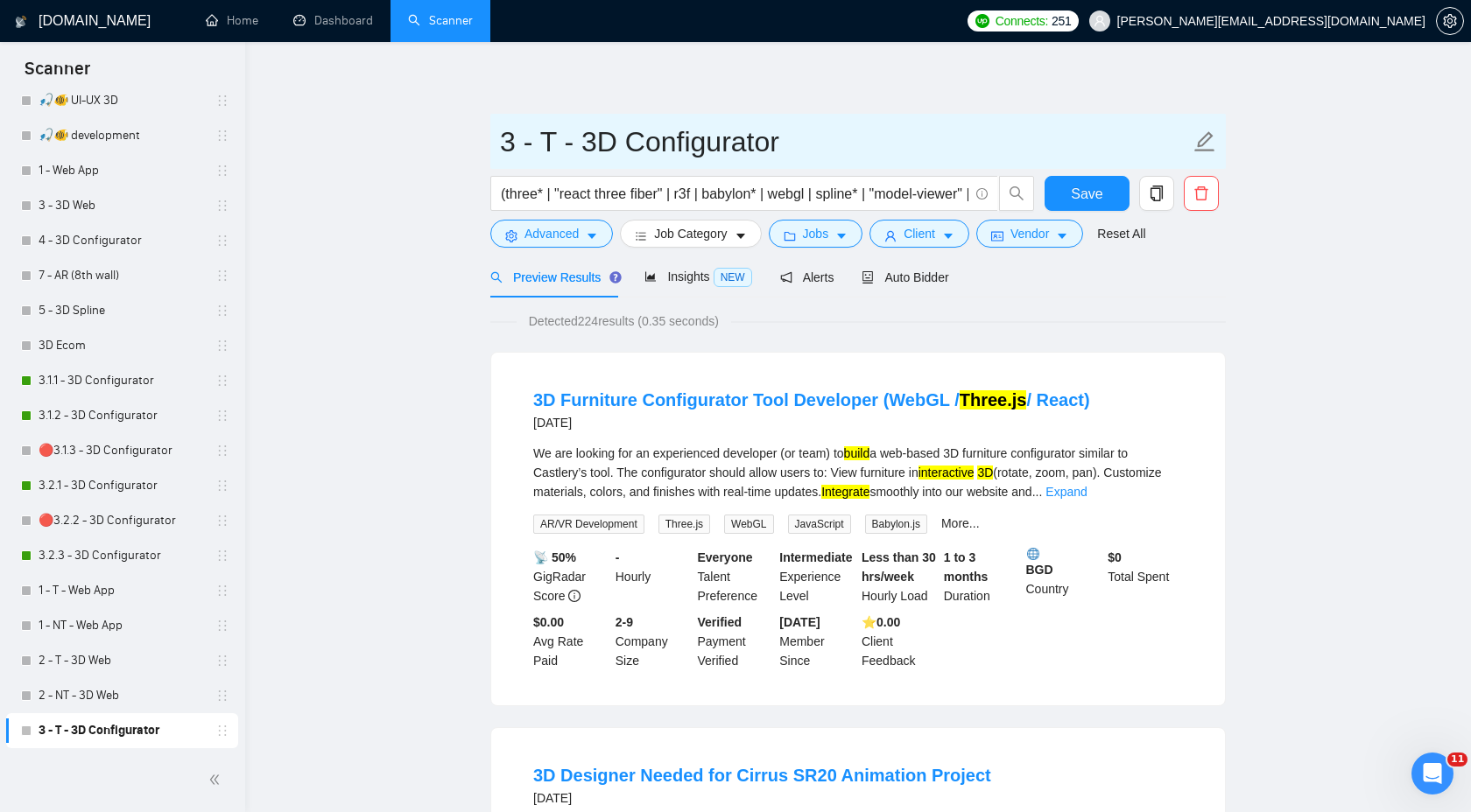
drag, startPoint x: 585, startPoint y: 145, endPoint x: 825, endPoint y: 144, distance: 240.0
click at [827, 144] on input "3 - T - 3D Configurator" at bounding box center [845, 142] width 690 height 43
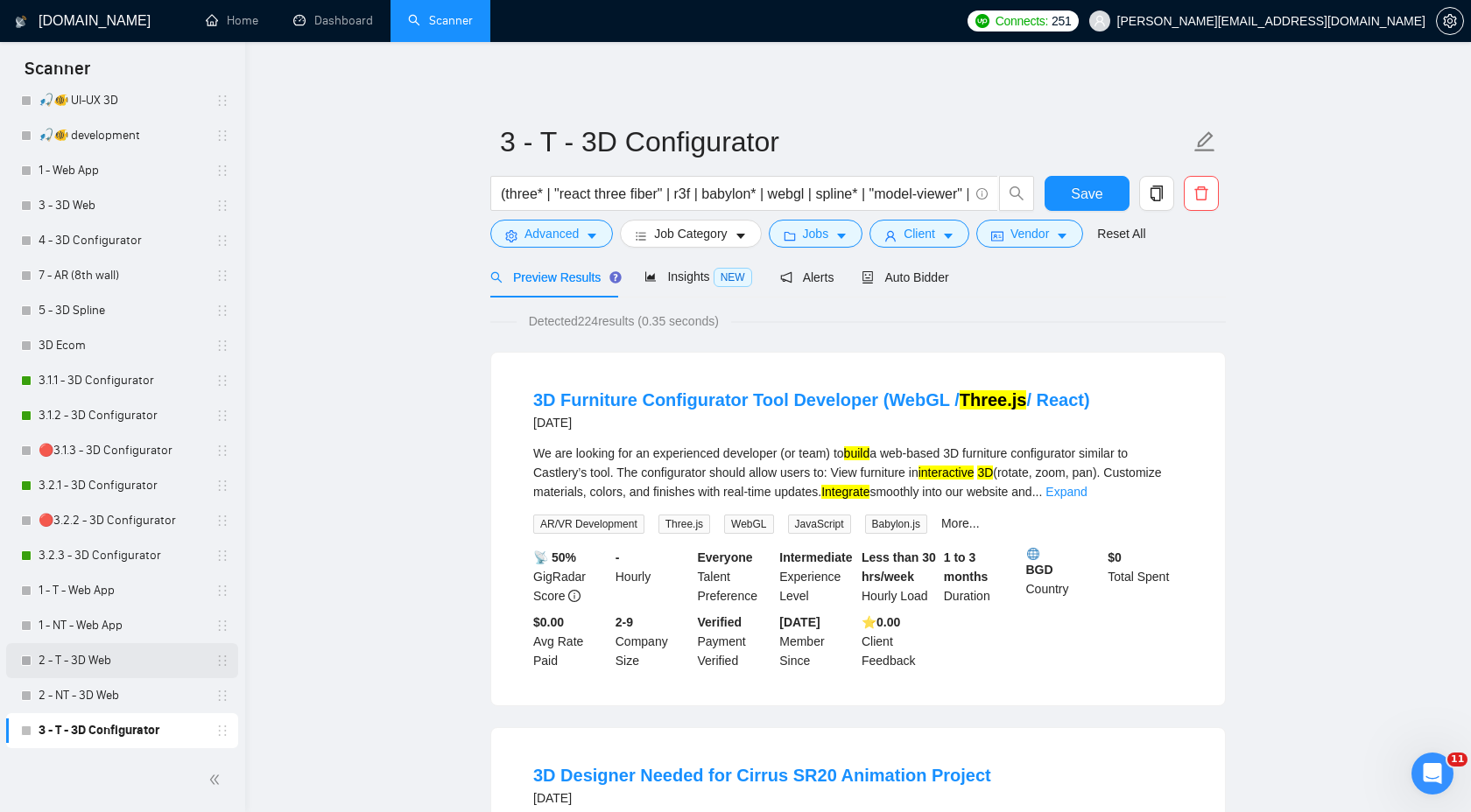
click at [131, 652] on link "2 - T - 3D Web" at bounding box center [122, 660] width 166 height 35
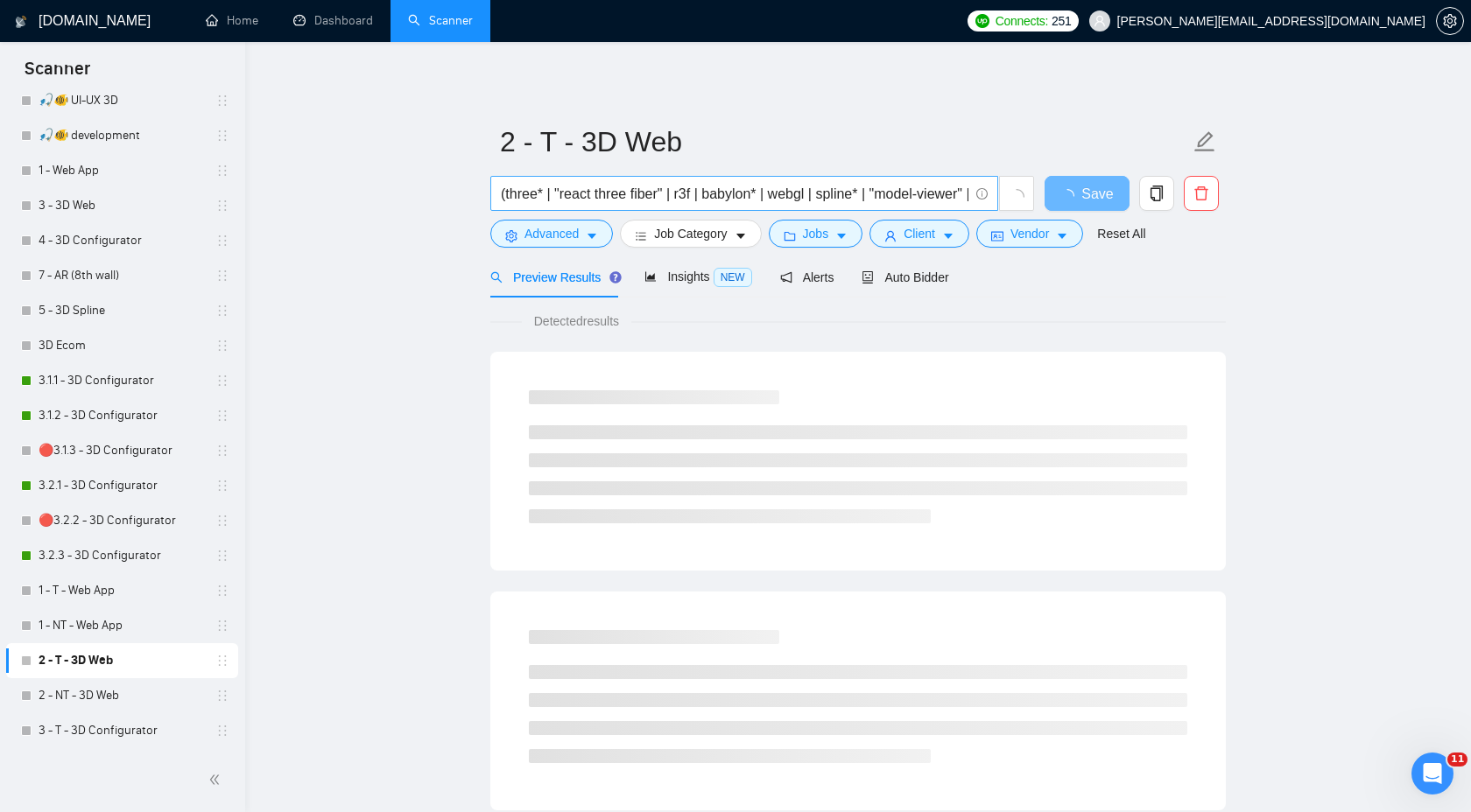
click at [725, 185] on input "(three* | "react three fiber" | r3f | babylon* | webgl | spline* | "model-viewe…" at bounding box center [734, 194] width 468 height 22
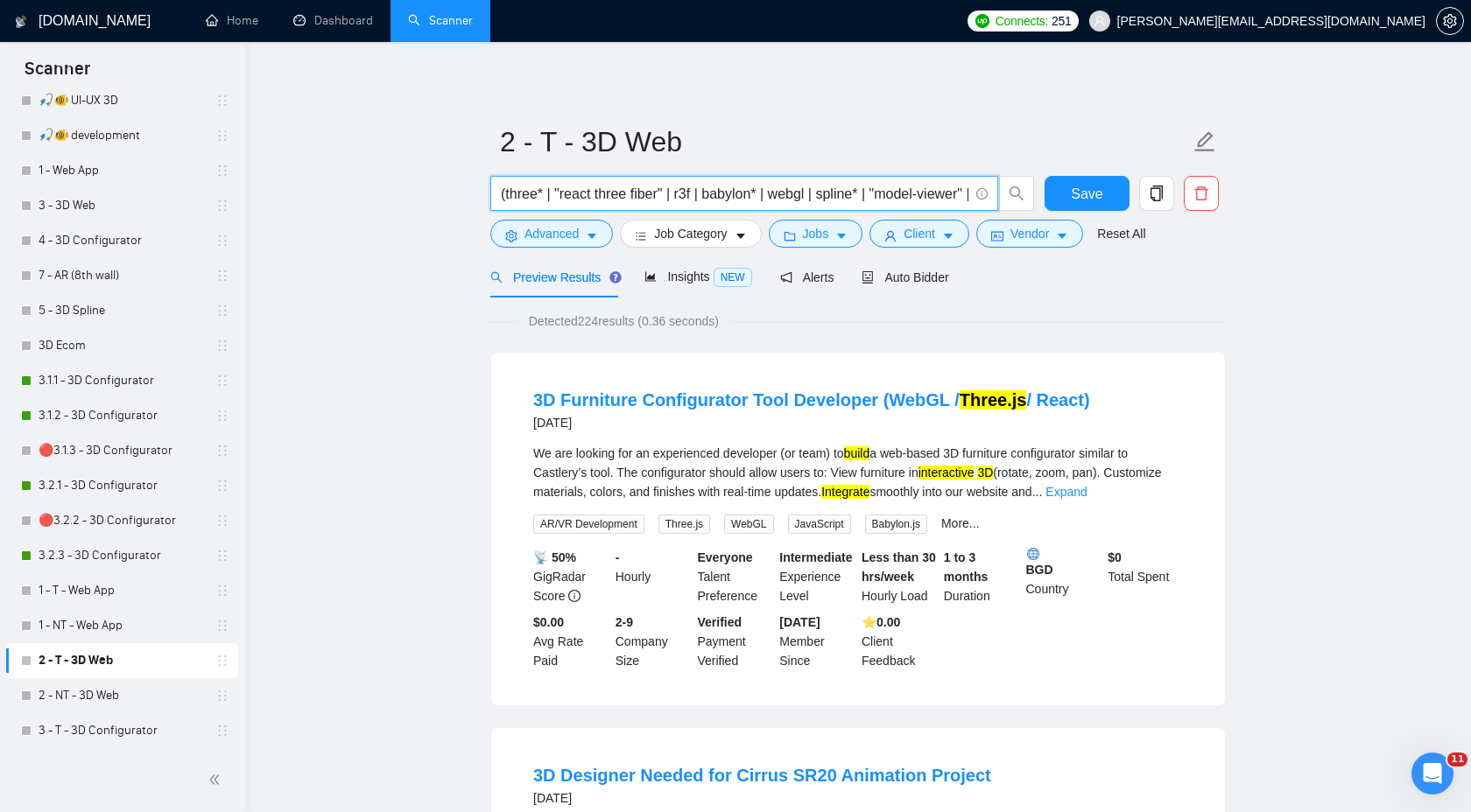
click at [906, 193] on input "(three* | "react three fiber" | r3f | babylon* | webgl | spline* | "model-viewe…" at bounding box center [734, 194] width 468 height 22
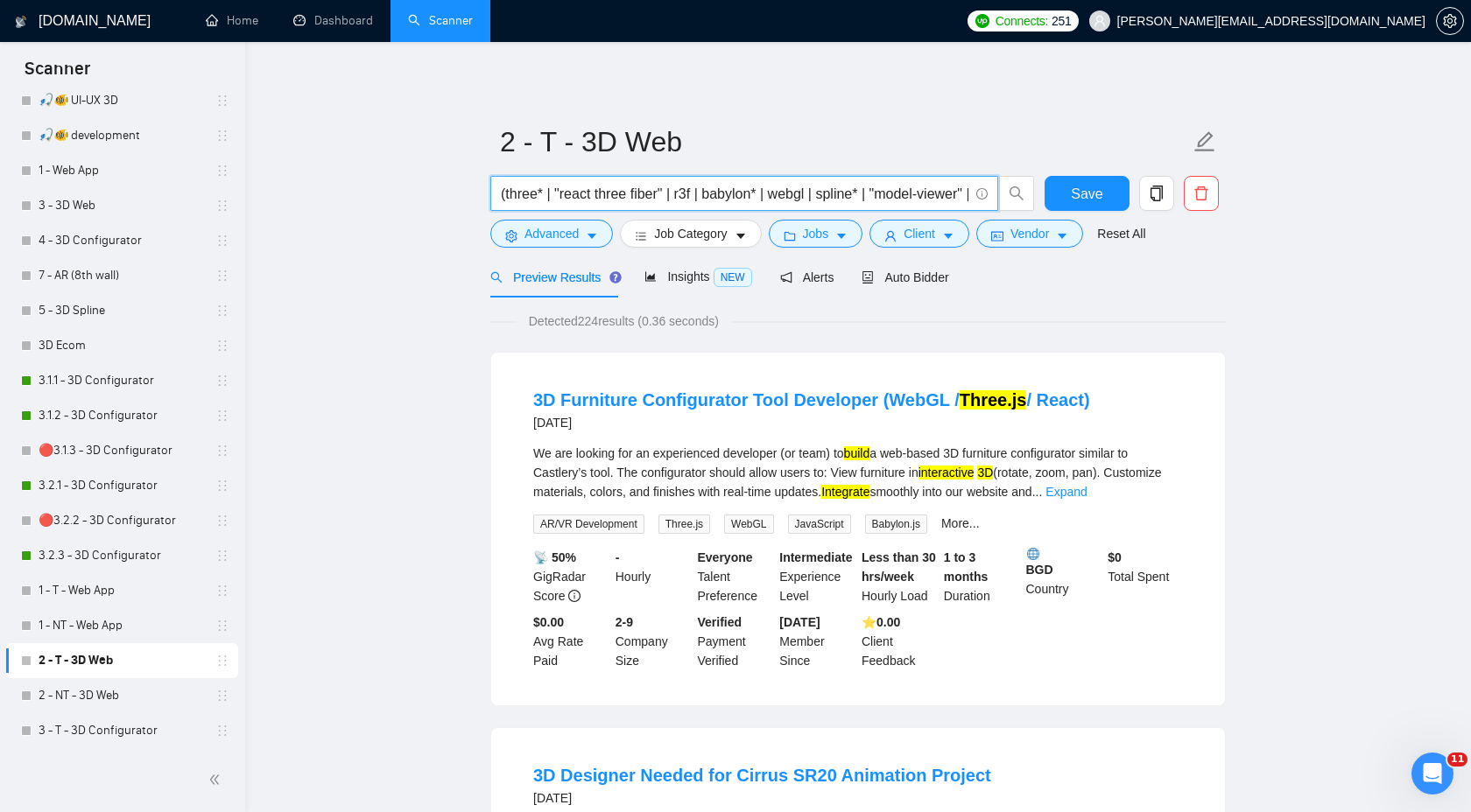
click at [906, 193] on input "(three* | "react three fiber" | r3f | babylon* | webgl | spline* | "model-viewe…" at bounding box center [734, 194] width 468 height 22
paste input "(three* | "react three fiber" | r3f | babylon* | webgl | spline* | "model-viewe…"
drag, startPoint x: 754, startPoint y: 197, endPoint x: 728, endPoint y: 199, distance: 26.1
click at [728, 199] on input "(three* | "react three fiber" | r3f | babylon* | webgl | spline* | "model-viewe…" at bounding box center [734, 194] width 468 height 22
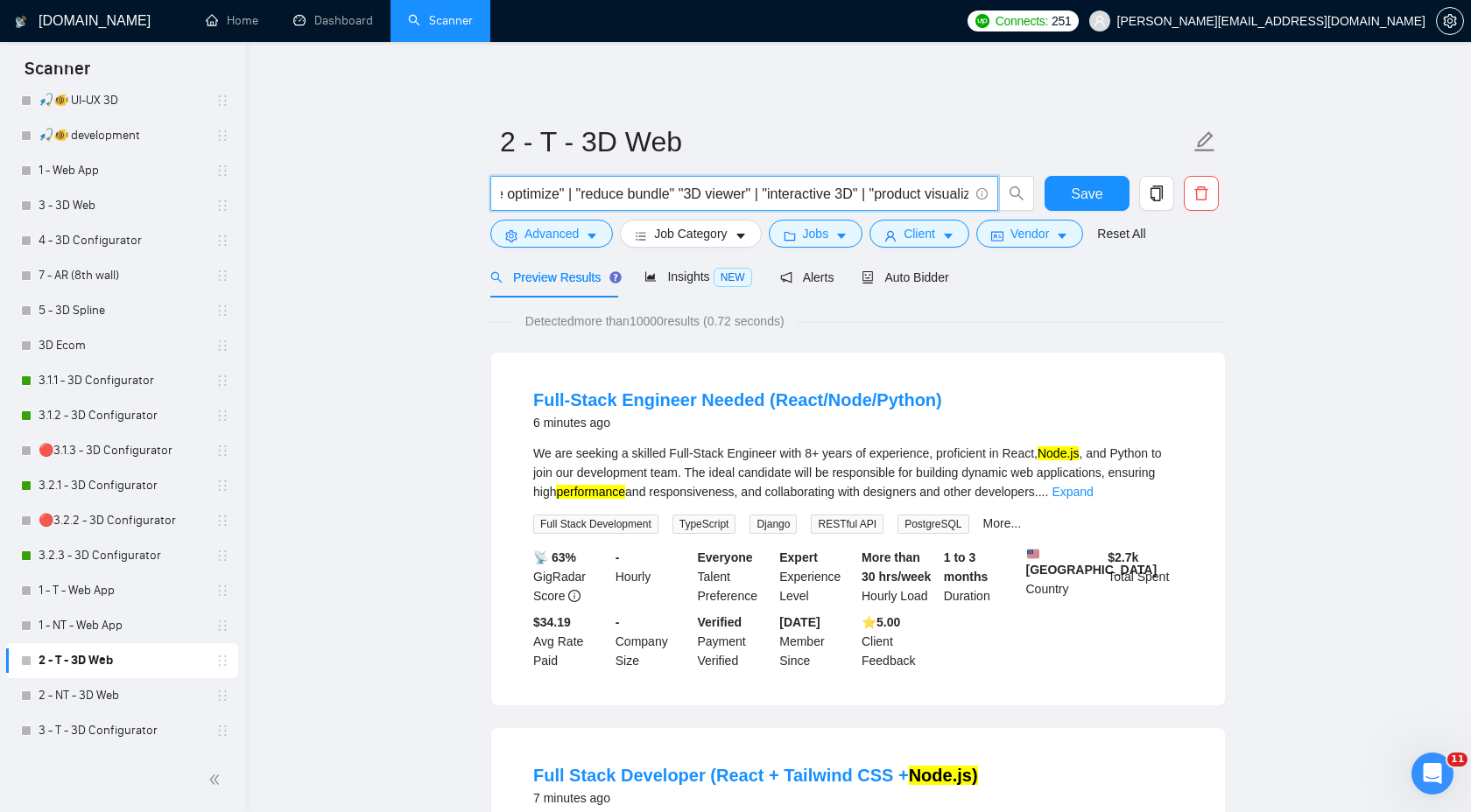
type input "(three* | "react three fiber" | r3f | babylon* | webgl | spline* | "model-viewe…"
click at [742, 194] on input "(three* | "react three fiber" | r3f | babylon* | webgl | spline* | "model-viewe…" at bounding box center [734, 194] width 468 height 22
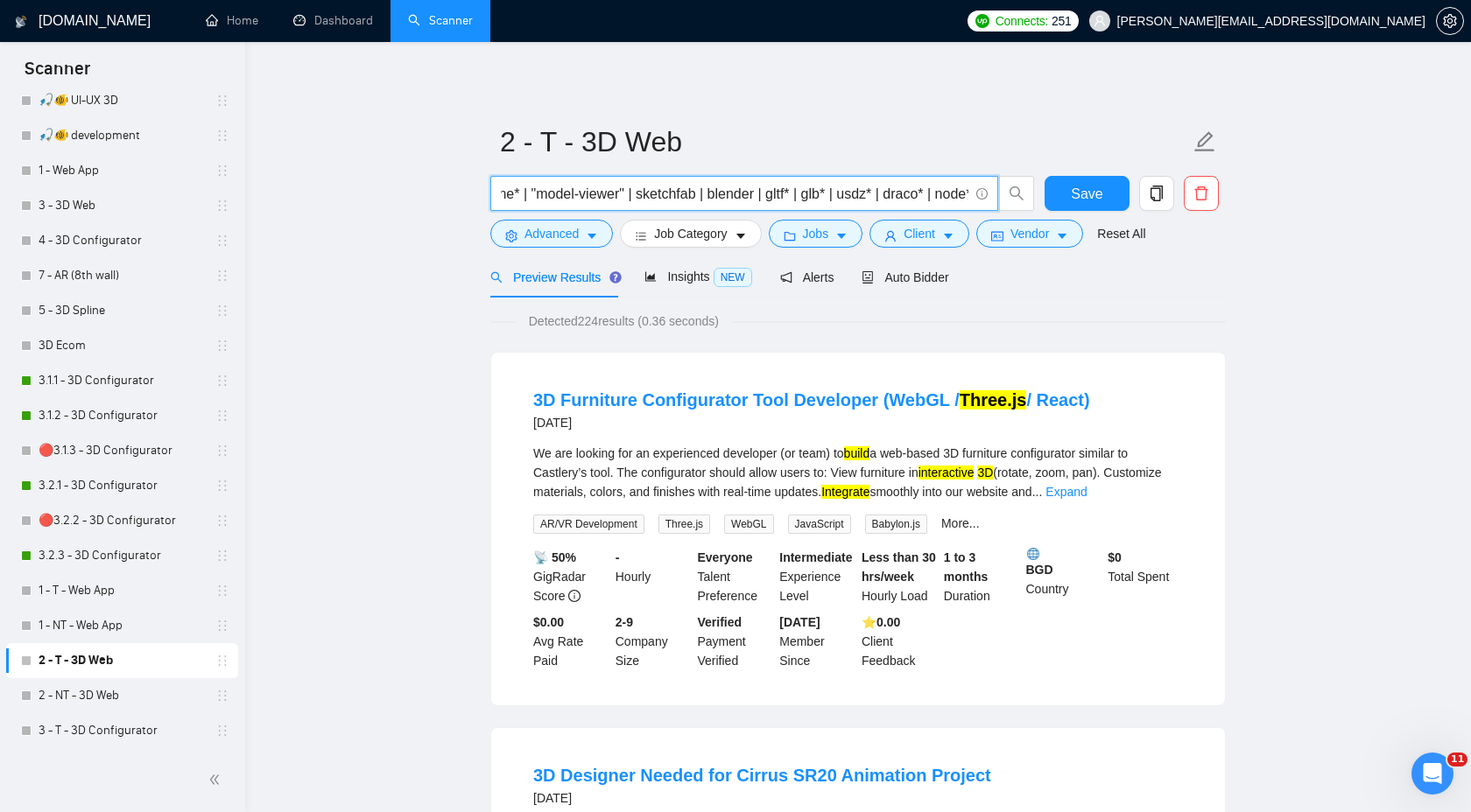
scroll to position [0, 0]
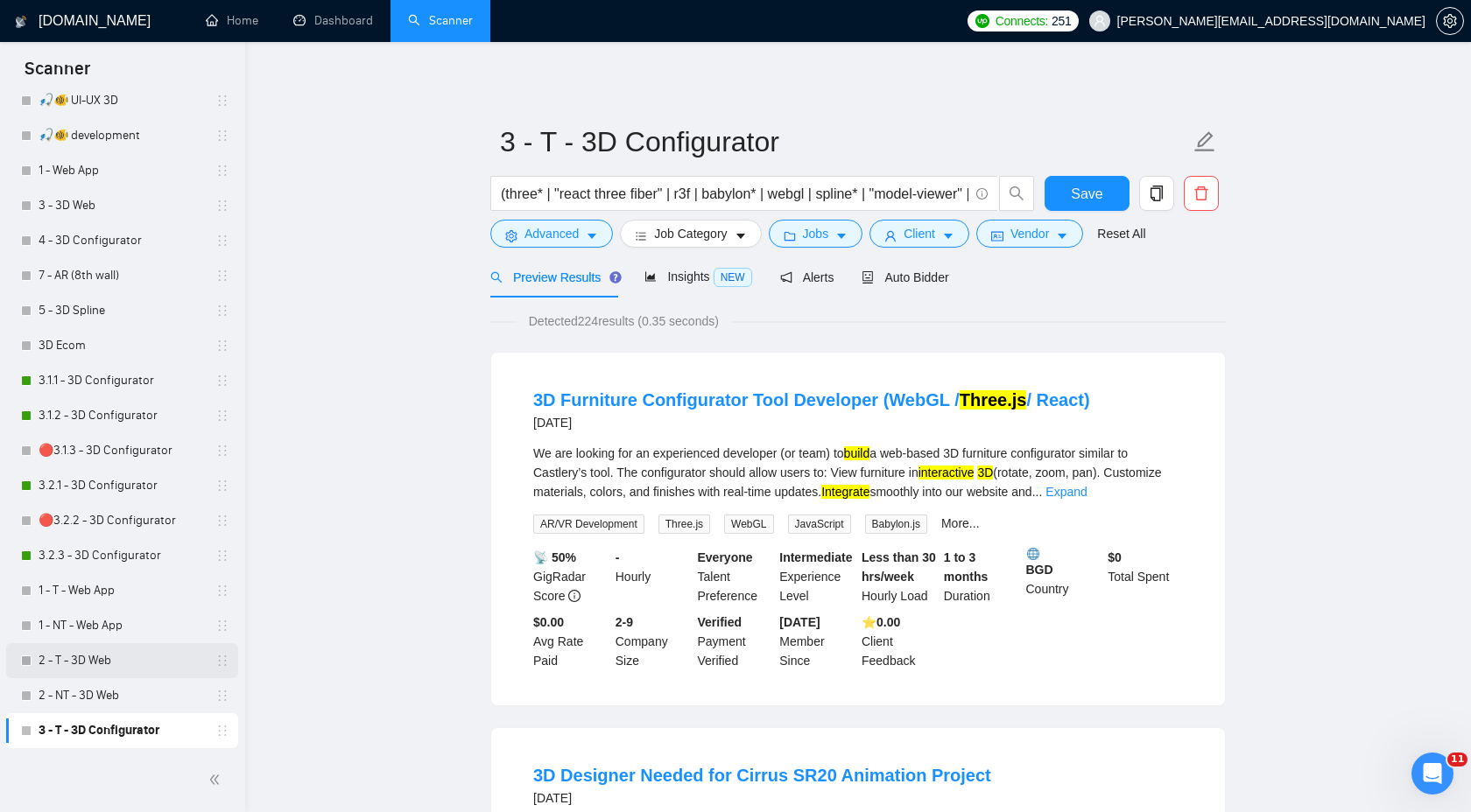
click at [113, 653] on link "2 - T - 3D Web" at bounding box center [122, 660] width 166 height 35
click at [750, 187] on input "(three* | "react three fiber" | r3f | babylon* | webgl | spline* | "model-viewe…" at bounding box center [734, 194] width 468 height 22
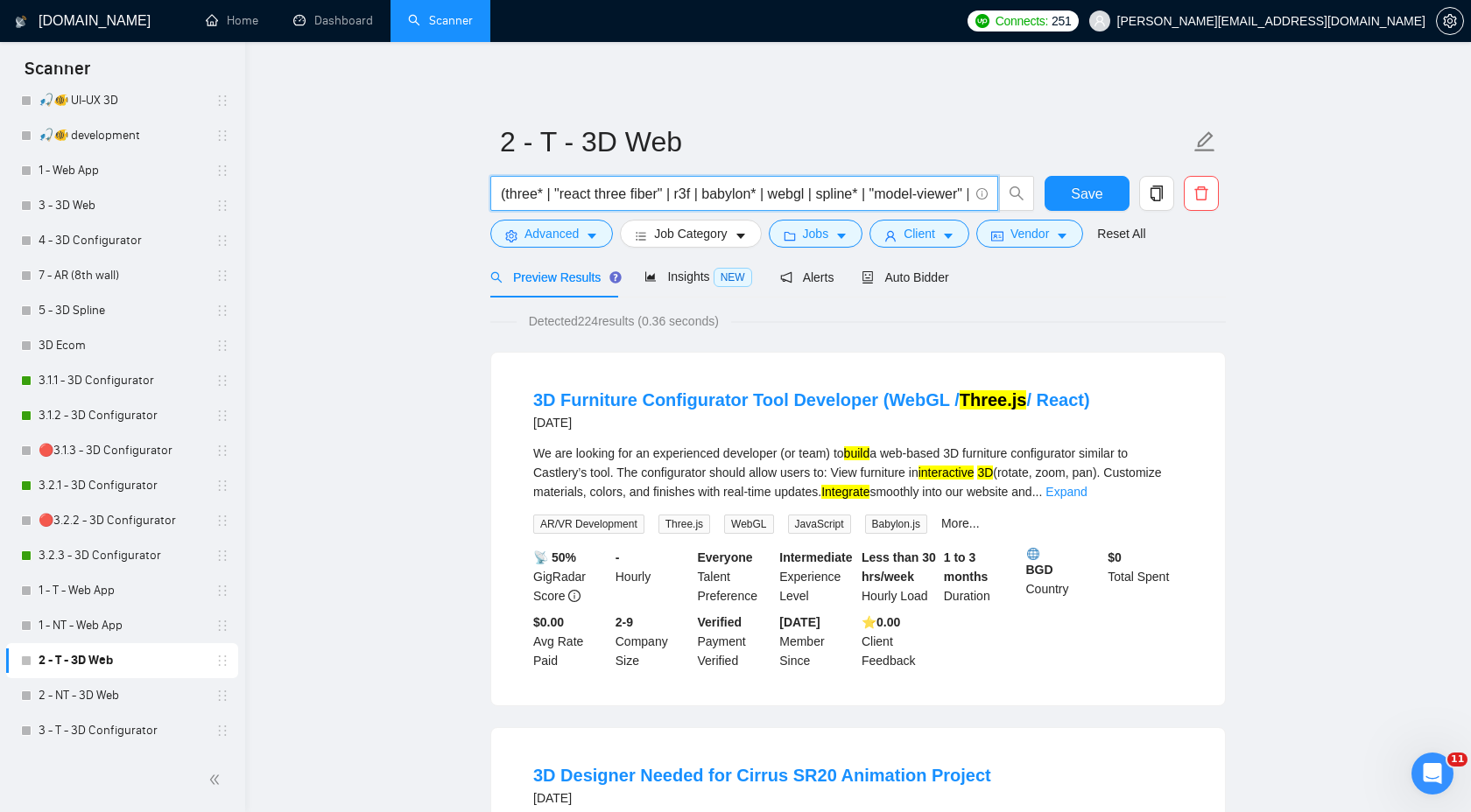
click at [750, 187] on input "(three* | "react three fiber" | r3f | babylon* | webgl | spline* | "model-viewe…" at bounding box center [734, 194] width 468 height 22
paste input ") + (develop | build | implement | integrate | optimize | convert | embed | ren…"
drag, startPoint x: 787, startPoint y: 194, endPoint x: 561, endPoint y: 185, distance: 226.2
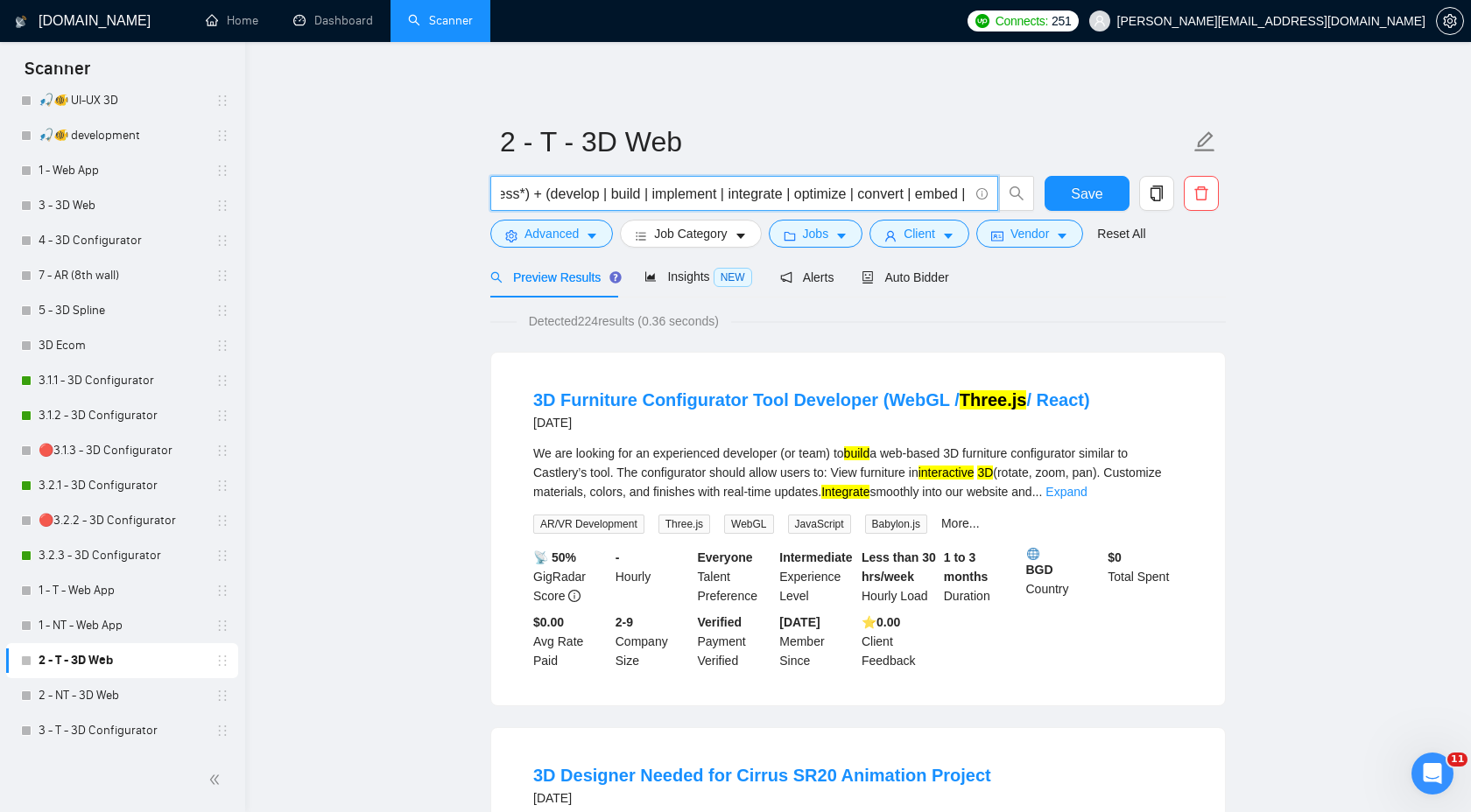
click at [561, 185] on input "(three* | "react three fiber" | r3f | babylon* | webgl | spline* | "model-viewe…" at bounding box center [734, 194] width 468 height 22
click at [727, 196] on input "(three* | "react three fiber" | r3f | babylon* | webgl | spline* | "model-viewe…" at bounding box center [734, 194] width 468 height 22
drag, startPoint x: 580, startPoint y: 197, endPoint x: 792, endPoint y: 195, distance: 212.0
click at [793, 195] on input "(three* | "react three fiber" | r3f | babylon* | webgl | spline* | "model-viewe…" at bounding box center [734, 194] width 468 height 22
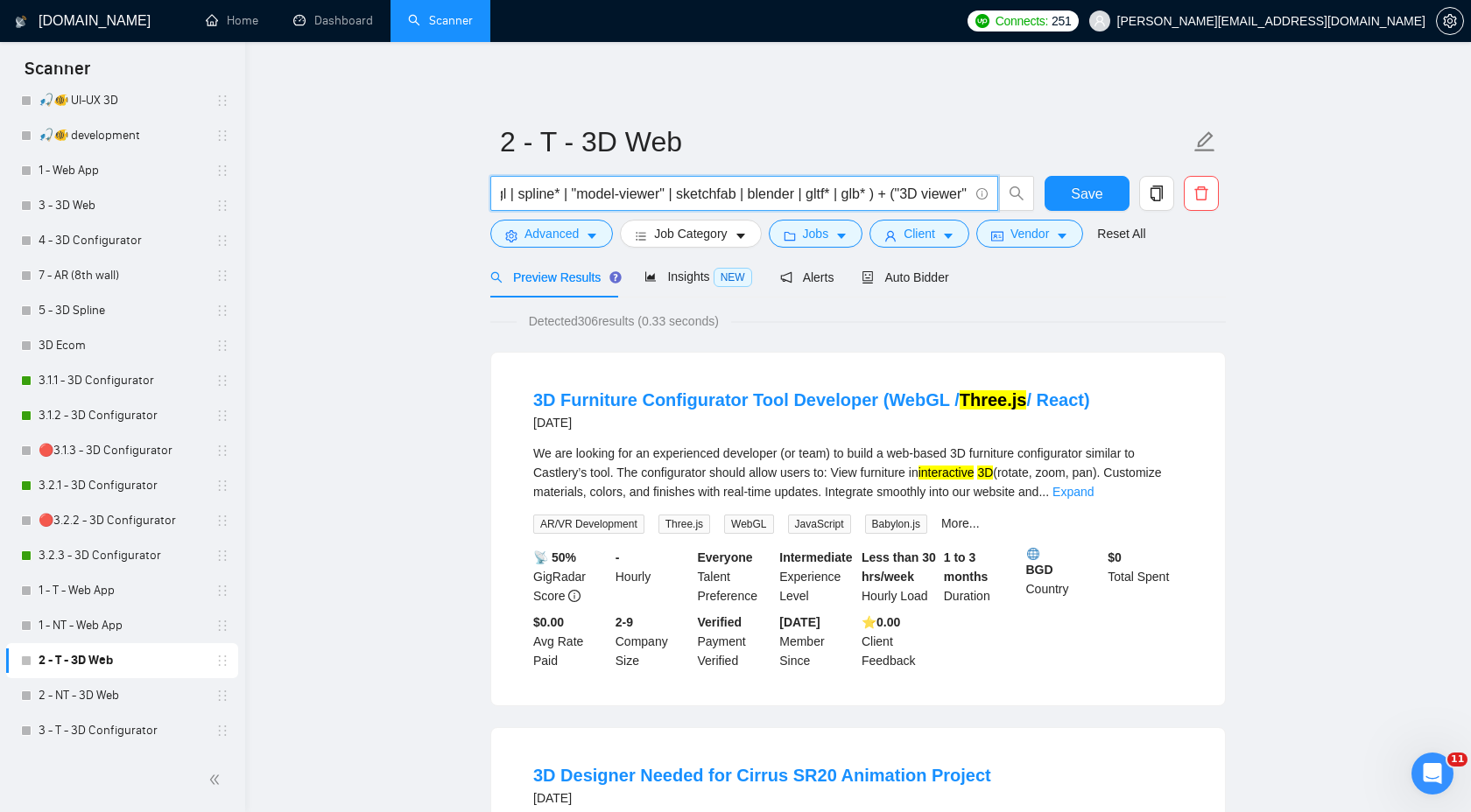
scroll to position [0, 281]
click at [830, 197] on input "(three* | "react three fiber" | r3f | babylon* | webgl | spline* | "model-viewe…" at bounding box center [734, 194] width 468 height 22
type input "(three* | "react three fiber" | r3f | babylon* | webgl | spline* | "model-viewe…"
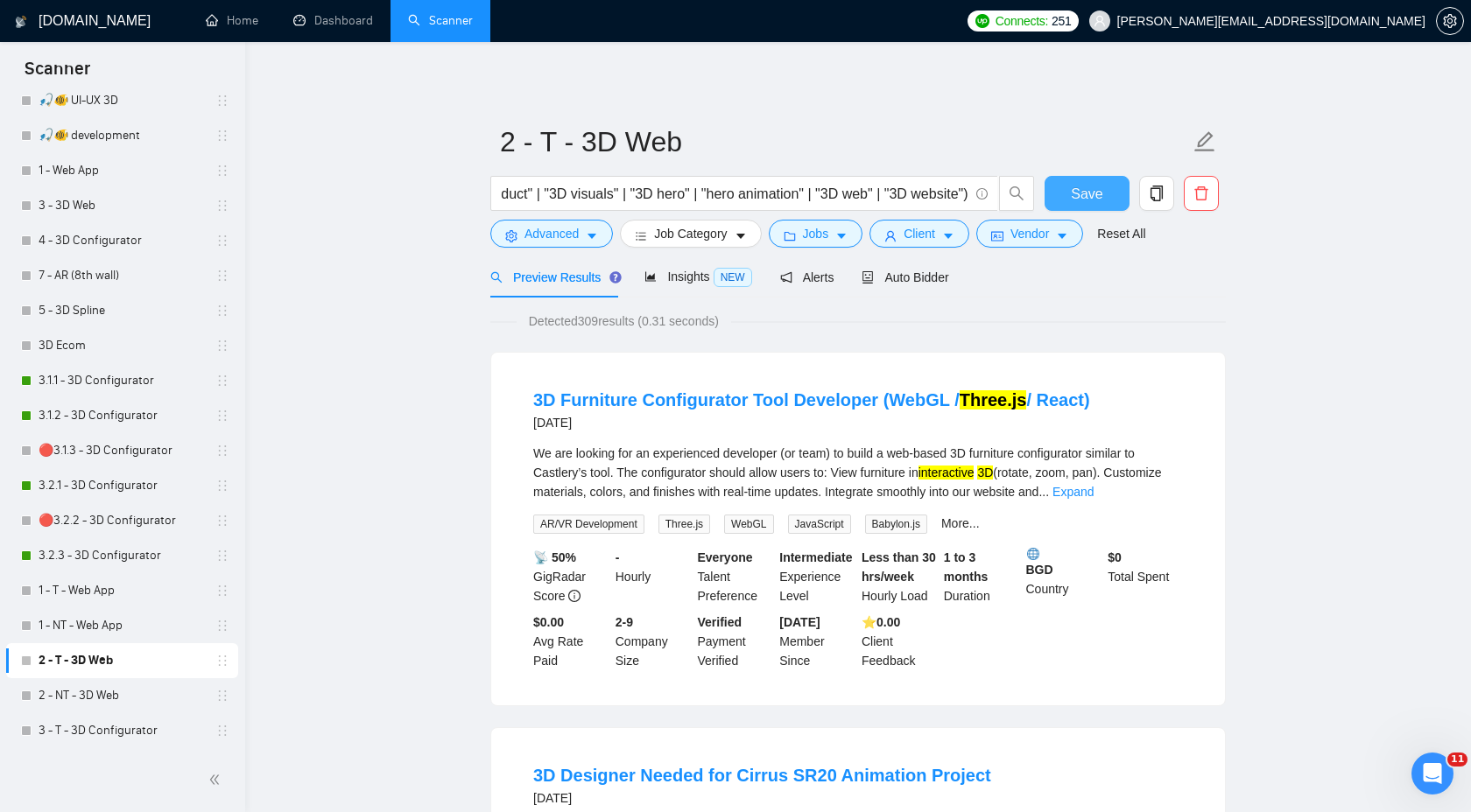
scroll to position [0, 0]
click at [1079, 199] on span "Save" at bounding box center [1086, 194] width 31 height 22
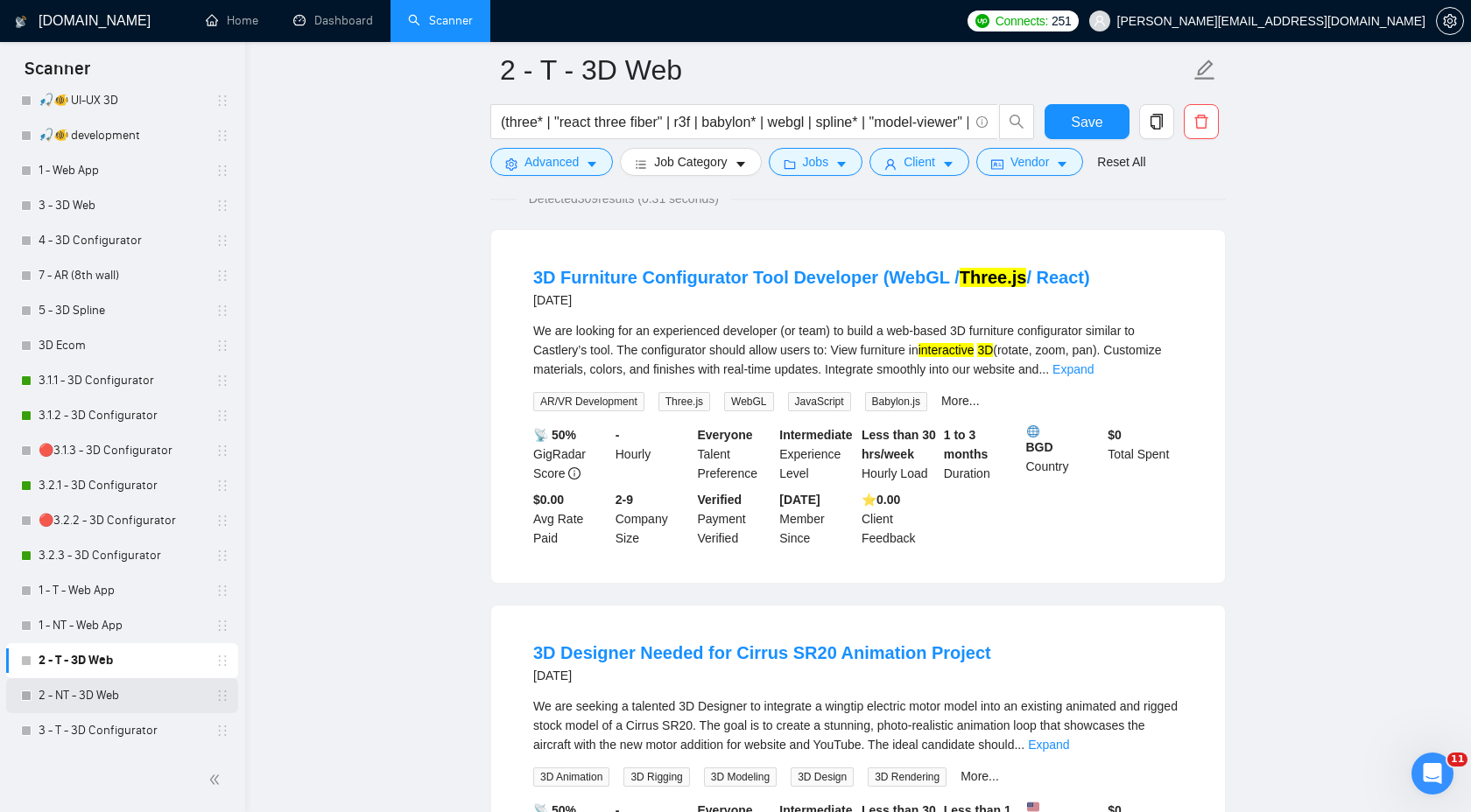
scroll to position [127, 0]
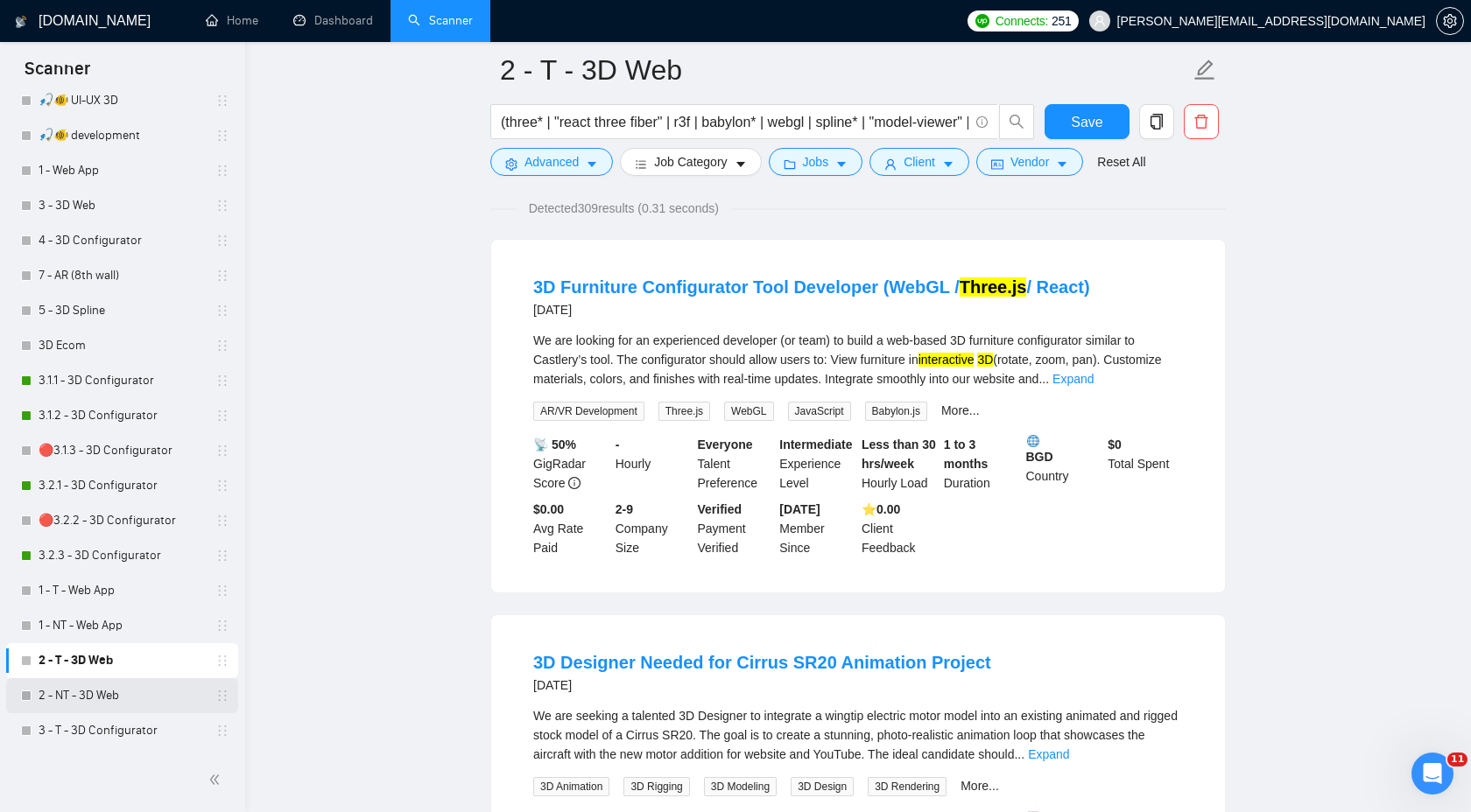
click at [131, 706] on link "2 - NT - 3D Web" at bounding box center [122, 695] width 166 height 35
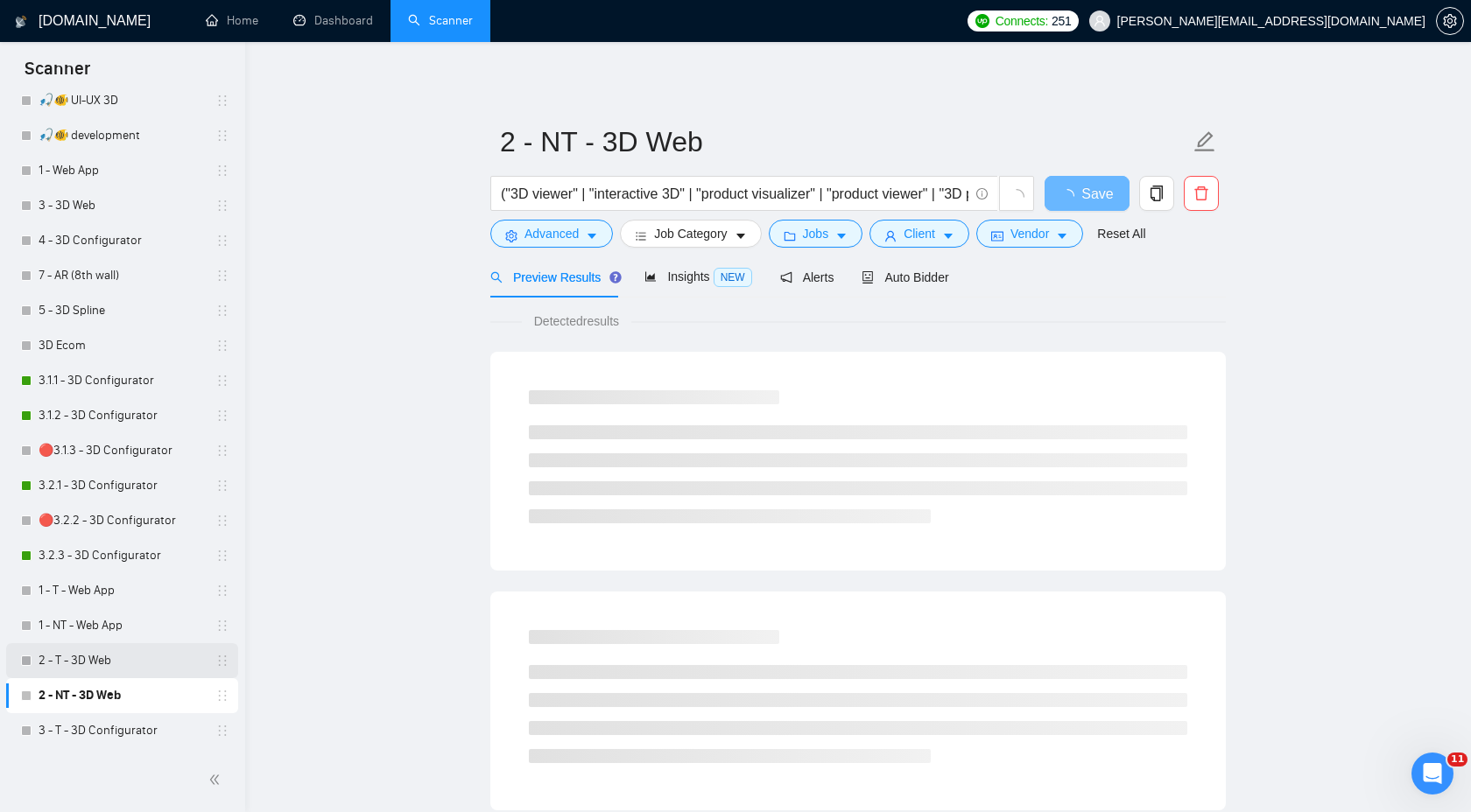
click at [124, 657] on link "2 - T - 3D Web" at bounding box center [122, 660] width 166 height 35
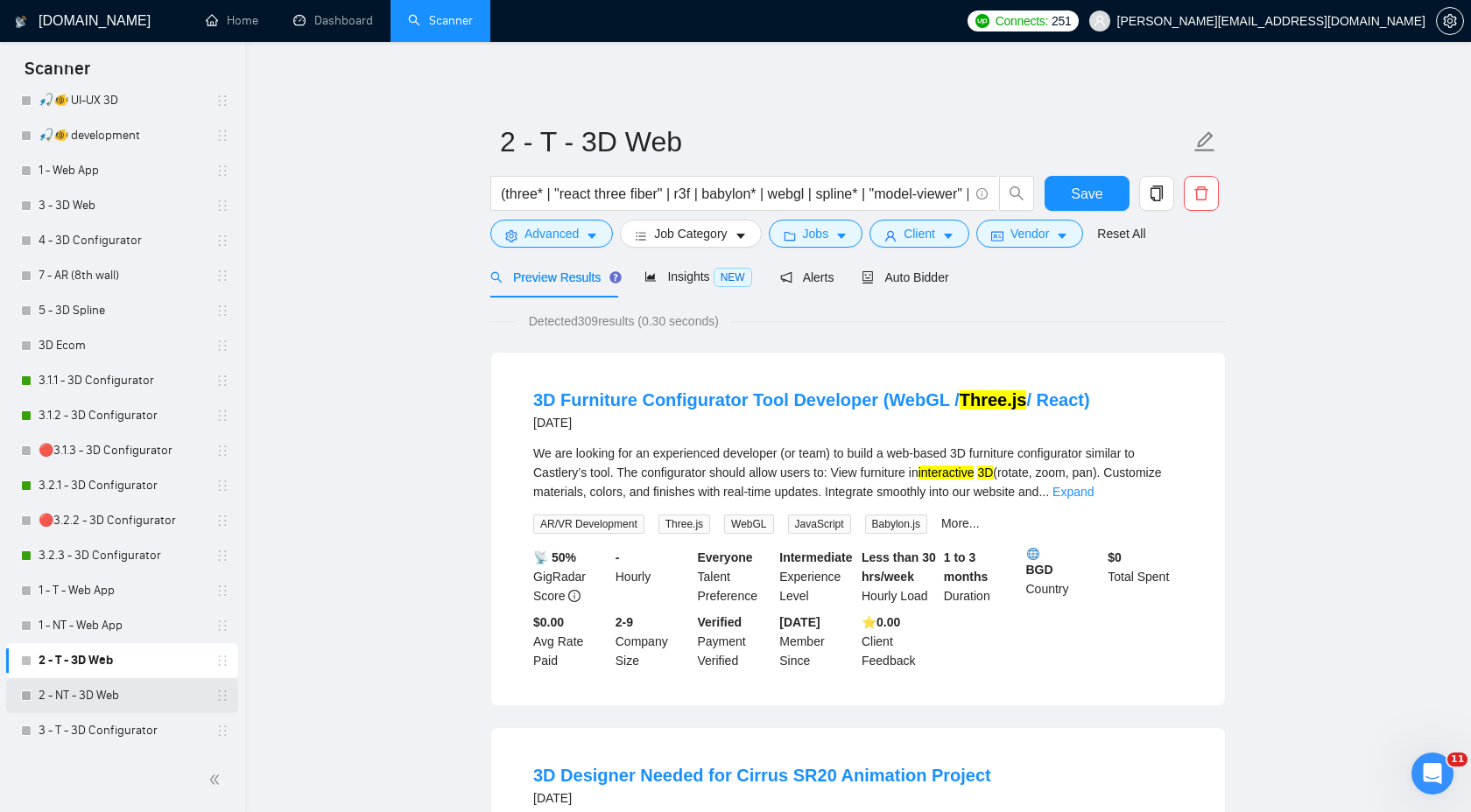
click at [91, 689] on link "2 - NT - 3D Web" at bounding box center [122, 695] width 166 height 35
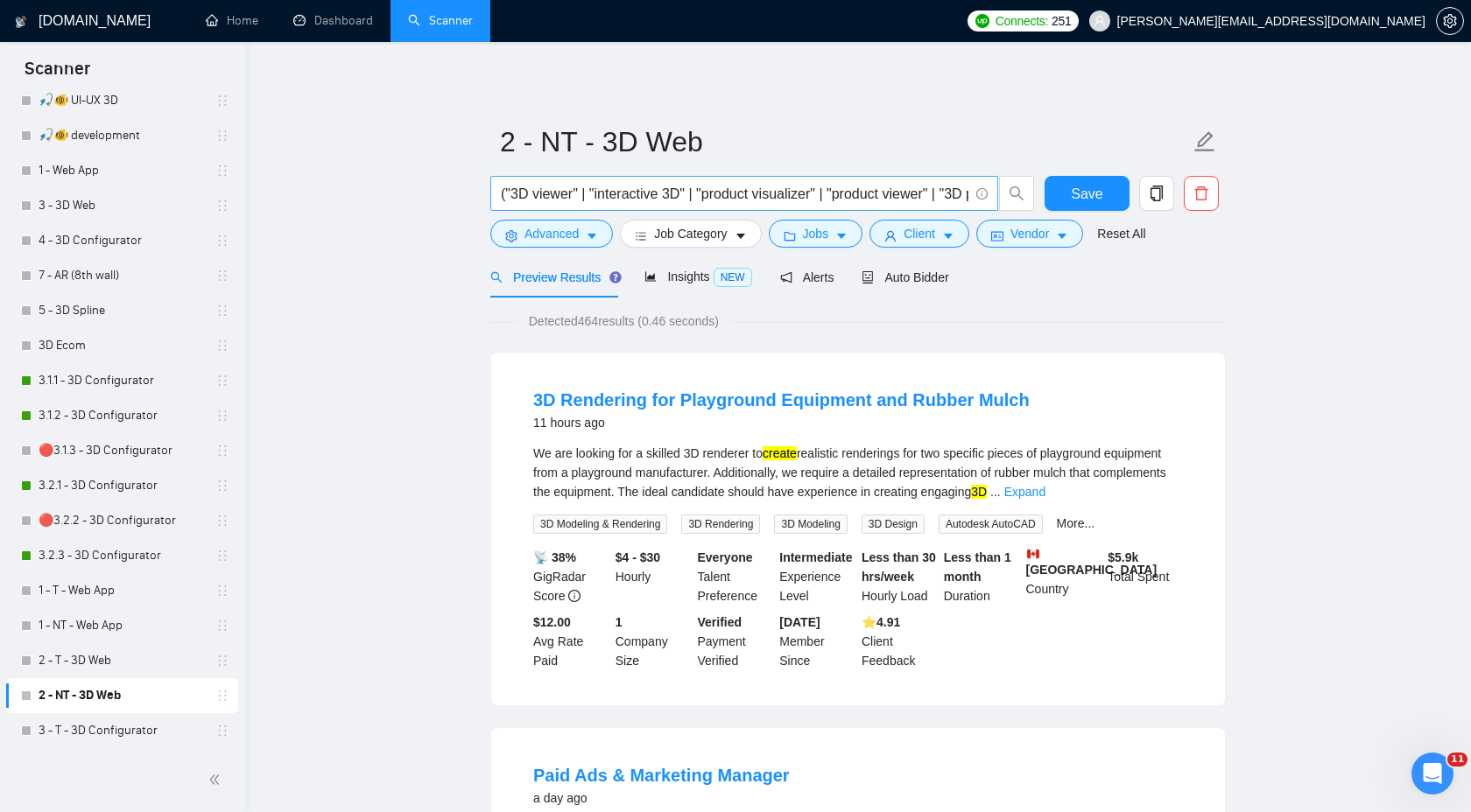
click at [723, 180] on span "("3D viewer" | "interactive 3D" | "product visualizer" | "product viewer" | "3D…" at bounding box center [744, 193] width 508 height 35
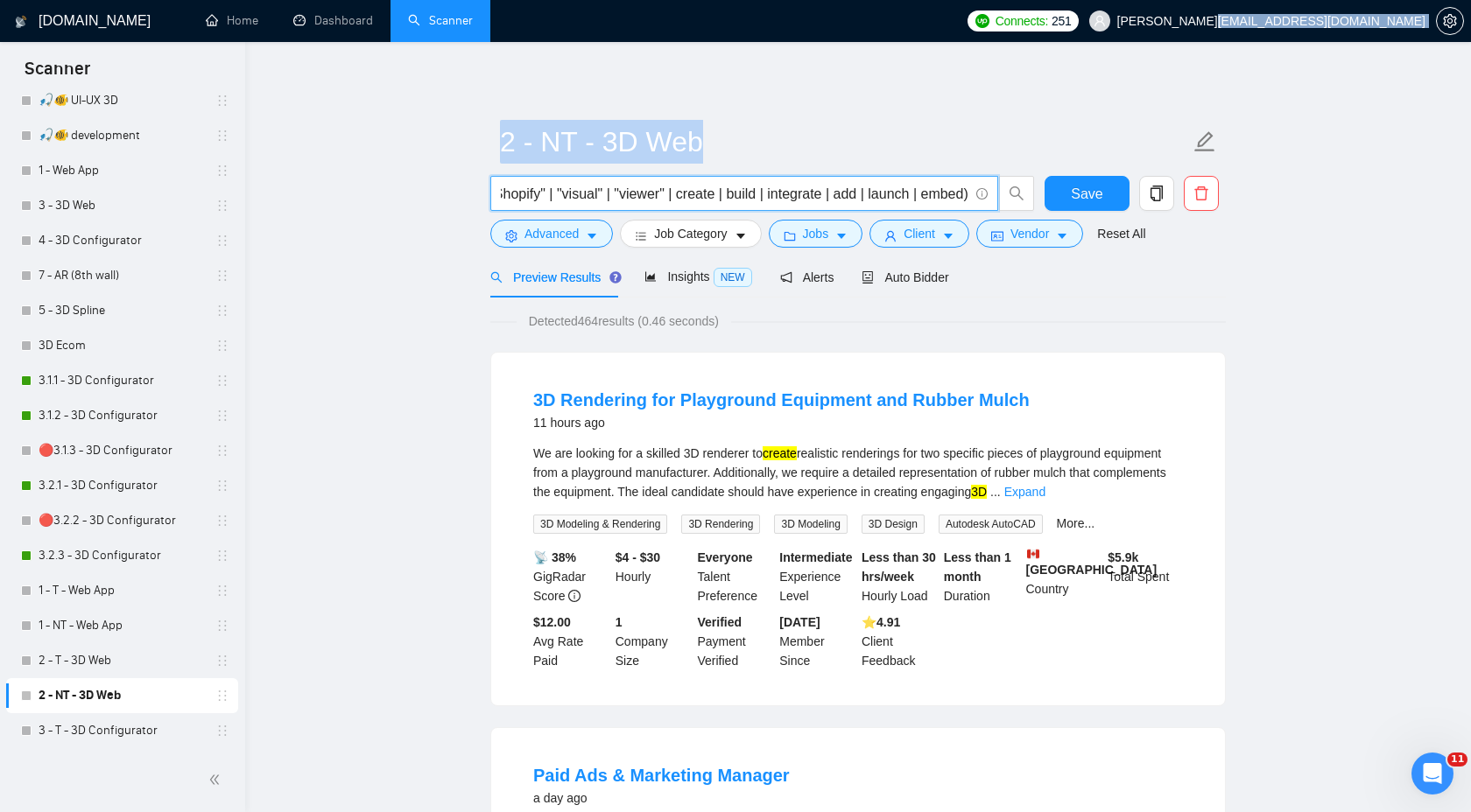
click at [723, 180] on span "("3D viewer" | "interactive 3D" | "product visualizer" | "product viewer" | "3D…" at bounding box center [744, 193] width 508 height 35
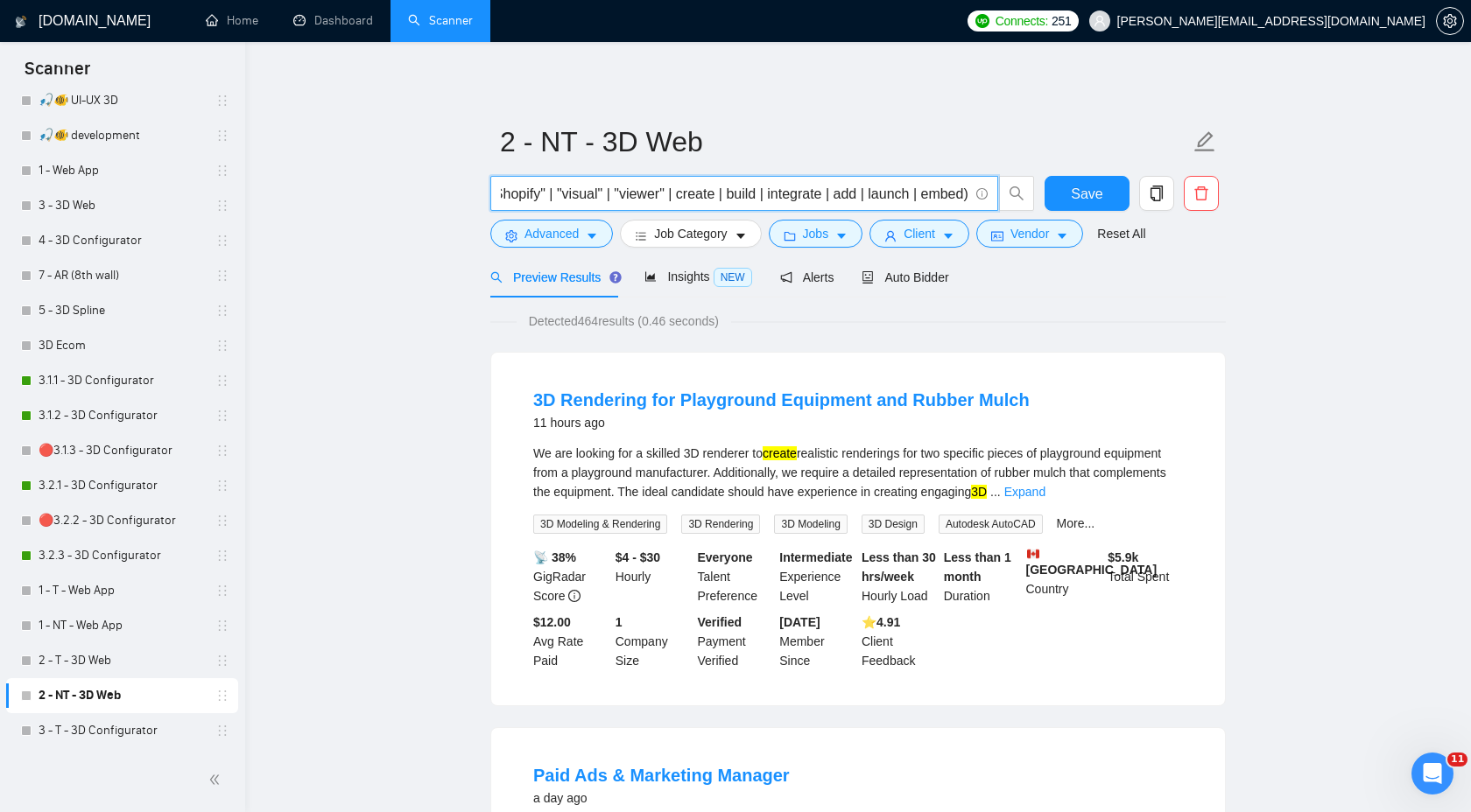
click at [723, 180] on span "("3D viewer" | "interactive 3D" | "product visualizer" | "product viewer" | "3D…" at bounding box center [744, 193] width 508 height 35
click at [728, 197] on input "("3D viewer" | "interactive 3D" | "product visualizer" | "product viewer" | "3D…" at bounding box center [734, 194] width 468 height 22
paste input "("3D viewer" | "interactive 3D" | "product visualizer" | "product viewer" | "3D…"
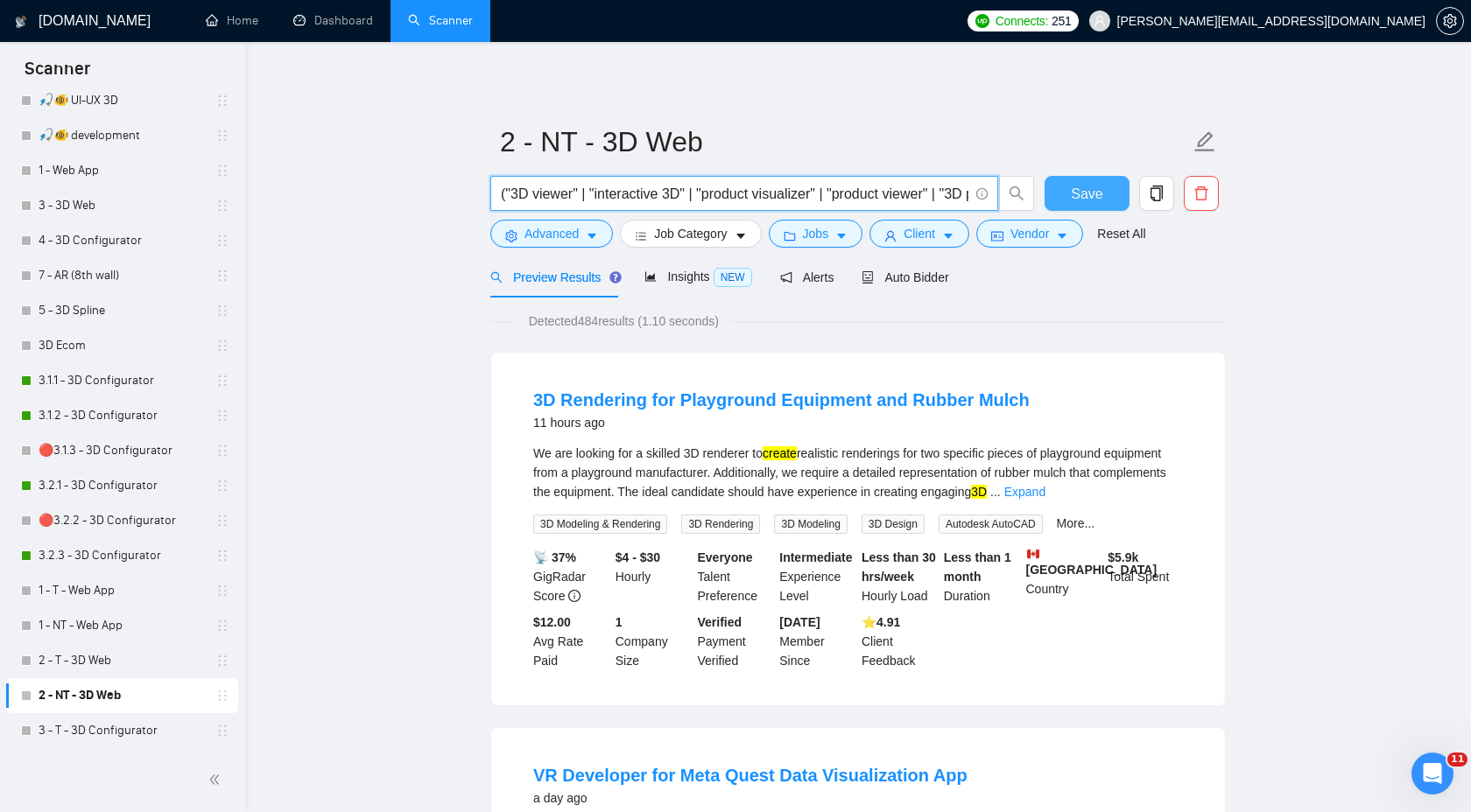
type input "("3D viewer" | "interactive 3D" | "product visualizer" | "product viewer" | "3D…"
click at [1070, 190] on button "Save" at bounding box center [1087, 193] width 85 height 35
click at [85, 724] on link "3 - T - 3D Configurator" at bounding box center [122, 730] width 166 height 35
